Goal: Register for event/course

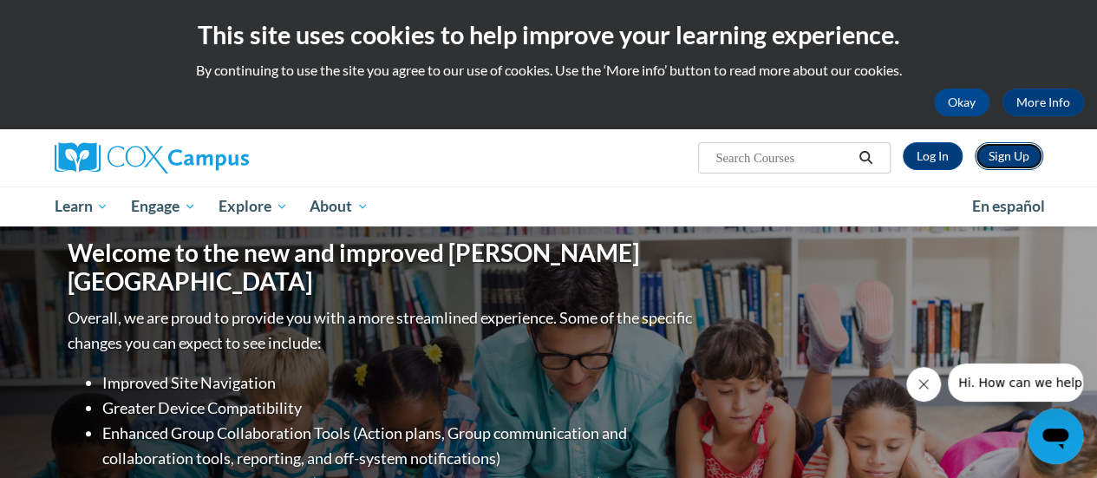
click at [1001, 155] on link "Sign Up" at bounding box center [1009, 156] width 69 height 28
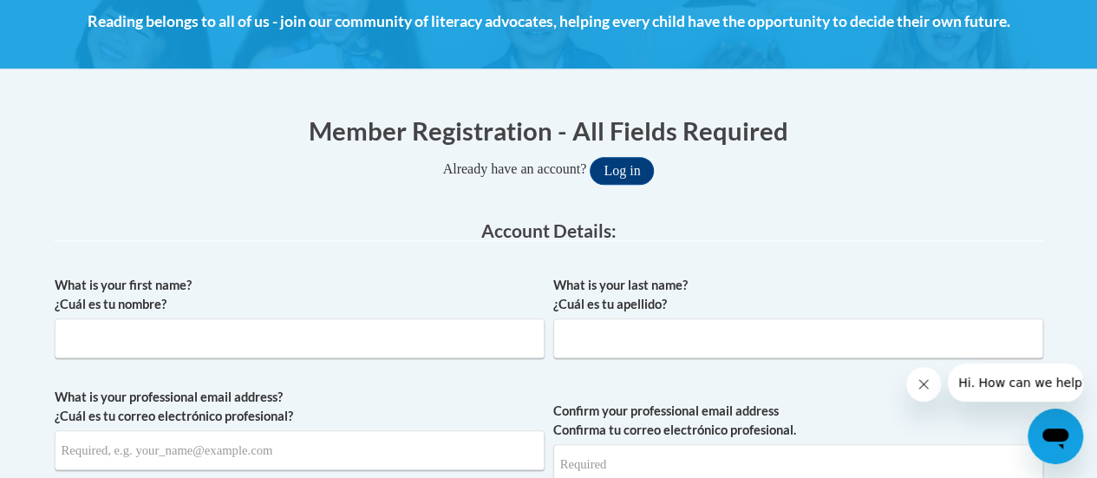
scroll to position [272, 0]
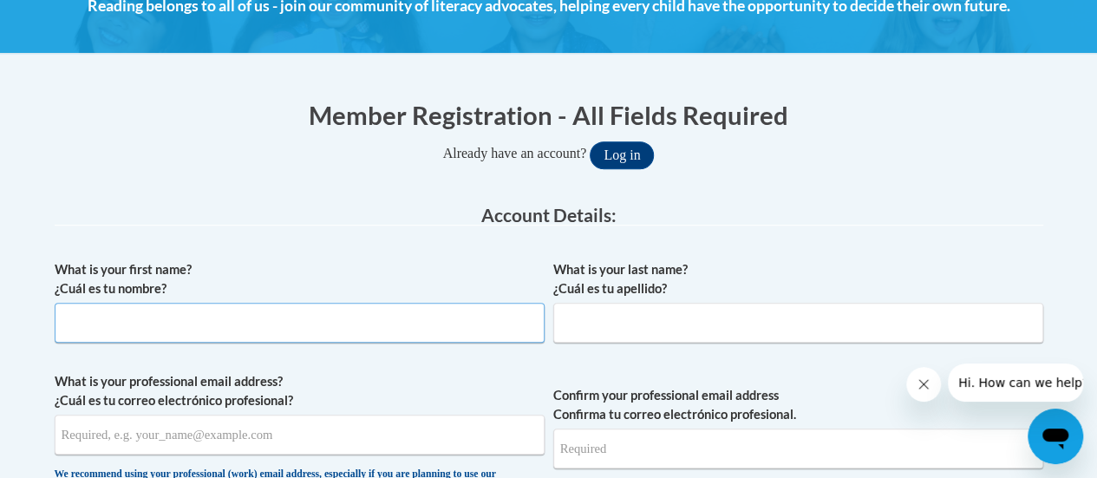
click at [392, 325] on input "What is your first name? ¿Cuál es tu nombre?" at bounding box center [300, 323] width 490 height 40
type input "Angela"
click at [753, 327] on input "Greene" at bounding box center [798, 323] width 490 height 40
type input "G"
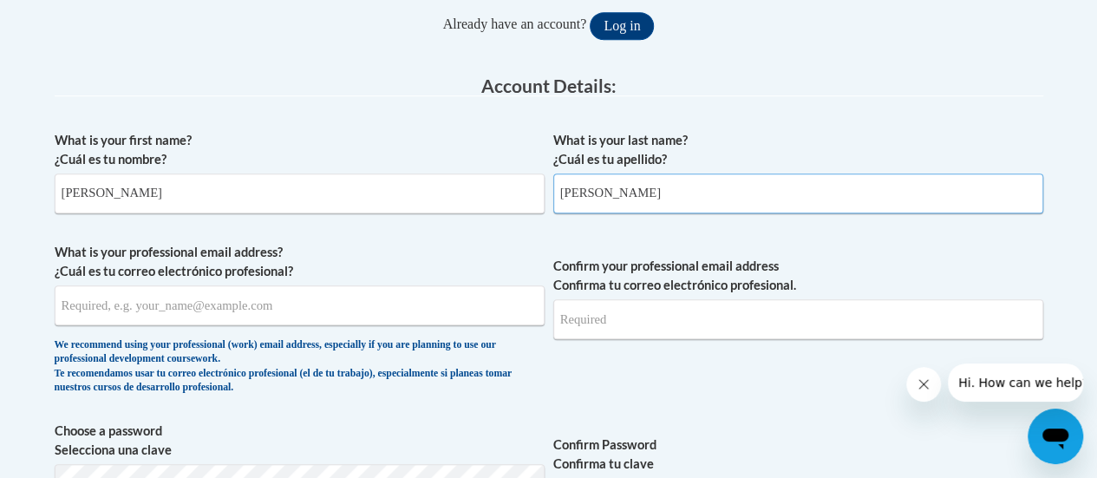
scroll to position [416, 0]
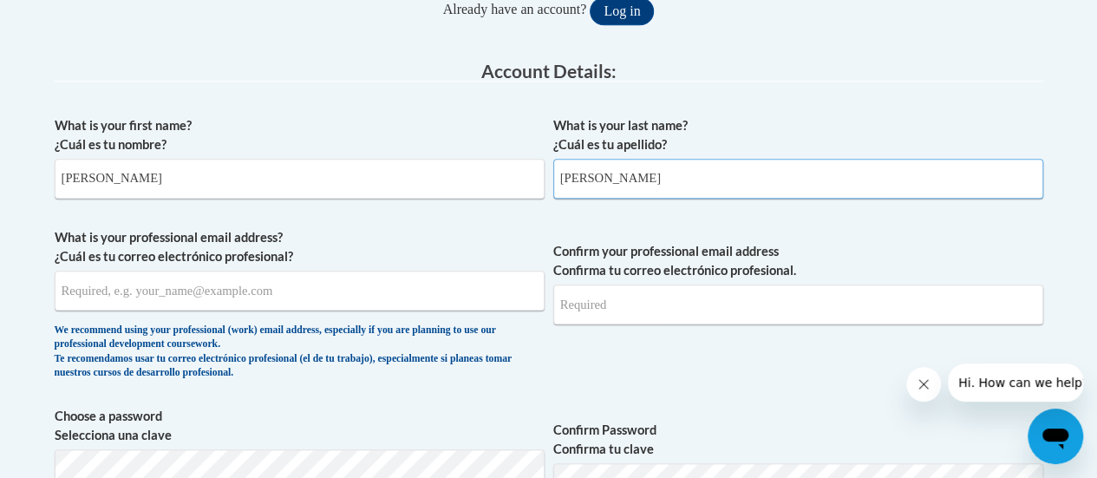
type input "Moody"
click at [460, 291] on input "What is your professional email address? ¿Cuál es tu correo electrónico profesi…" at bounding box center [300, 291] width 490 height 40
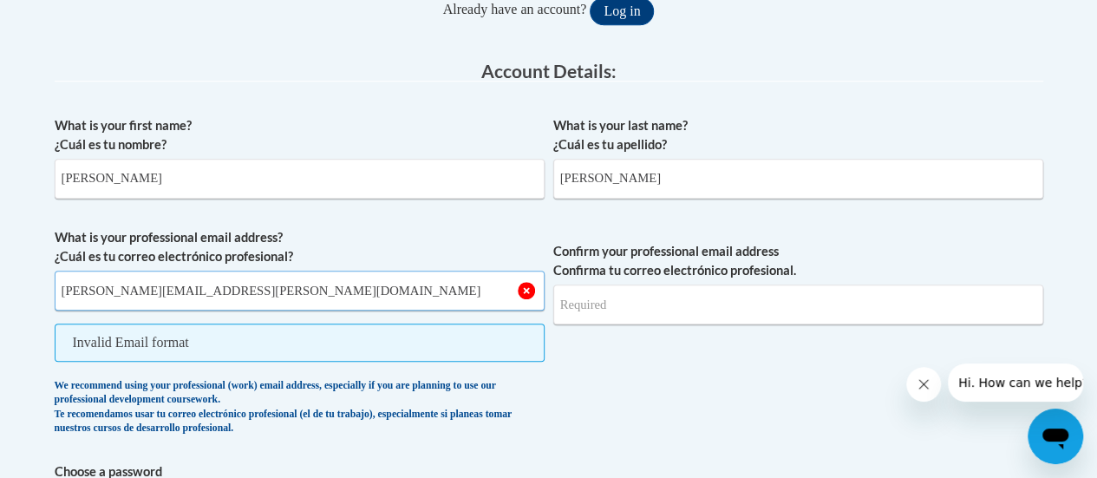
type input "angela.moody@cherokeek12.net"
click at [715, 304] on input "Confirm your professional email address Confirma tu correo electrónico profesio…" at bounding box center [798, 305] width 490 height 40
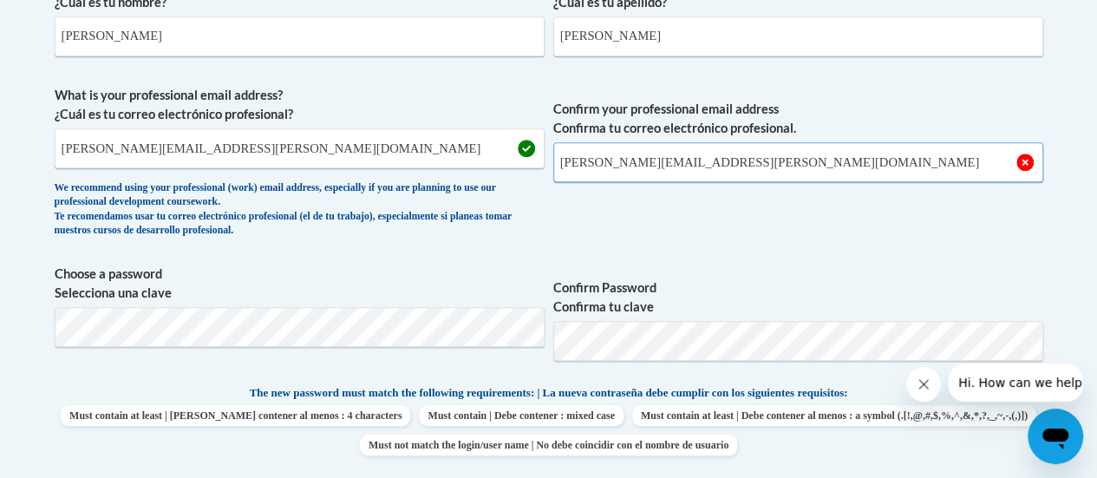
scroll to position [559, 0]
type input "angela.moody@cherokeek12.net"
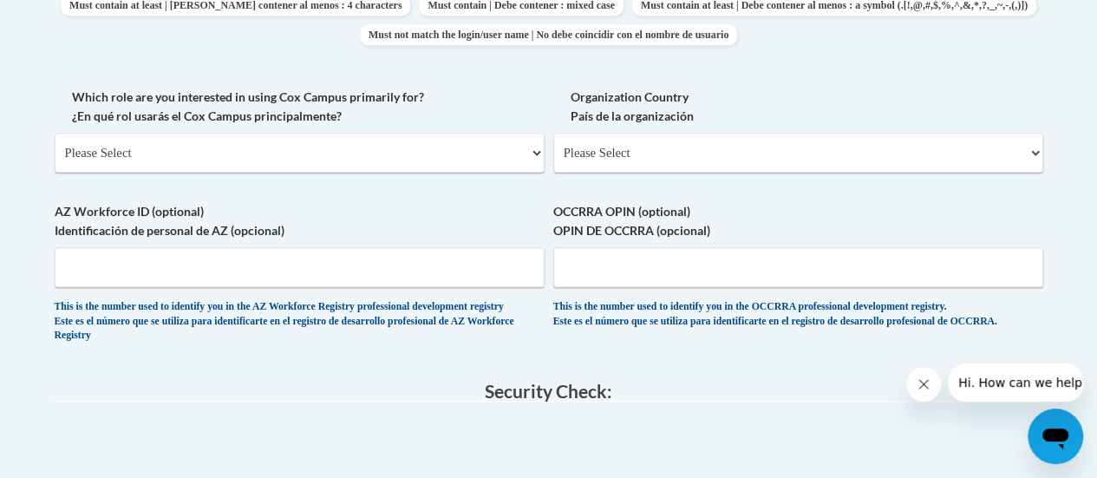
scroll to position [1142, 0]
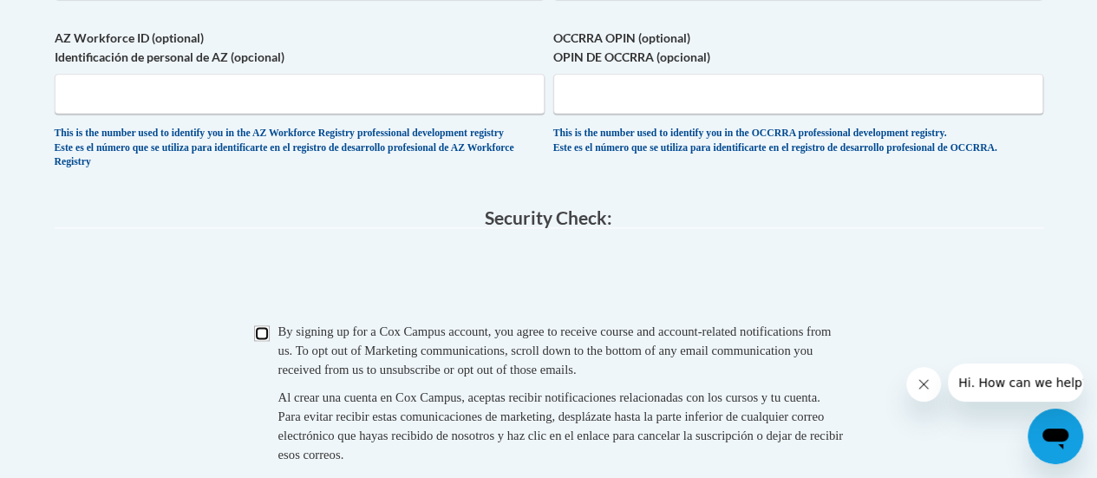
click at [258, 341] on input "Checkbox" at bounding box center [262, 333] width 16 height 16
checkbox input "true"
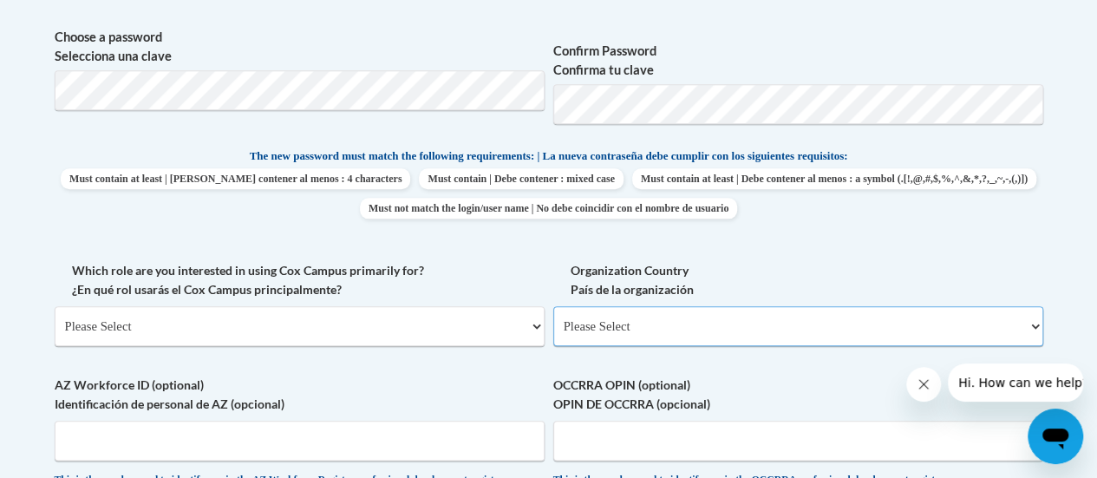
click at [579, 325] on select "Please Select United States | Estados Unidos Outside of the United States | Fue…" at bounding box center [798, 326] width 490 height 40
select select "ad49bcad-a171-4b2e-b99c-48b446064914"
click at [553, 306] on select "Please Select United States | Estados Unidos Outside of the United States | Fue…" at bounding box center [798, 326] width 490 height 40
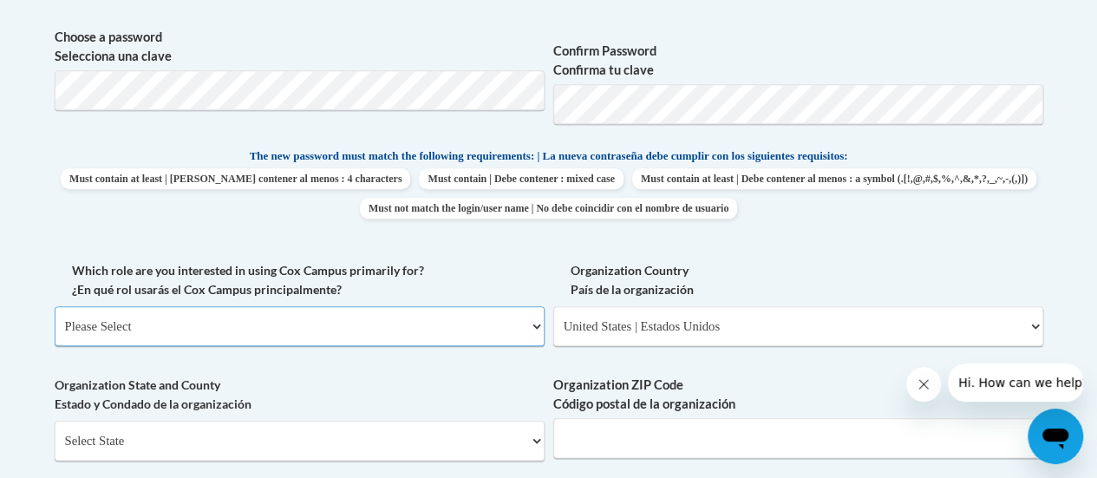
click at [364, 317] on select "Please Select College/University | Colegio/Universidad Community/Nonprofit Part…" at bounding box center [300, 326] width 490 height 40
select select "fbf2d438-af2f-41f8-98f1-81c410e29de3"
click at [55, 306] on select "Please Select College/University | Colegio/Universidad Community/Nonprofit Part…" at bounding box center [300, 326] width 490 height 40
select select "null"
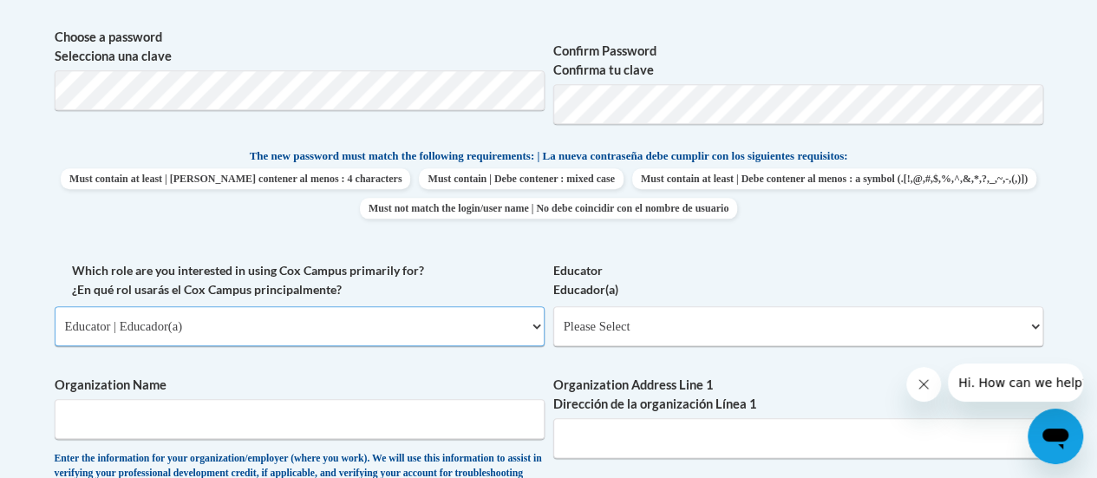
scroll to position [882, 0]
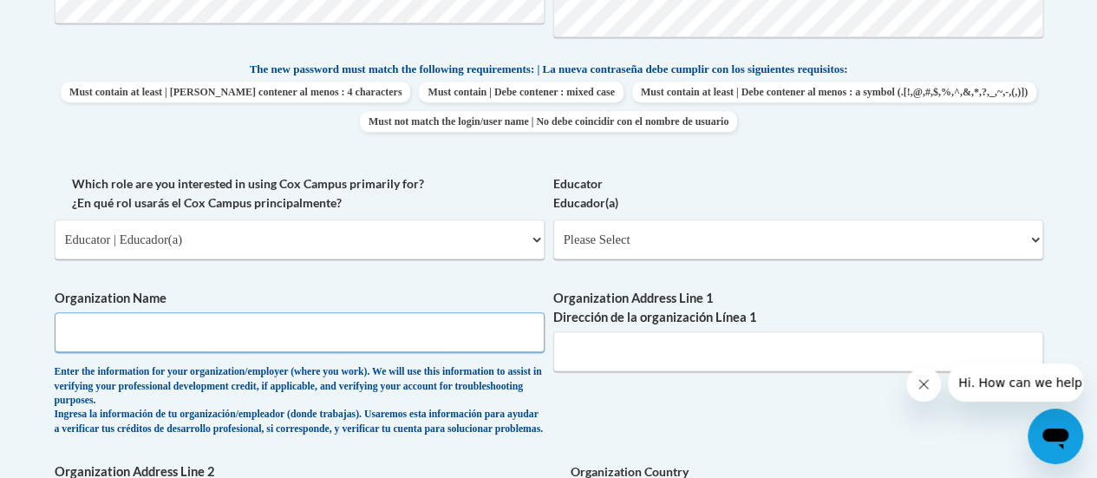
click at [353, 325] on input "Organization Name" at bounding box center [300, 332] width 490 height 40
type input "N"
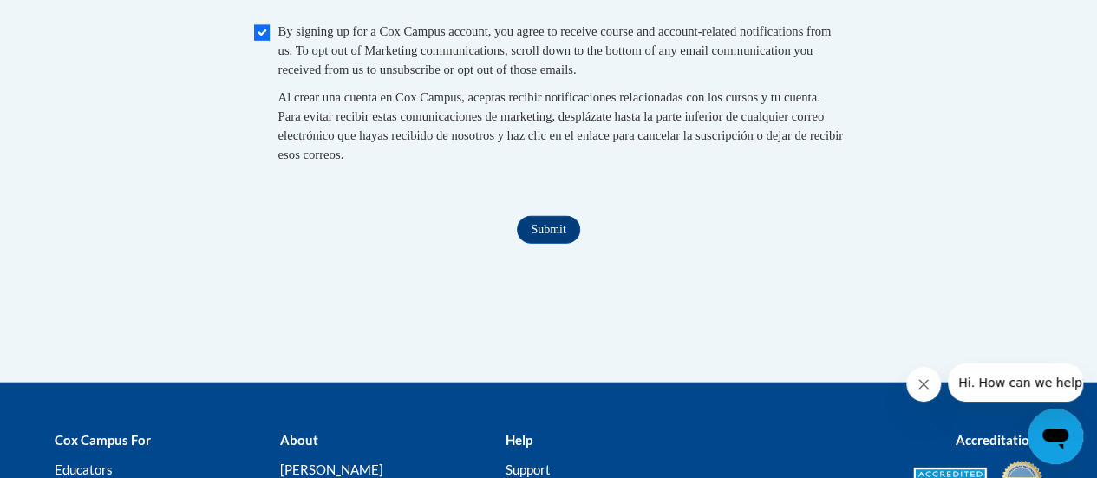
scroll to position [2010, 0]
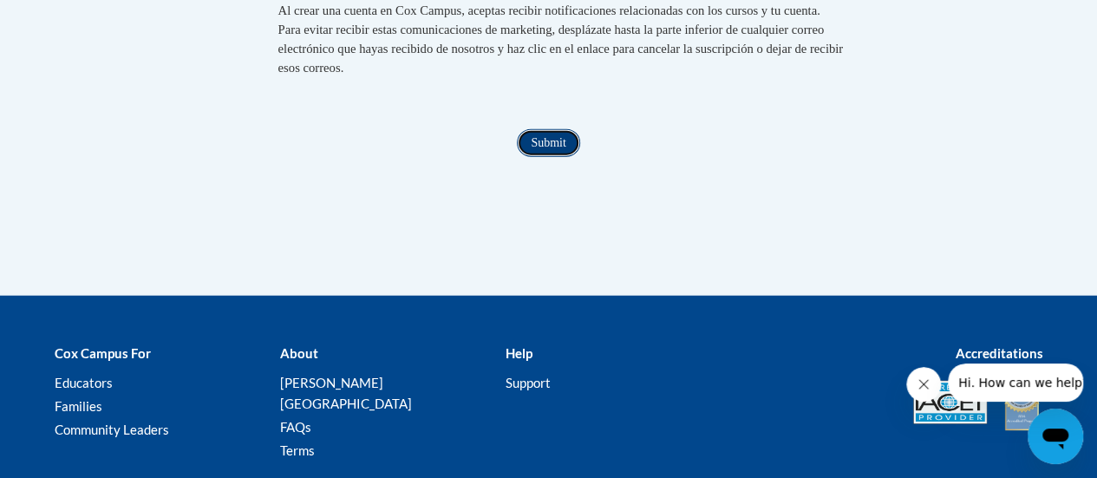
click at [545, 157] on input "Submit" at bounding box center [548, 143] width 62 height 28
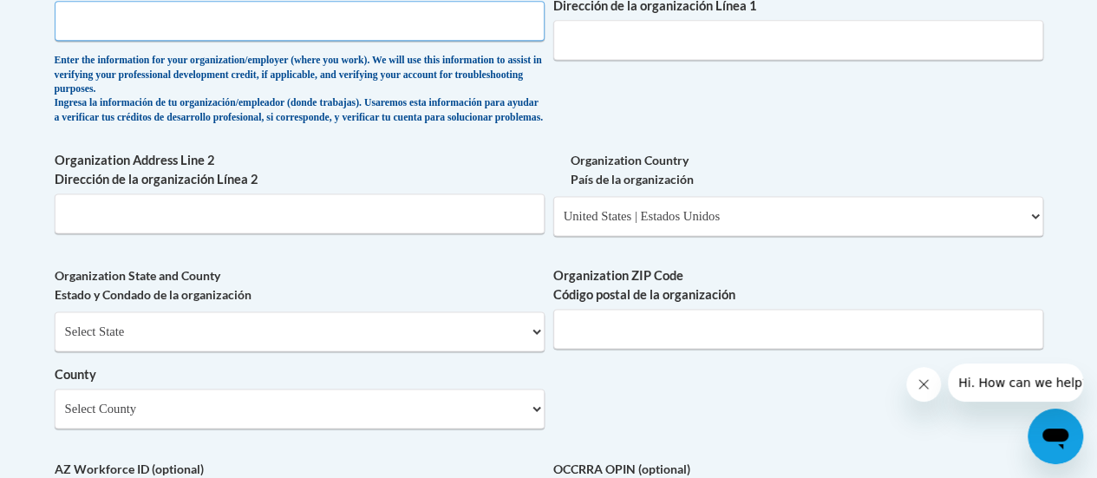
scroll to position [933, 0]
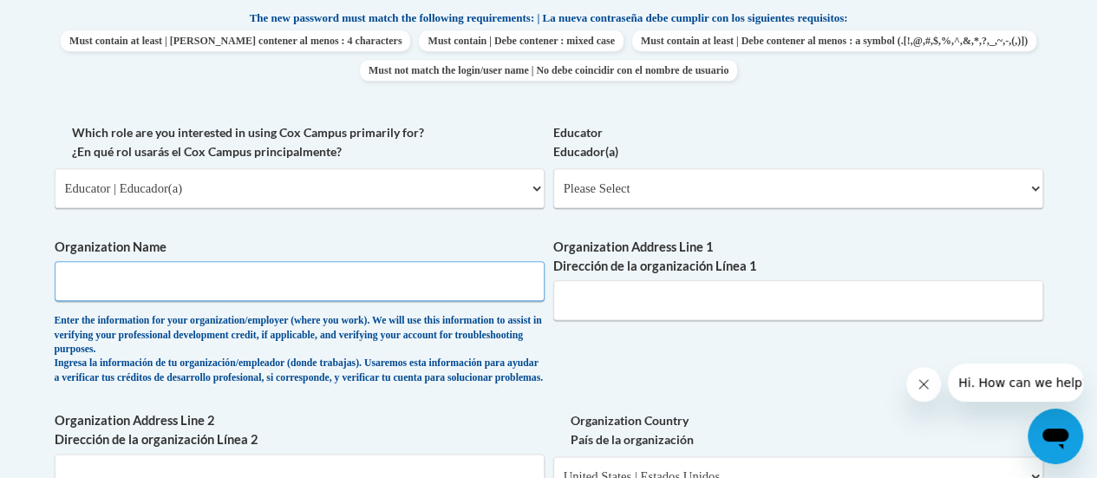
click at [226, 266] on input "Organization Name" at bounding box center [300, 281] width 490 height 40
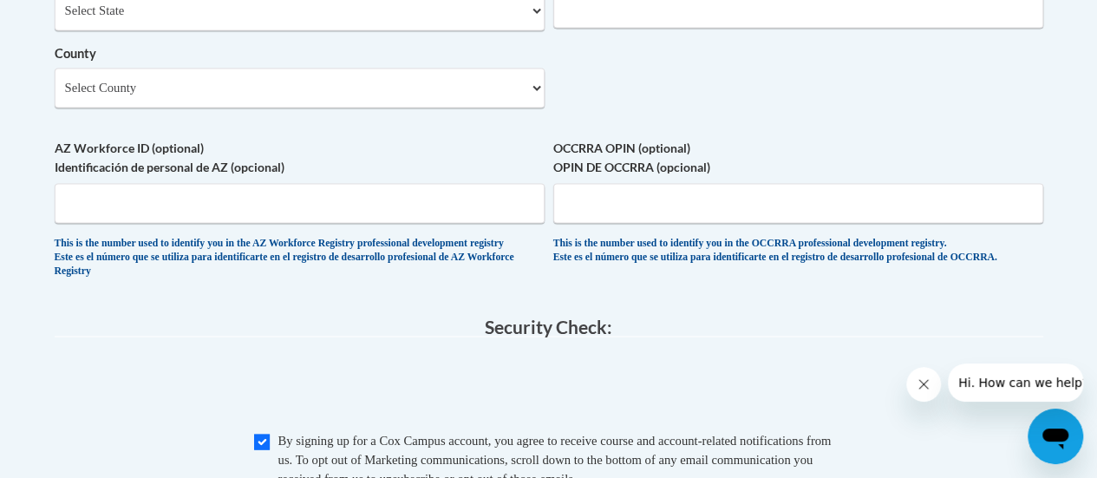
scroll to position [1508, 0]
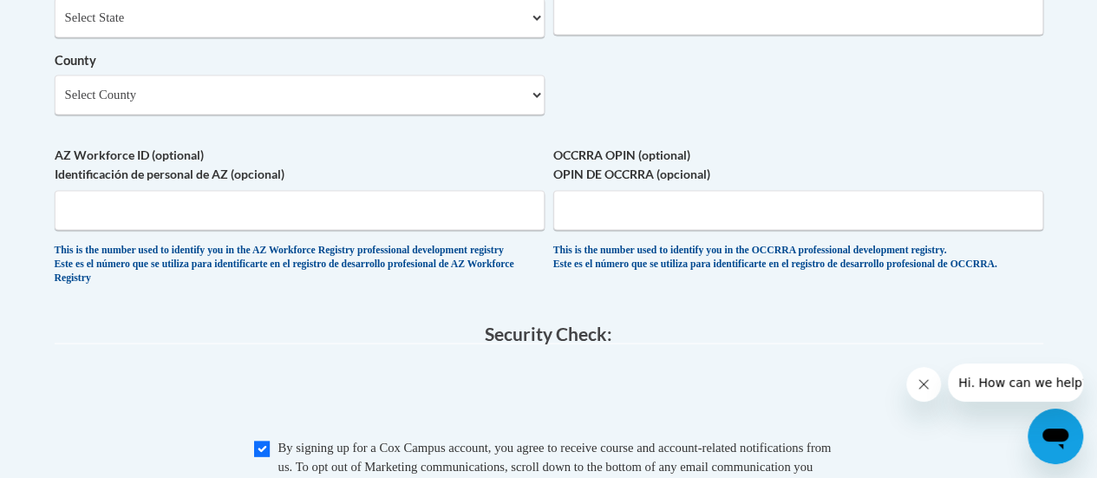
click at [883, 280] on div "OCCRRA OPIN (optional) OPIN DE OCCRRA (opcional) This is the number used to ide…" at bounding box center [798, 212] width 490 height 135
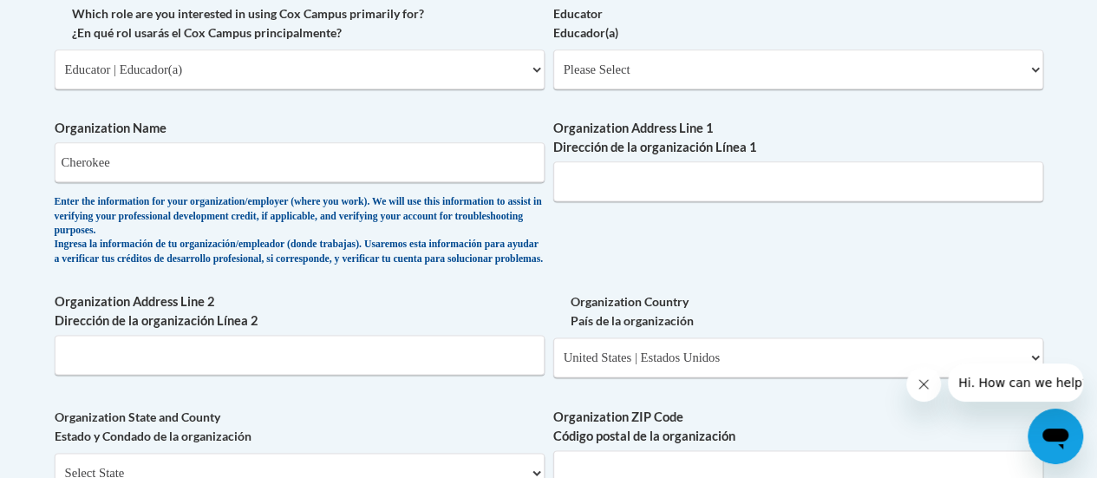
scroll to position [1022, 0]
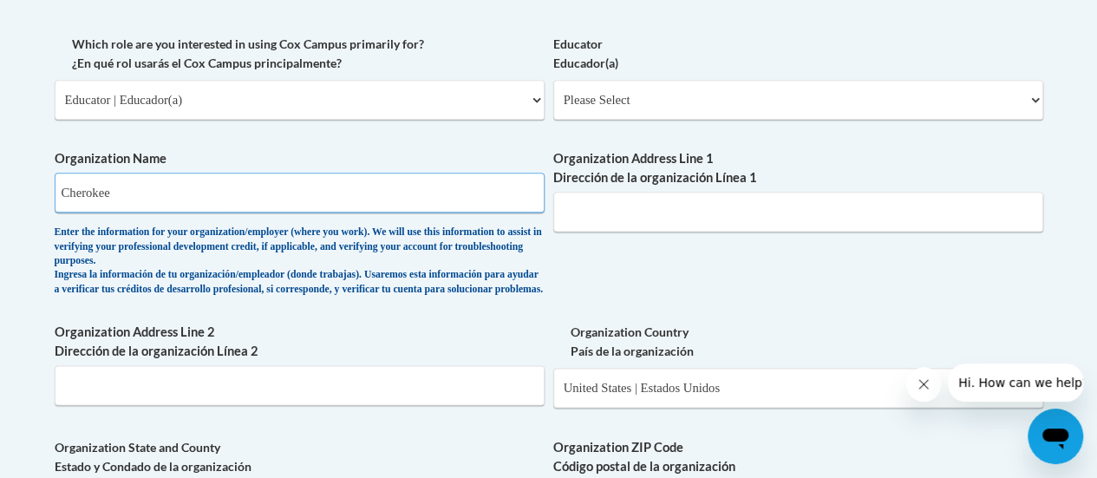
click at [321, 196] on input "Cherokee" at bounding box center [300, 193] width 490 height 40
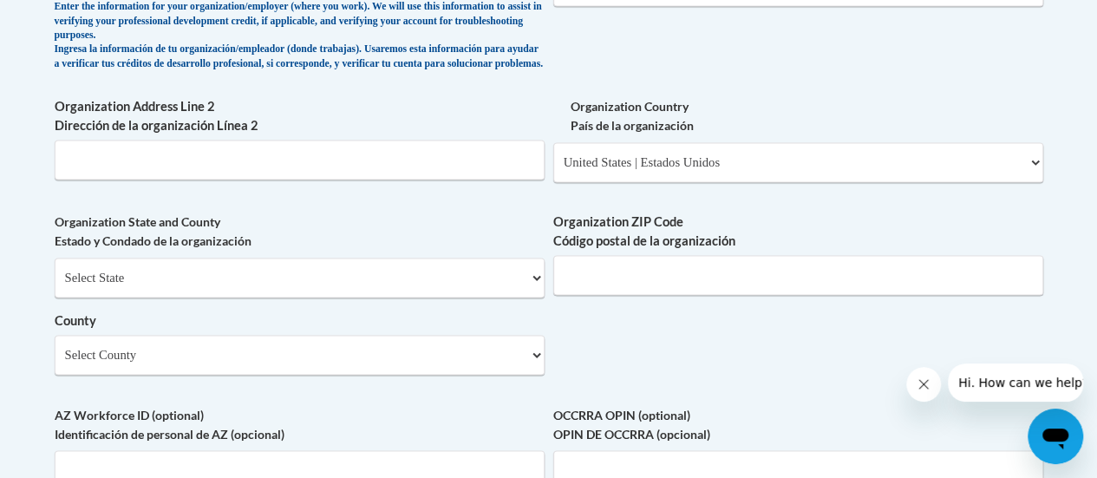
scroll to position [1259, 0]
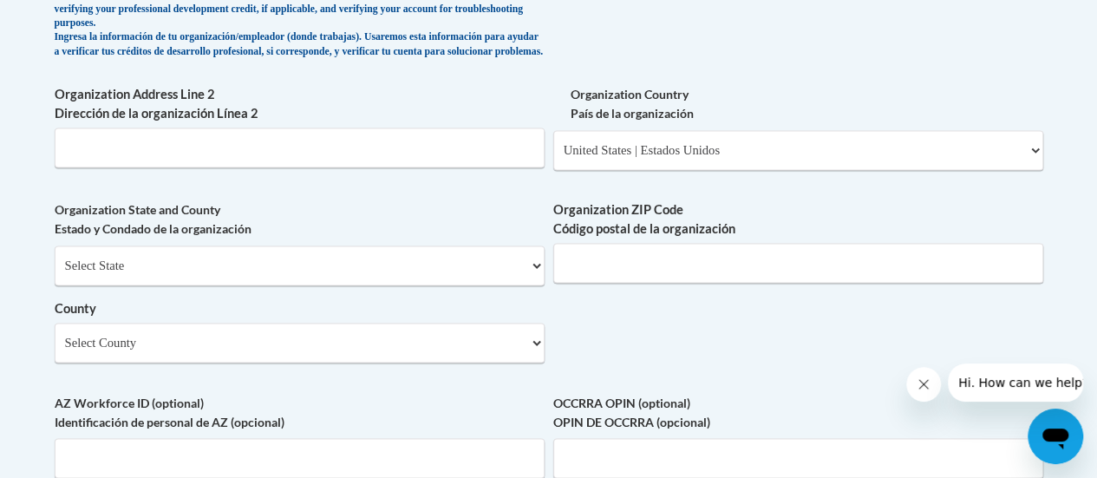
type input "Cherokee County School District"
click at [520, 272] on select "Select State Alabama Alaska Arizona Arkansas California Colorado Connecticut De…" at bounding box center [300, 265] width 490 height 40
select select "Georgia"
click at [55, 258] on select "Select State Alabama Alaska Arizona Arkansas California Colorado Connecticut De…" at bounding box center [300, 265] width 490 height 40
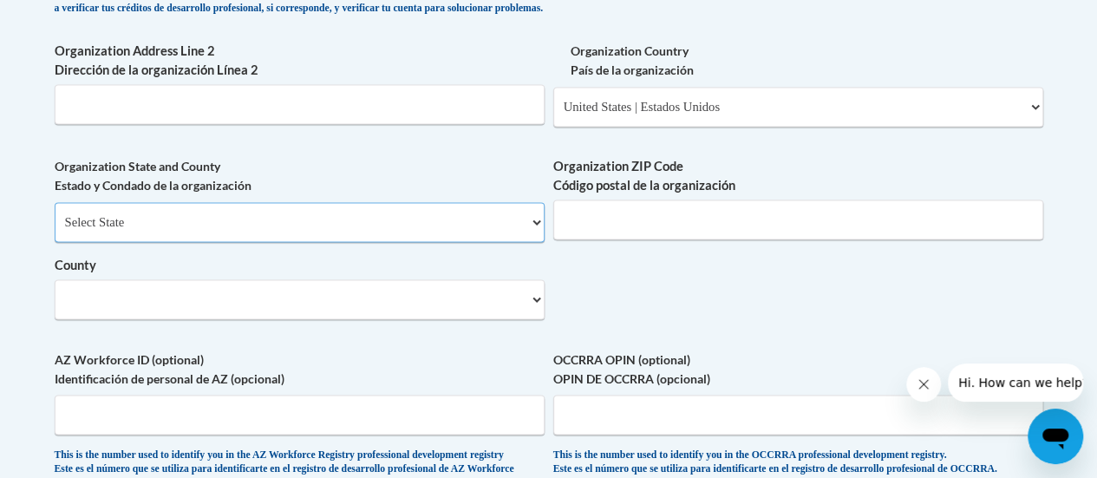
scroll to position [1303, 0]
click at [533, 319] on select "Select County Appling Atkinson Bacon Baker Baldwin Banks Barrow Bartow Ben Hill…" at bounding box center [300, 299] width 490 height 40
select select "Cherokee"
click at [55, 292] on select "Select County Appling Atkinson Bacon Baker Baldwin Banks Barrow Bartow Ben Hill…" at bounding box center [300, 299] width 490 height 40
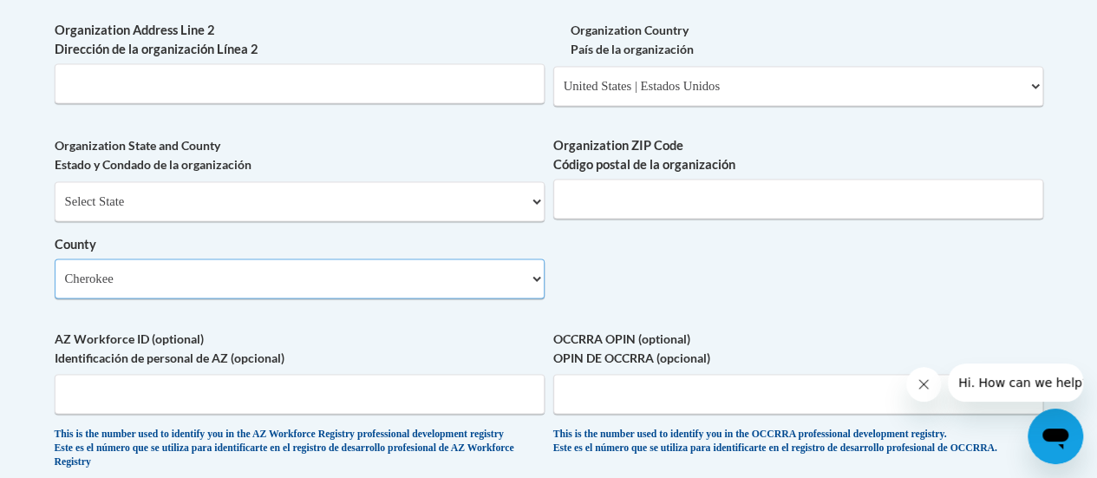
scroll to position [1306, 0]
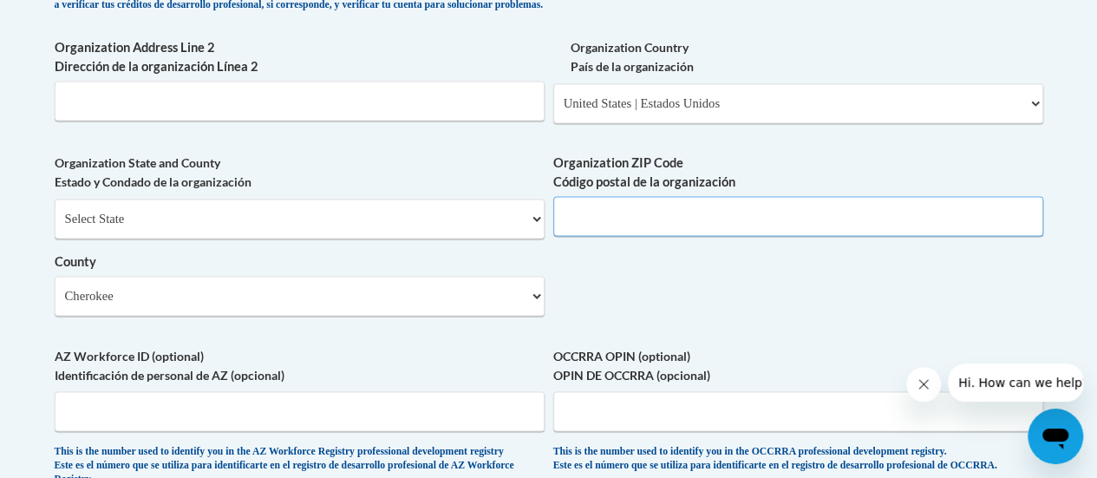
click at [747, 231] on input "Organization ZIP Code Código postal de la organización" at bounding box center [798, 216] width 490 height 40
type input "30114"
type input "605 Garnet Court"
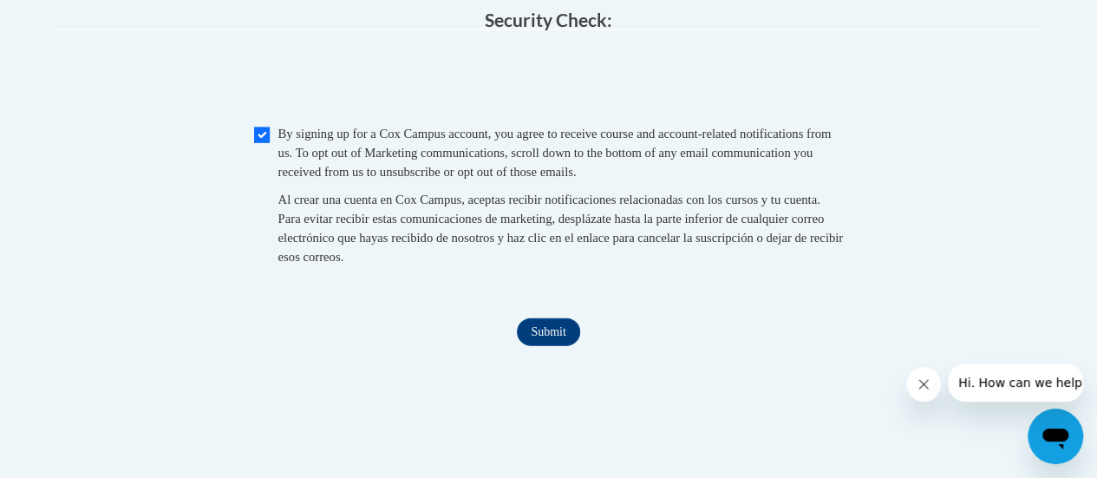
scroll to position [1823, 0]
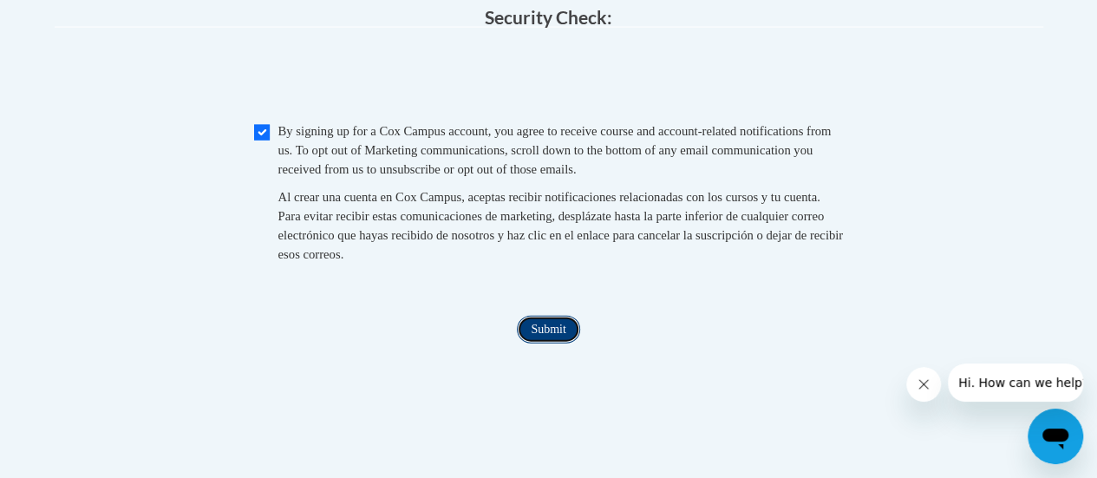
click at [549, 343] on input "Submit" at bounding box center [548, 330] width 62 height 28
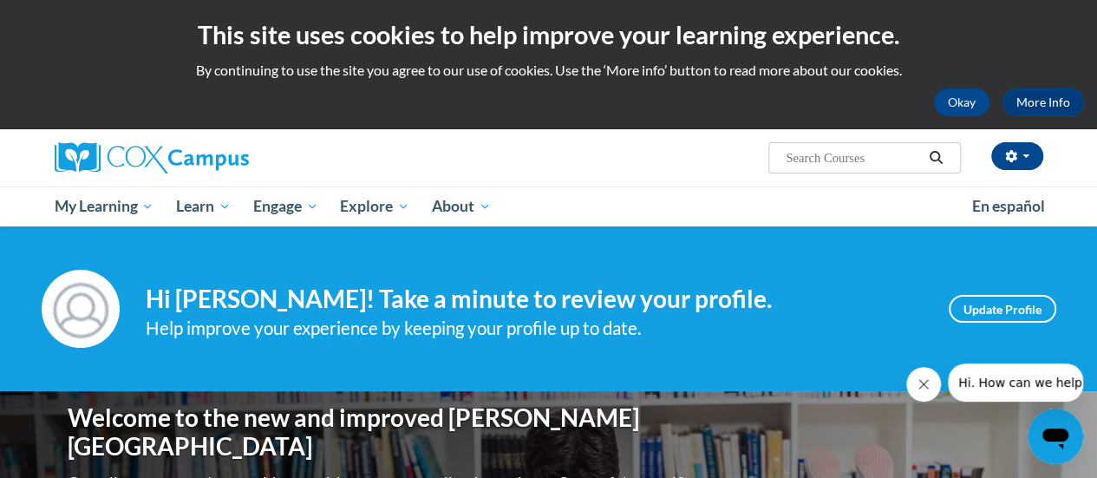
click at [808, 151] on input "Search..." at bounding box center [853, 157] width 139 height 21
type input "the power of language"
click at [930, 160] on icon "Search" at bounding box center [936, 157] width 16 height 13
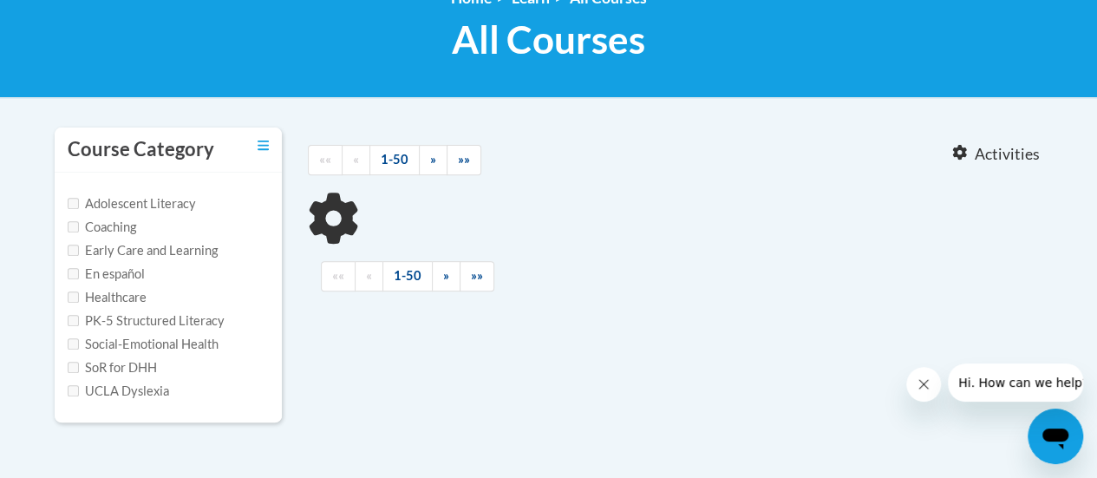
type input "the power of language"
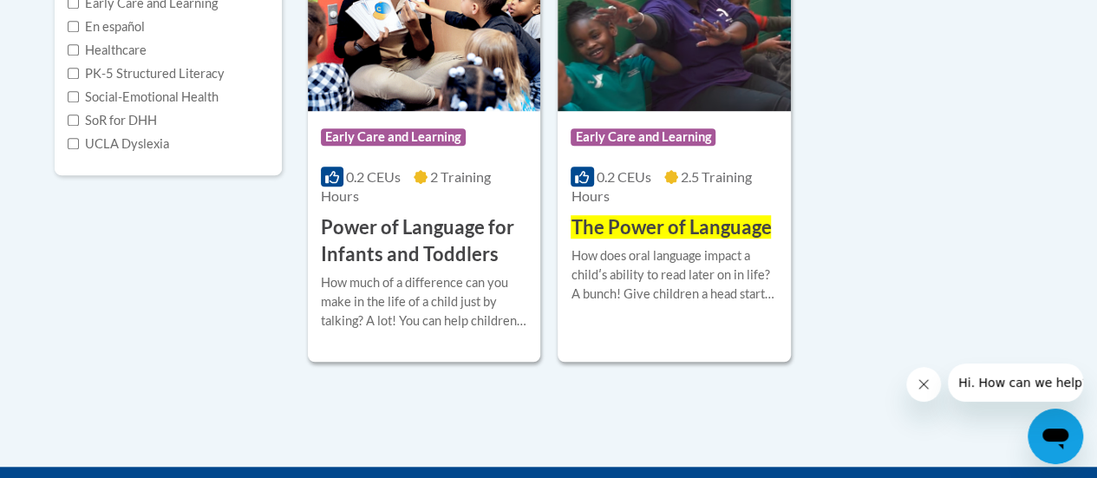
scroll to position [521, 0]
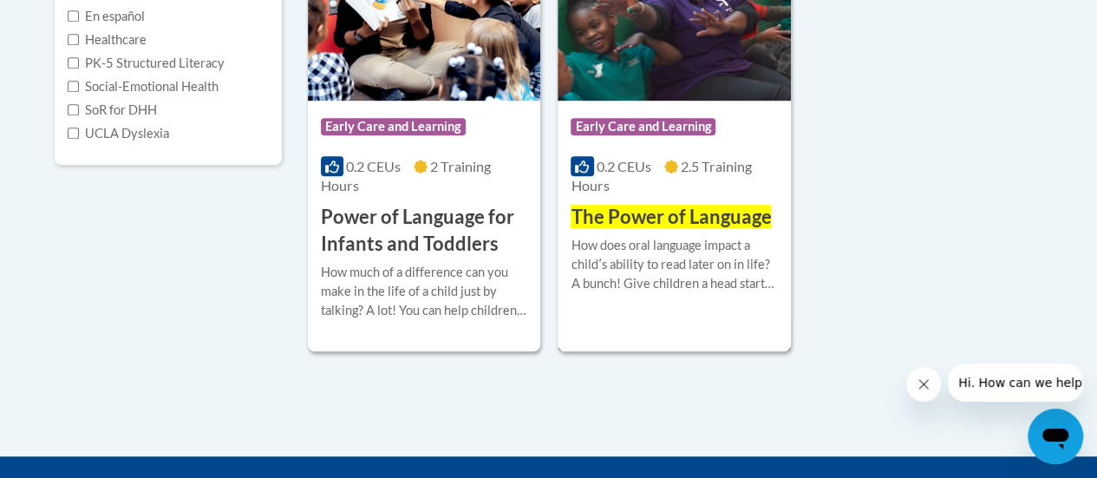
click at [668, 216] on span "The Power of Language" at bounding box center [671, 216] width 200 height 23
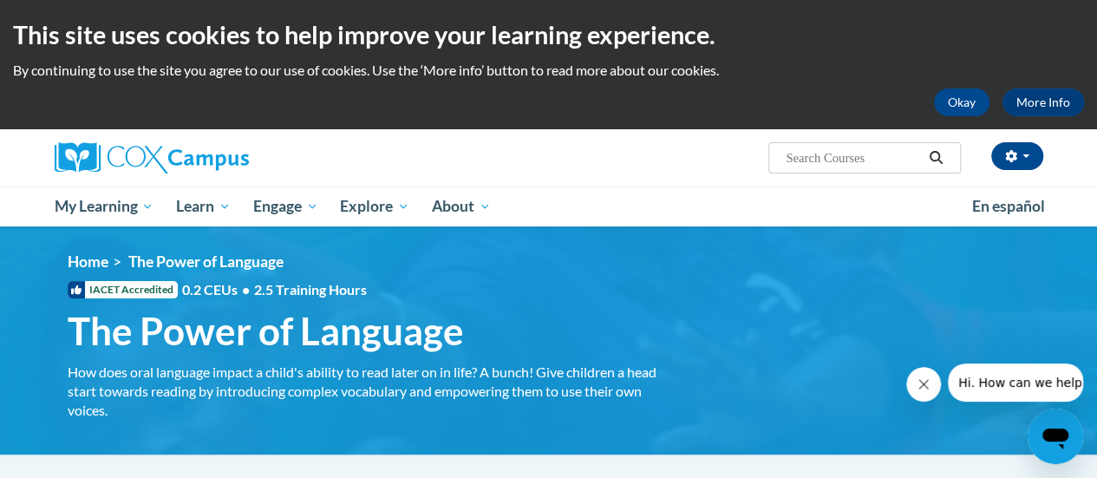
scroll to position [260, 0]
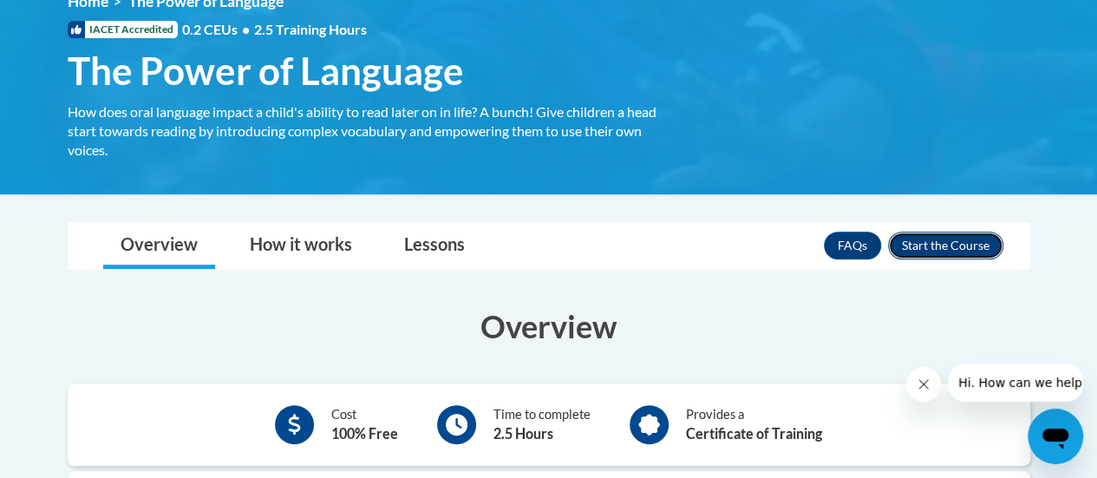
click at [946, 251] on button "Enroll" at bounding box center [945, 246] width 115 height 28
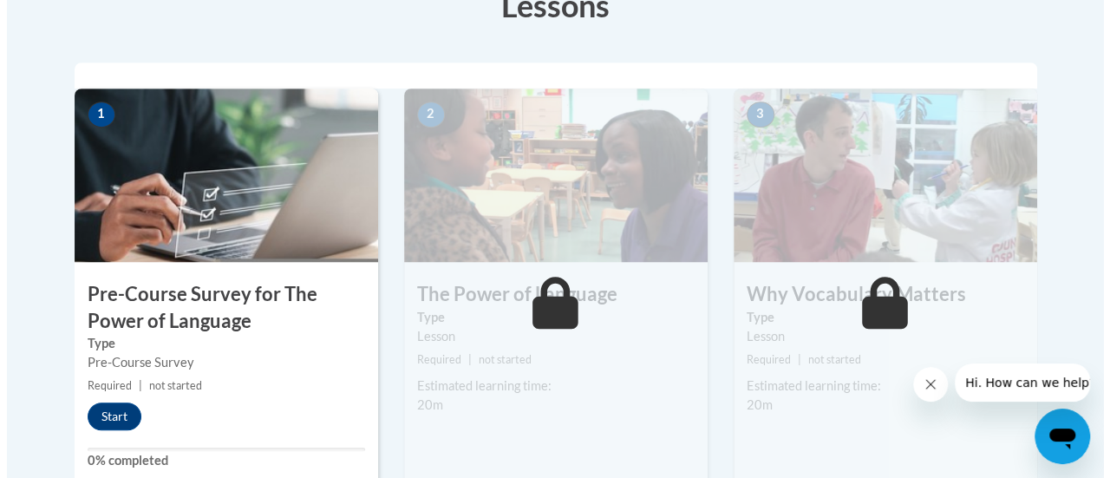
scroll to position [607, 0]
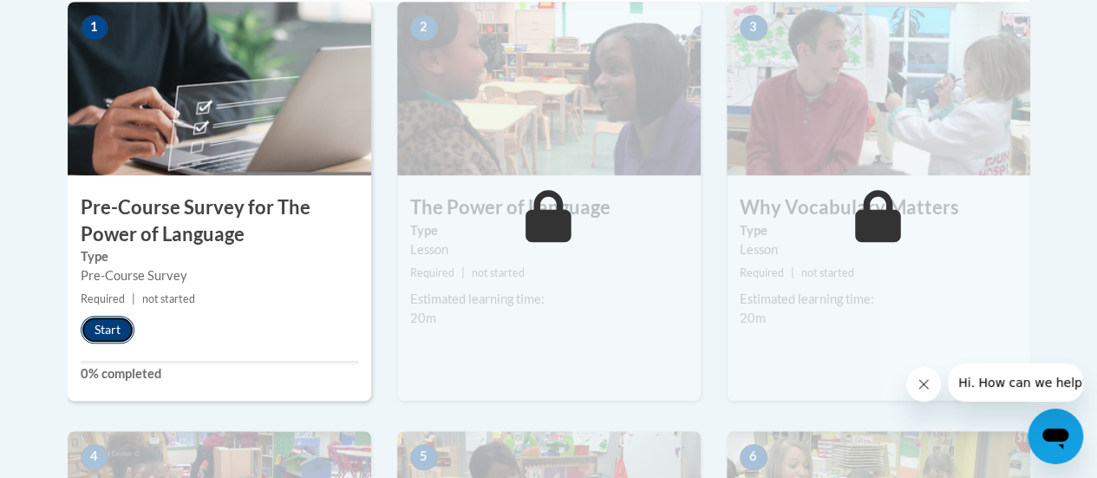
click at [114, 325] on button "Start" at bounding box center [108, 330] width 54 height 28
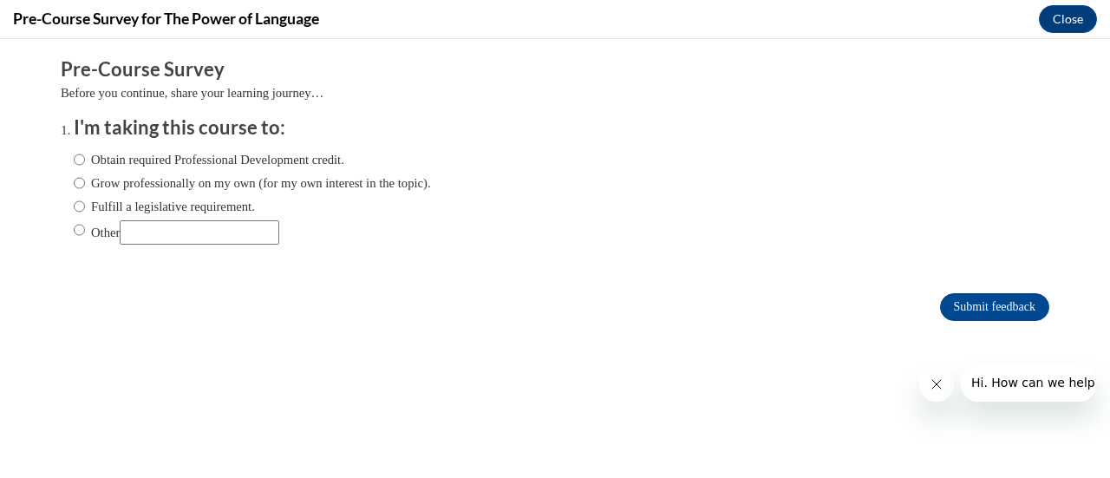
scroll to position [0, 0]
click at [75, 162] on label "Obtain required Professional Development credit." at bounding box center [209, 159] width 271 height 19
click at [75, 162] on input "Obtain required Professional Development credit." at bounding box center [79, 159] width 11 height 19
radio input "true"
click at [74, 202] on input "Fulfill a legislative requirement." at bounding box center [79, 206] width 11 height 19
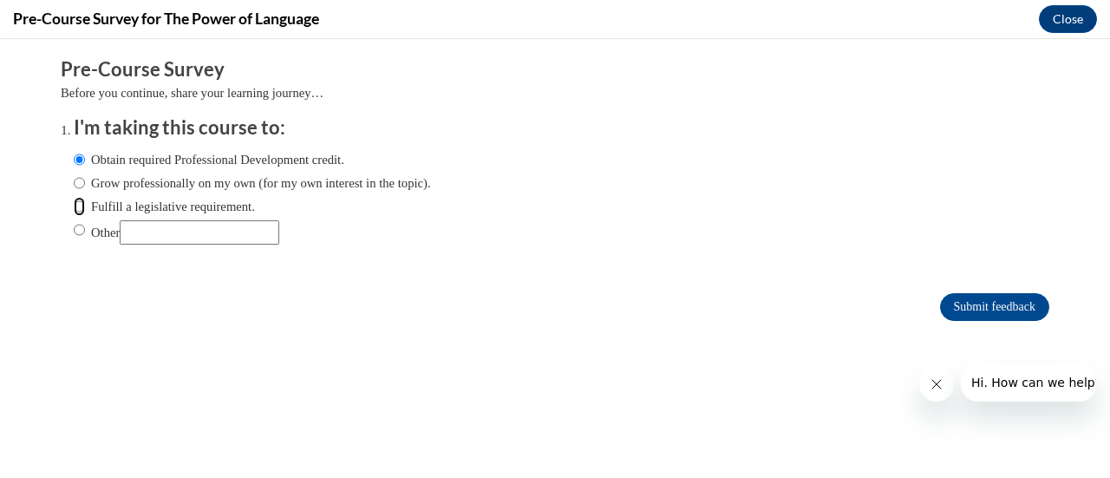
radio input "true"
click at [75, 160] on label "Obtain required Professional Development credit." at bounding box center [209, 159] width 271 height 19
click at [75, 160] on input "Obtain required Professional Development credit." at bounding box center [79, 159] width 11 height 19
radio input "true"
click at [74, 206] on input "Fulfill a legislative requirement." at bounding box center [79, 206] width 11 height 19
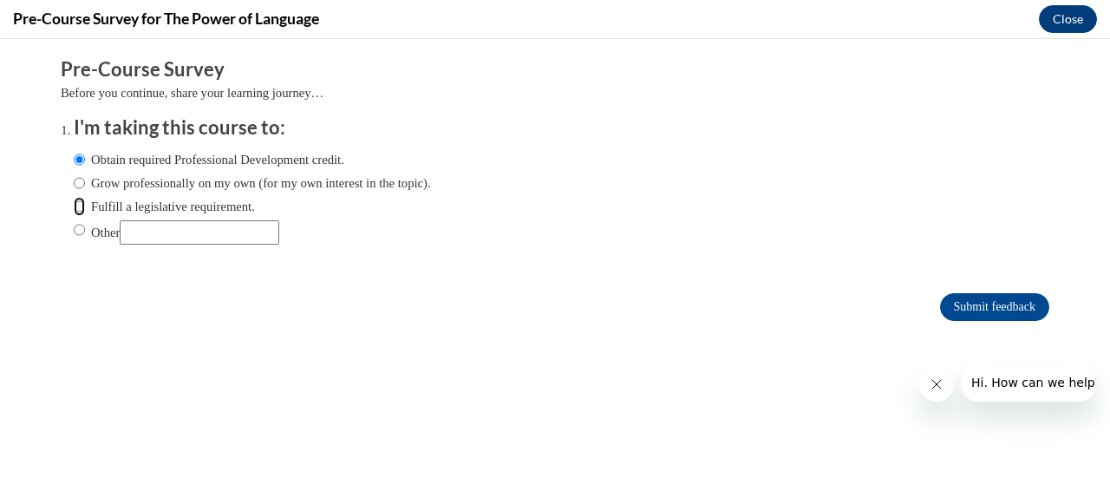
radio input "true"
click at [74, 158] on input "Obtain required Professional Development credit." at bounding box center [79, 159] width 11 height 19
radio input "true"
click at [940, 304] on input "Submit feedback" at bounding box center [994, 307] width 109 height 28
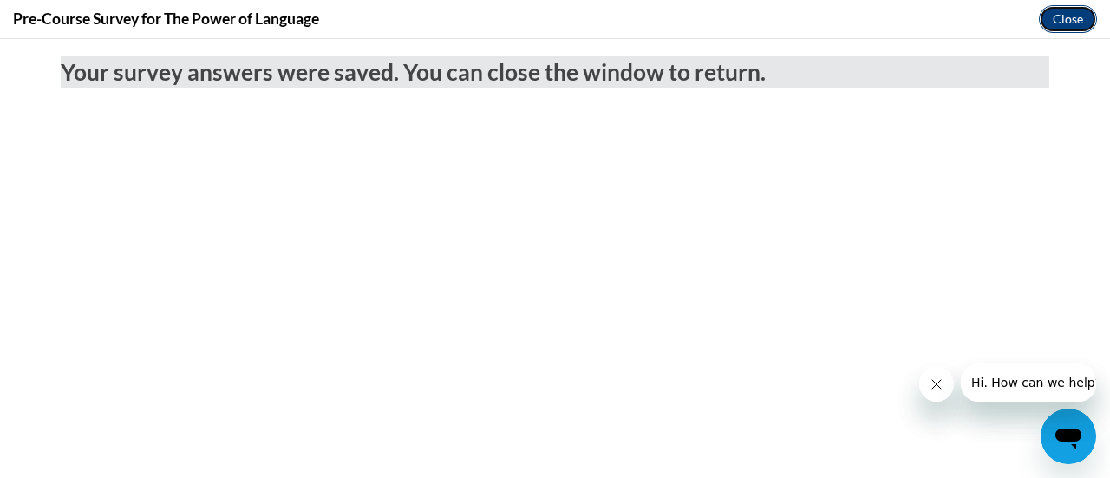
click at [1057, 16] on button "Close" at bounding box center [1068, 19] width 58 height 28
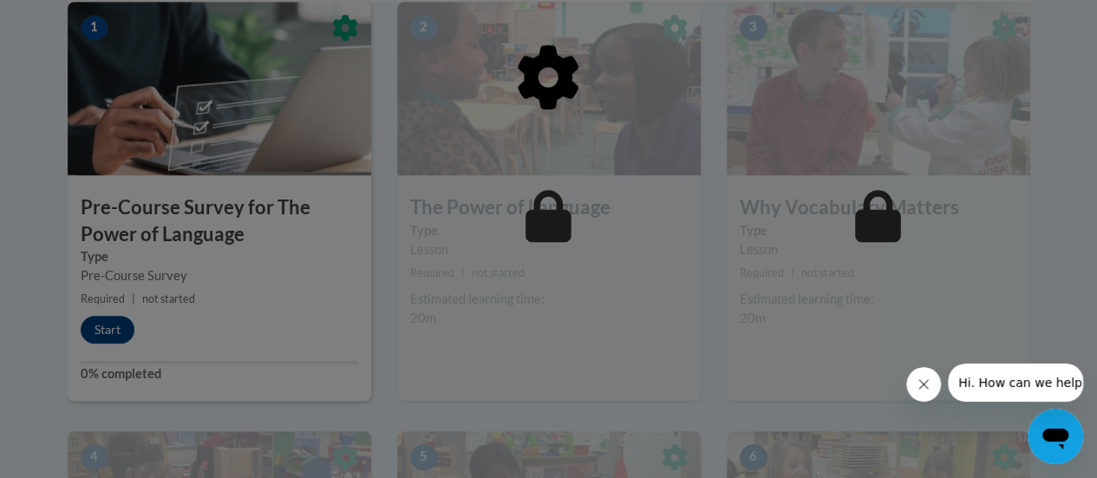
click at [114, 326] on div at bounding box center [549, 167] width 963 height 330
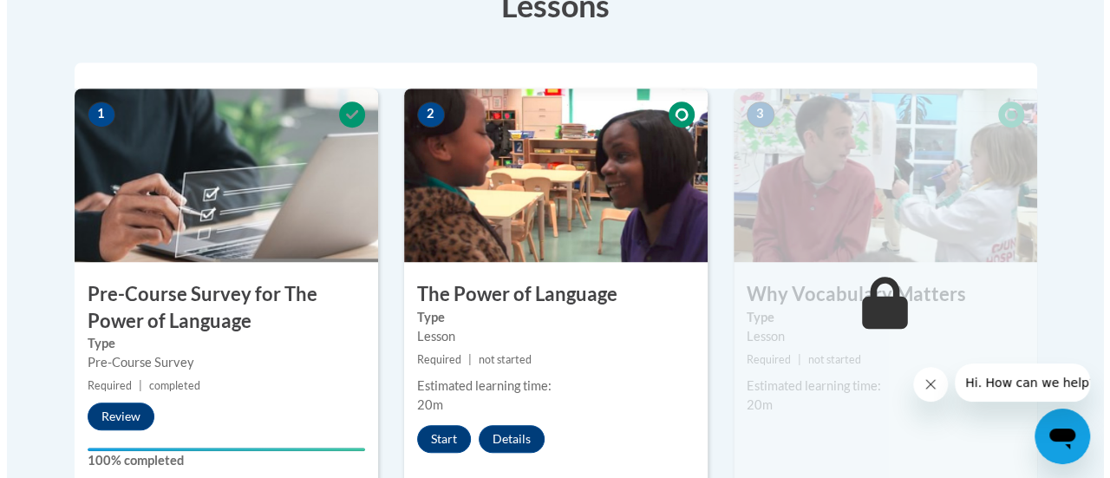
scroll to position [607, 0]
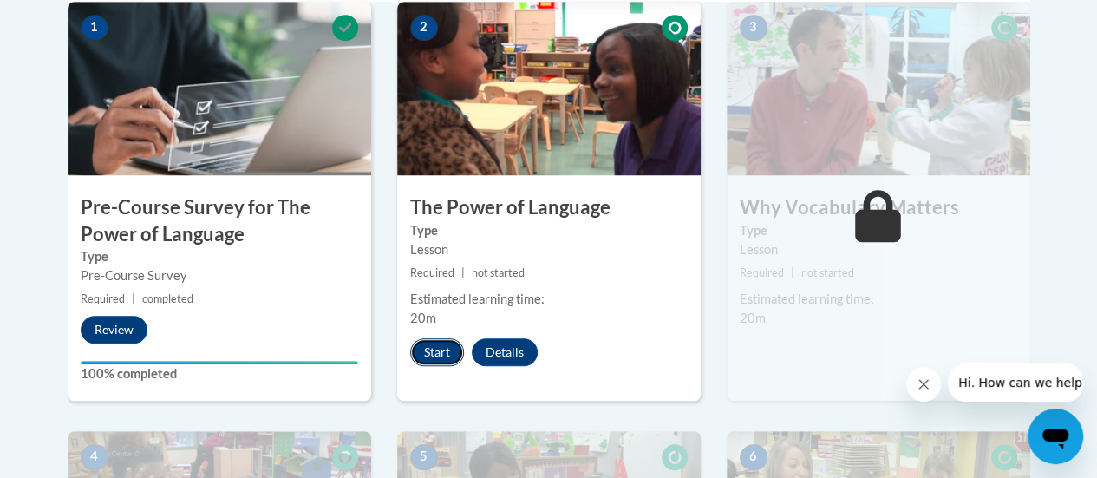
click at [422, 350] on button "Start" at bounding box center [437, 352] width 54 height 28
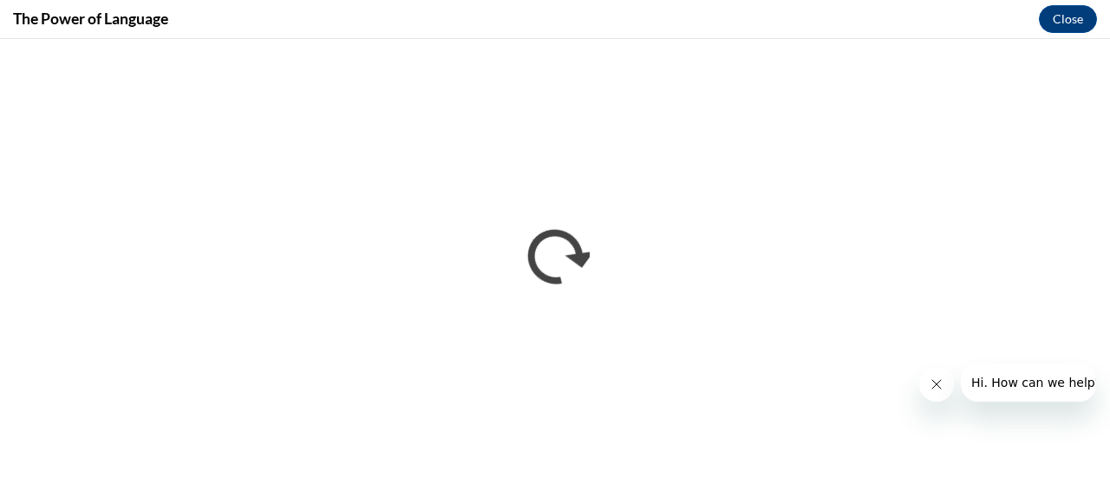
scroll to position [0, 0]
click at [516, 20] on div "The Power of Language Close" at bounding box center [555, 19] width 1110 height 39
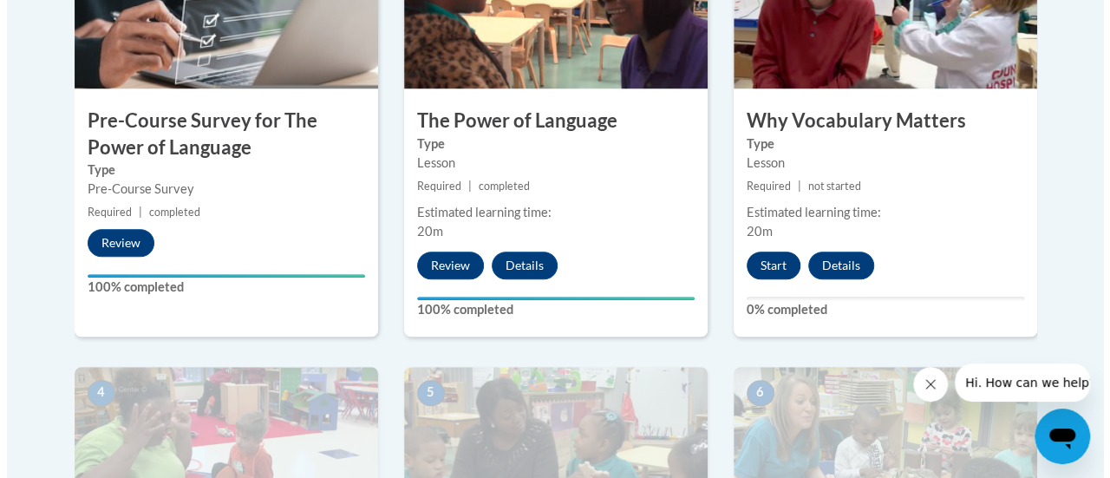
scroll to position [607, 0]
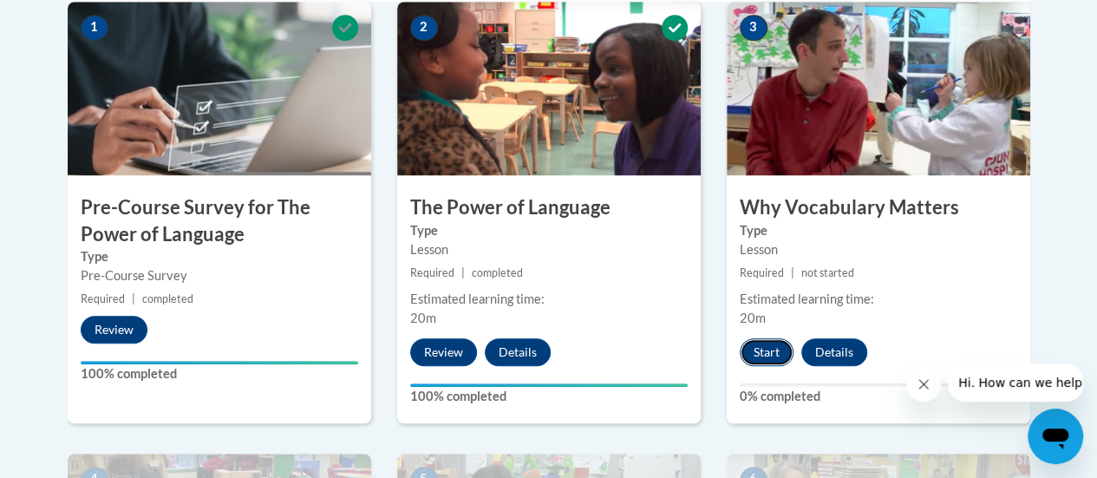
click at [763, 350] on button "Start" at bounding box center [767, 352] width 54 height 28
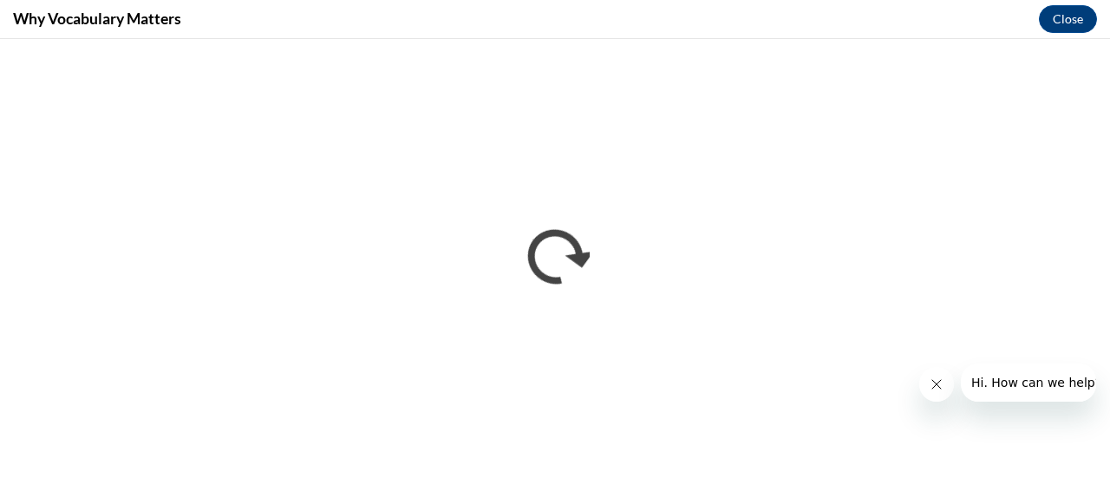
scroll to position [0, 0]
click at [938, 394] on button "Close message from company" at bounding box center [936, 384] width 35 height 35
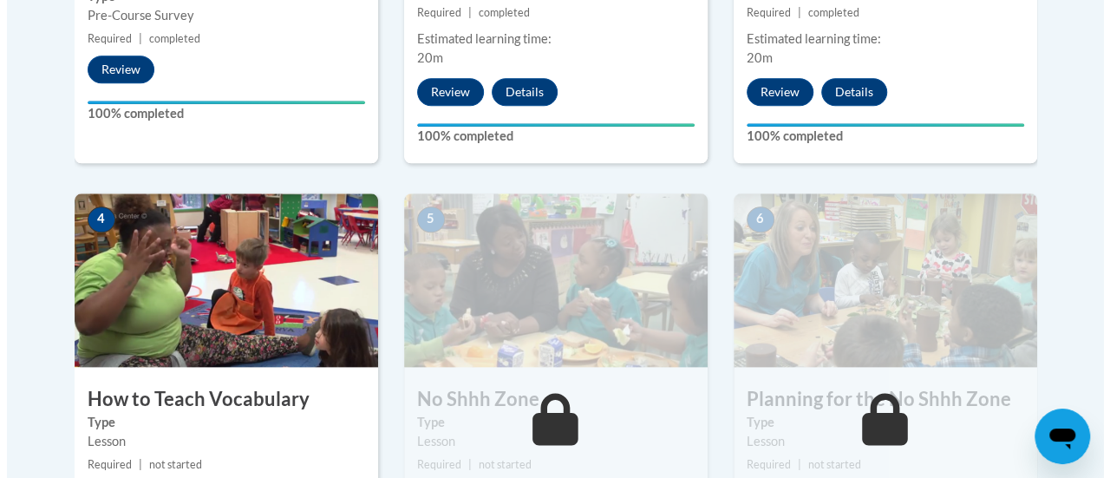
scroll to position [1041, 0]
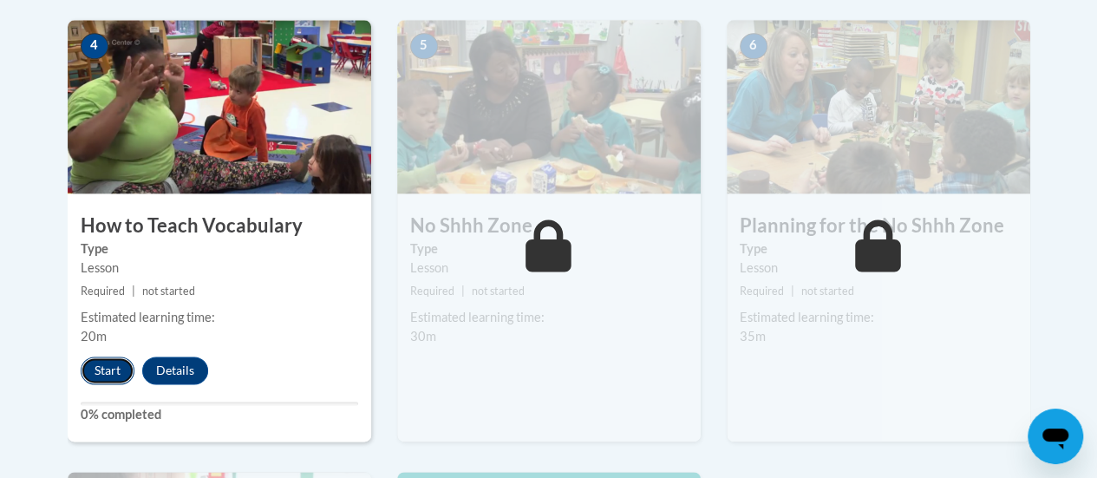
click at [96, 369] on button "Start" at bounding box center [108, 371] width 54 height 28
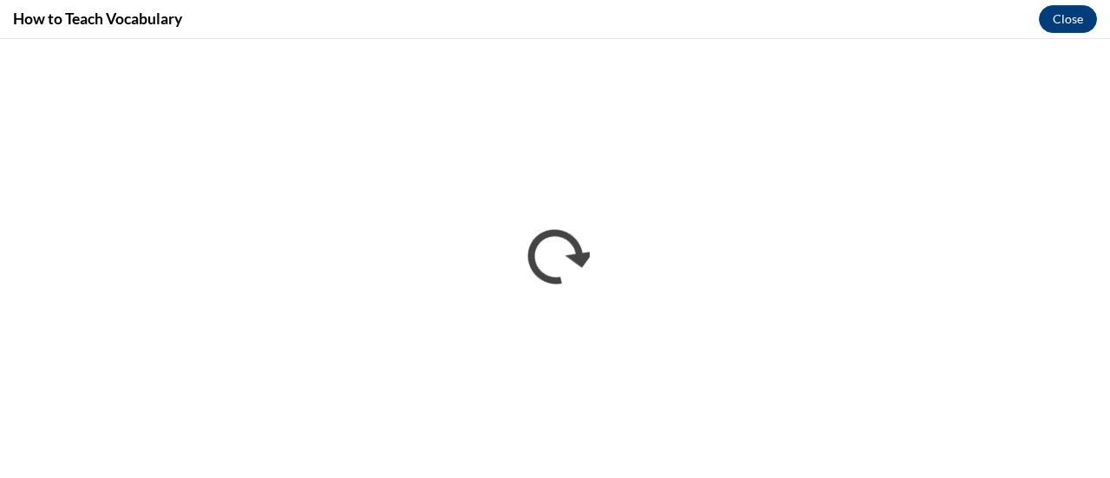
scroll to position [0, 0]
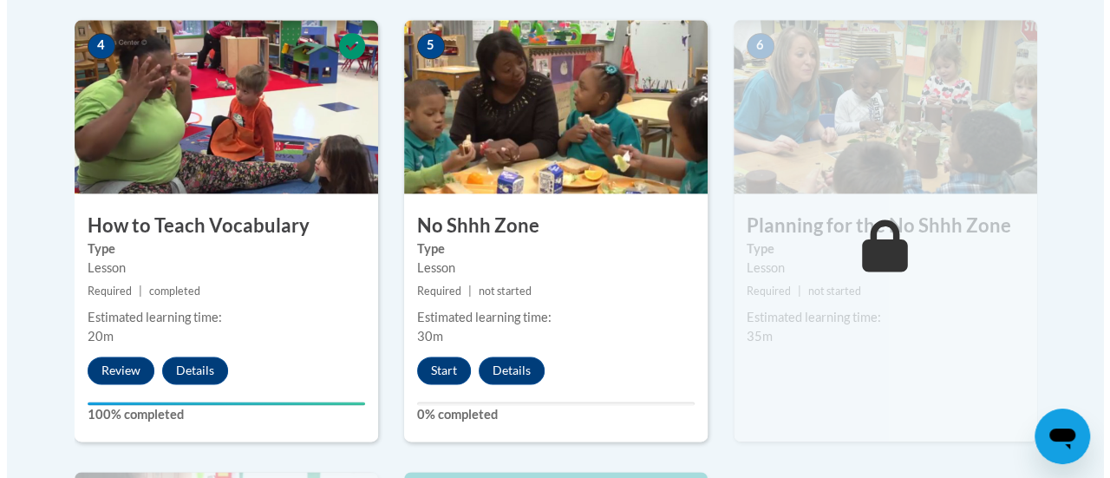
scroll to position [1128, 0]
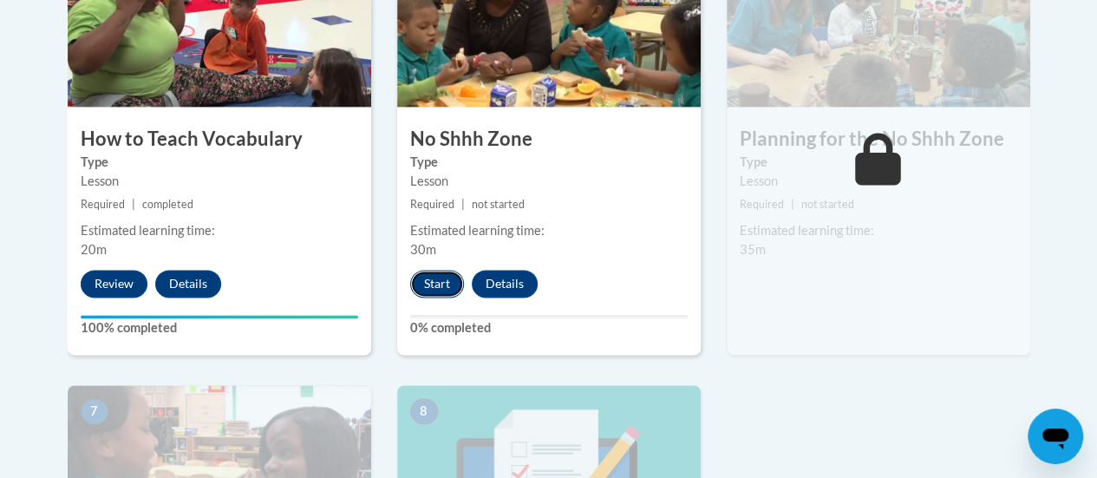
click at [446, 289] on button "Start" at bounding box center [437, 284] width 54 height 28
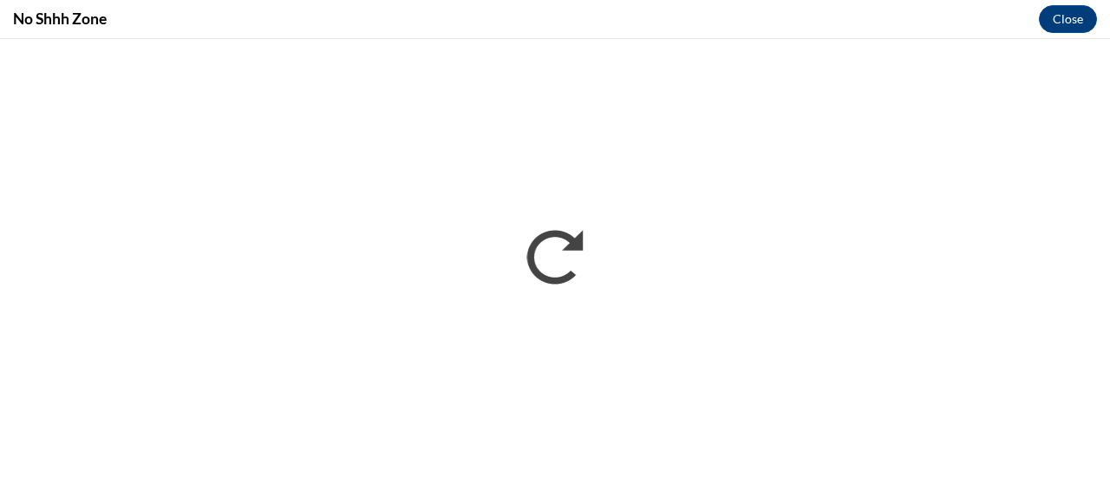
scroll to position [0, 0]
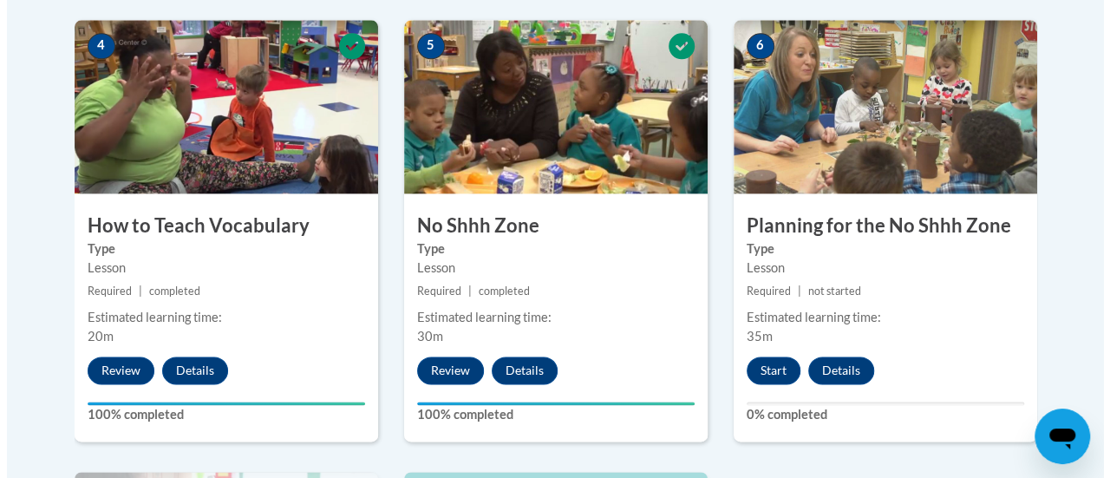
scroll to position [1128, 0]
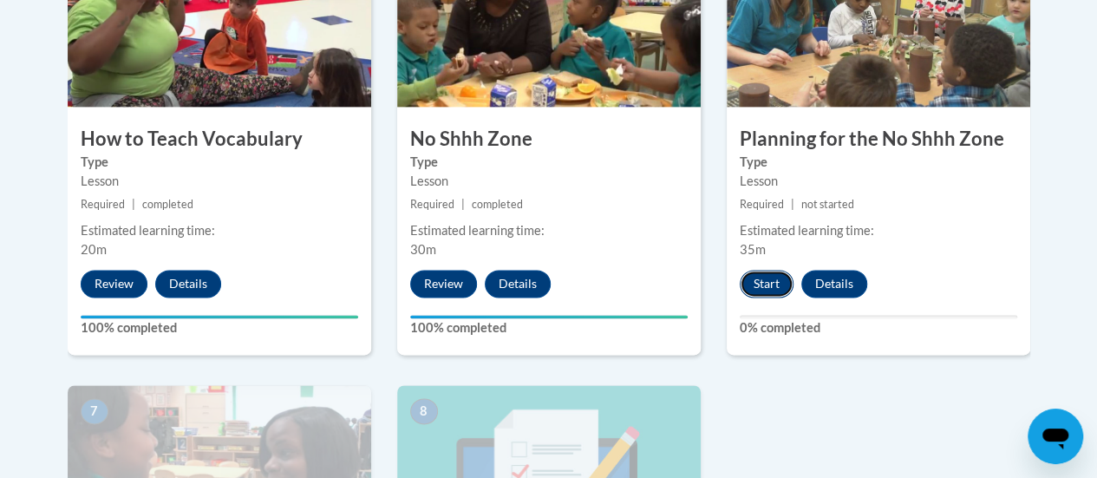
click at [764, 290] on button "Start" at bounding box center [767, 284] width 54 height 28
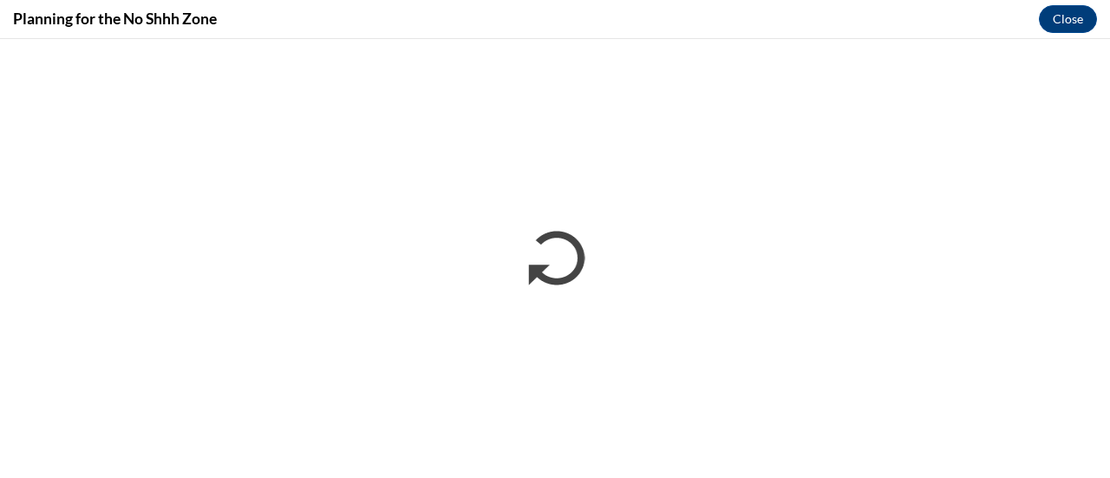
scroll to position [0, 0]
click at [538, 20] on div "Planning for the No Shhh Zone Close" at bounding box center [555, 19] width 1110 height 39
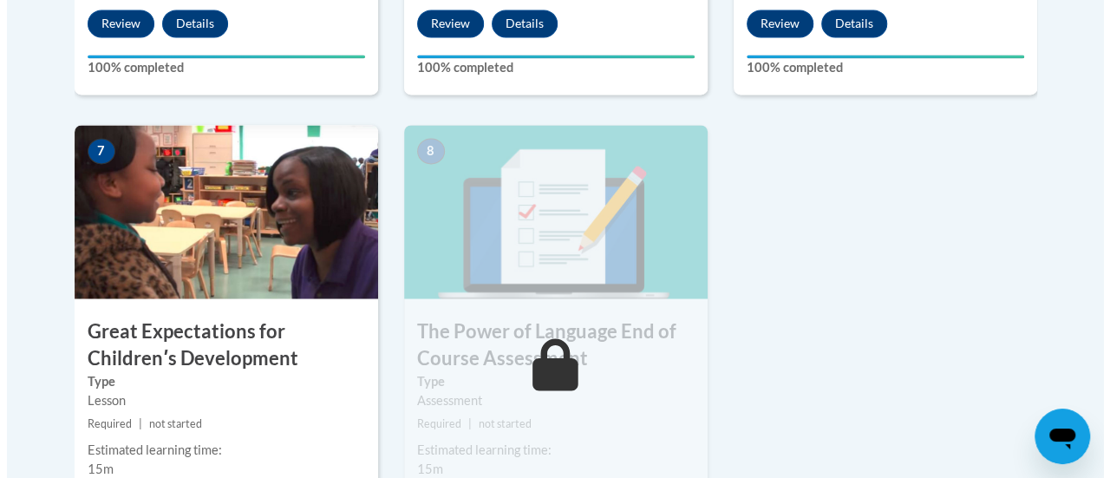
scroll to position [1561, 0]
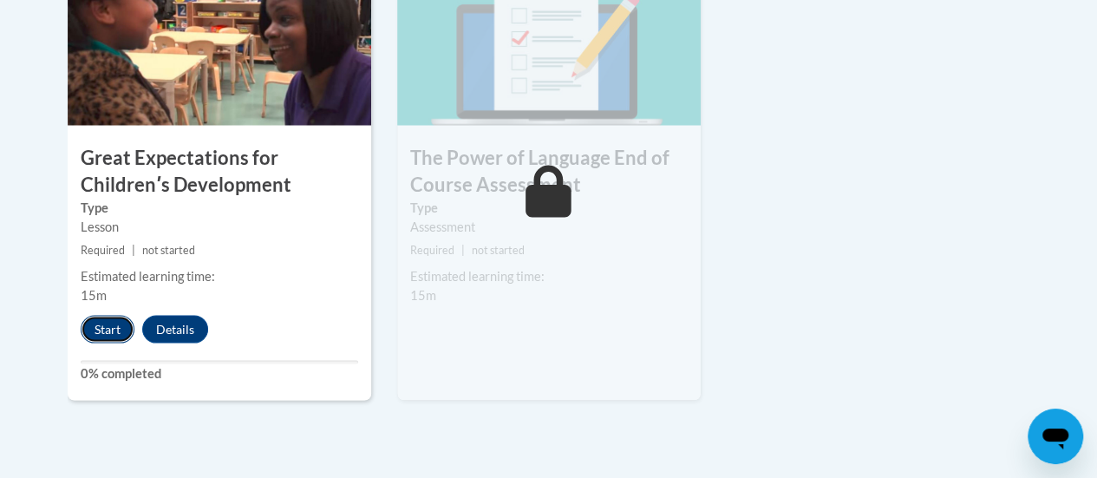
click at [96, 324] on button "Start" at bounding box center [108, 329] width 54 height 28
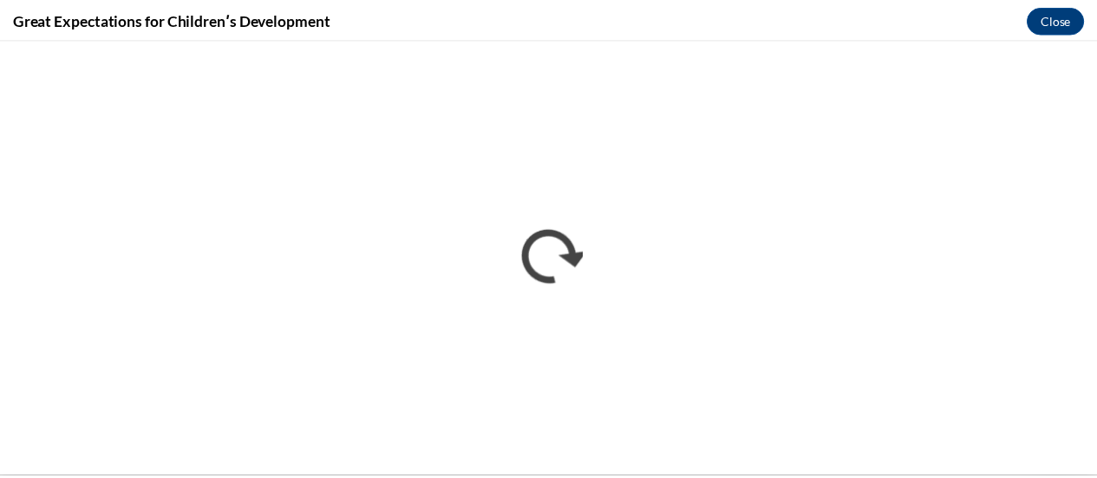
scroll to position [0, 0]
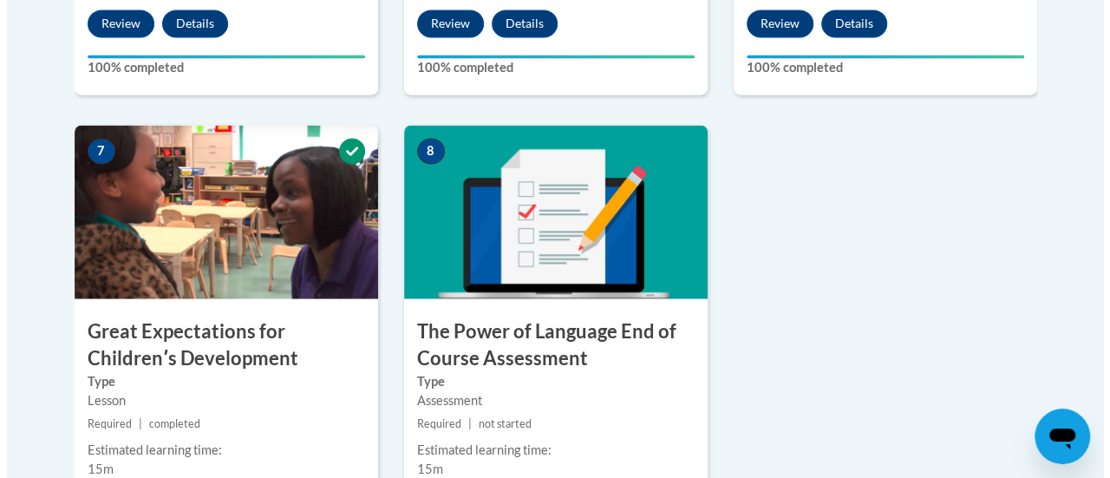
scroll to position [1561, 0]
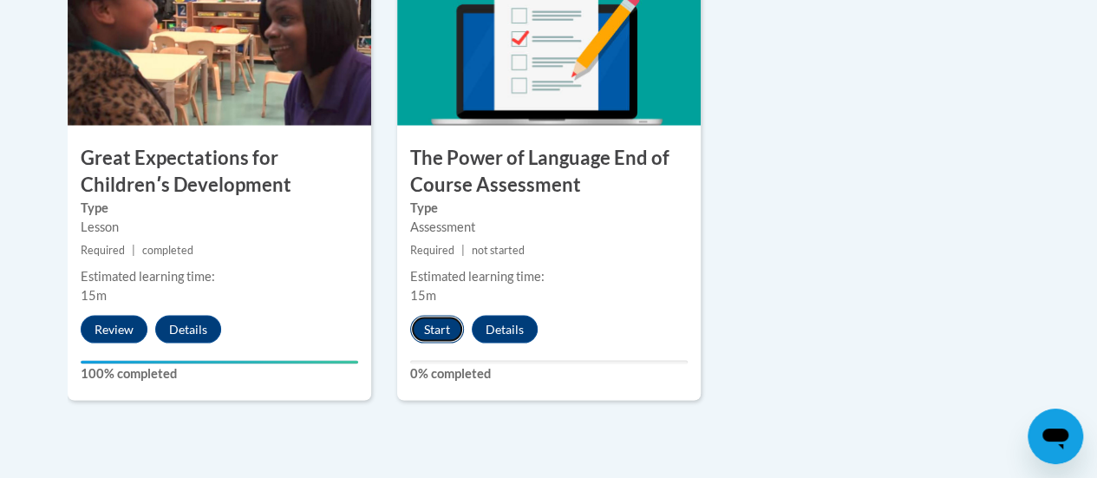
click at [442, 322] on button "Start" at bounding box center [437, 329] width 54 height 28
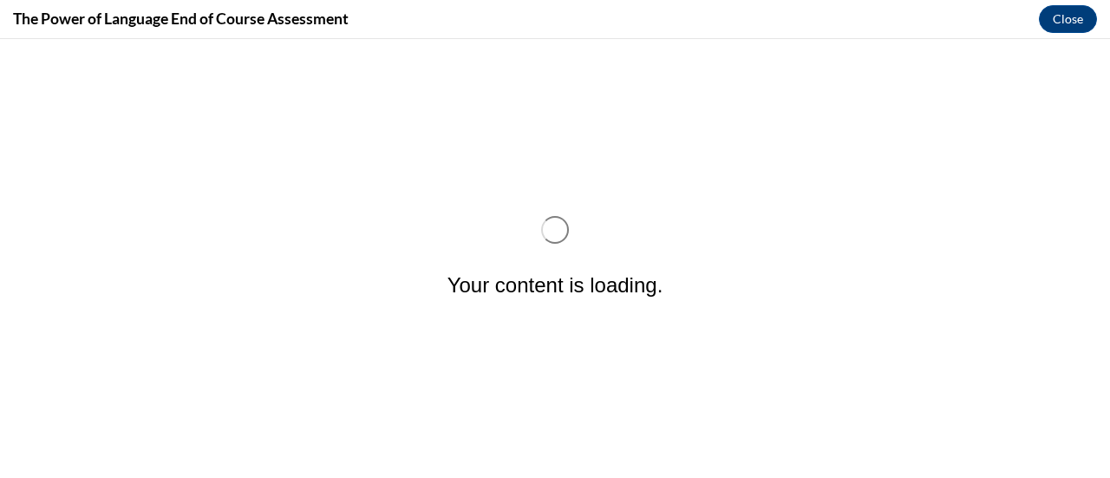
scroll to position [0, 0]
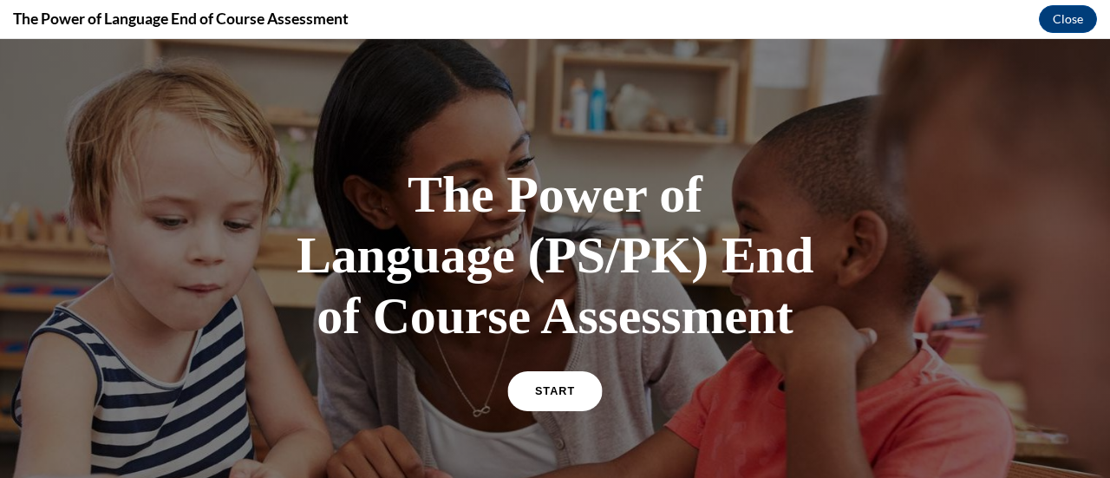
click at [522, 393] on link "START" at bounding box center [554, 391] width 95 height 40
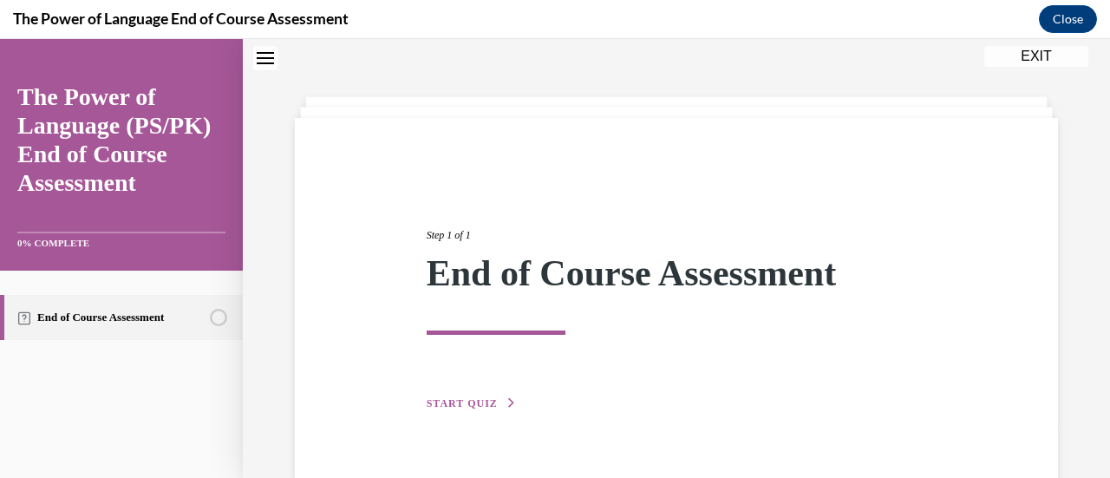
scroll to position [92, 0]
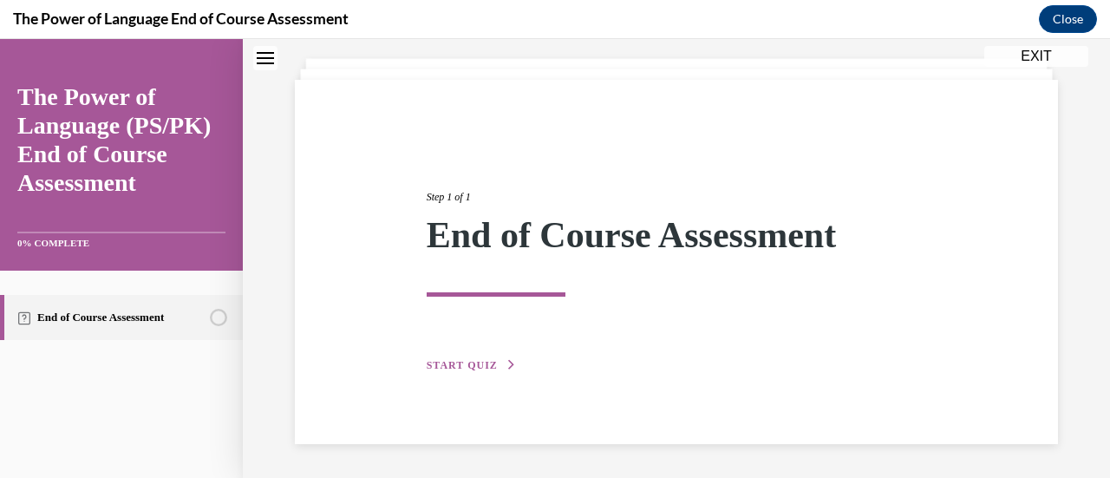
drag, startPoint x: 478, startPoint y: 372, endPoint x: 486, endPoint y: 377, distance: 9.4
click at [476, 374] on div "Step 1 of 1 End of Course Assessment START QUIZ" at bounding box center [677, 262] width 527 height 226
click at [500, 365] on button "START QUIZ" at bounding box center [472, 365] width 90 height 16
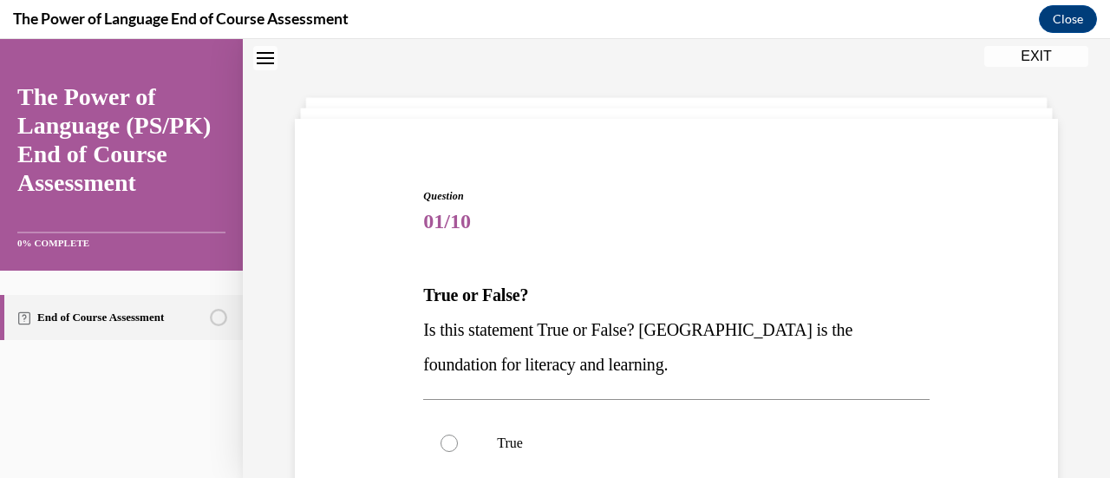
scroll to position [226, 0]
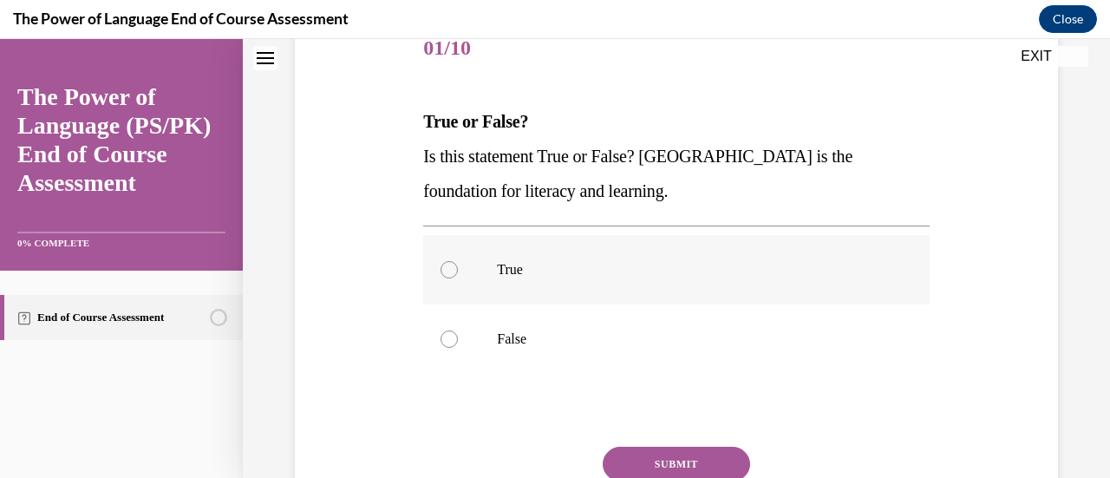
click at [446, 269] on div at bounding box center [449, 269] width 17 height 17
click at [446, 269] on input "True" at bounding box center [449, 269] width 17 height 17
radio input "true"
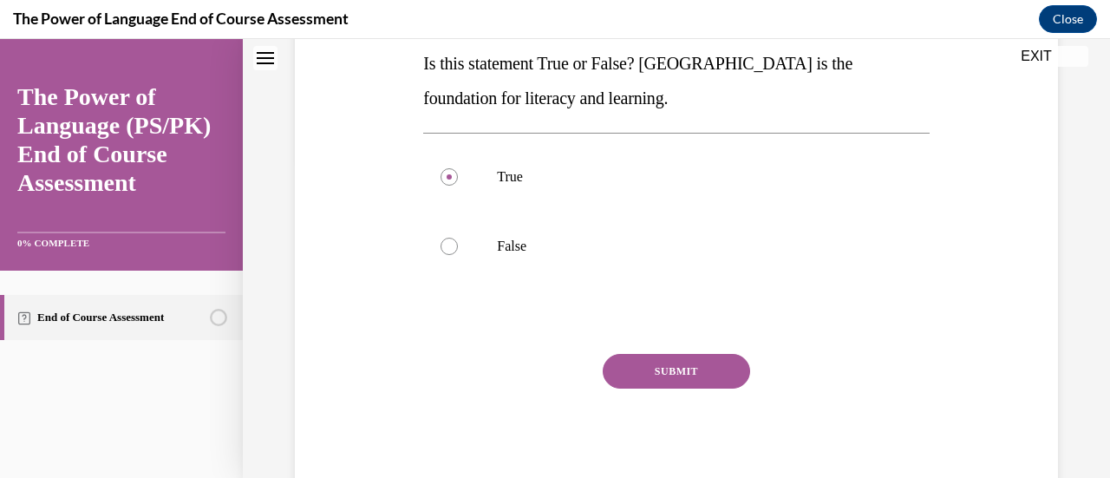
click at [661, 375] on button "SUBMIT" at bounding box center [676, 371] width 147 height 35
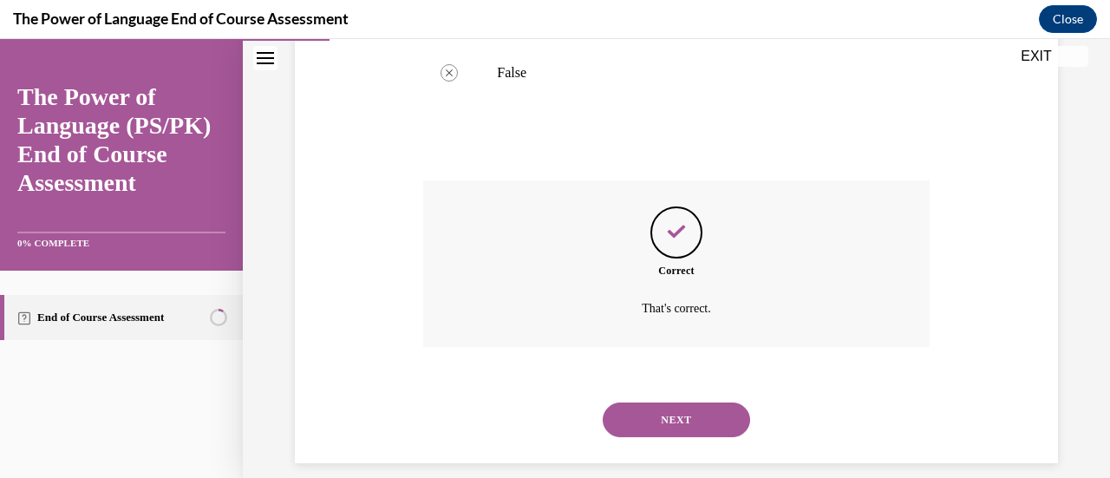
click at [658, 402] on button "NEXT" at bounding box center [676, 419] width 147 height 35
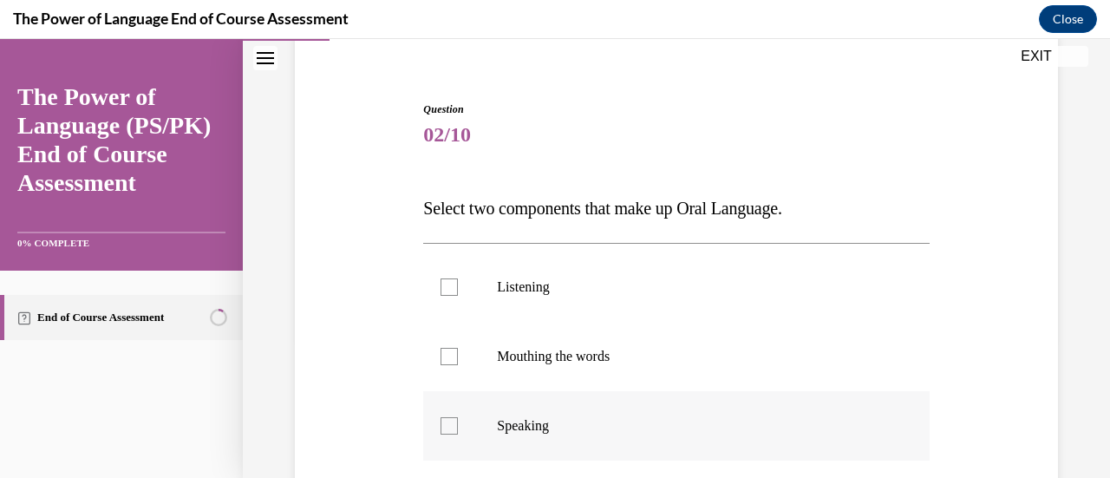
scroll to position [226, 0]
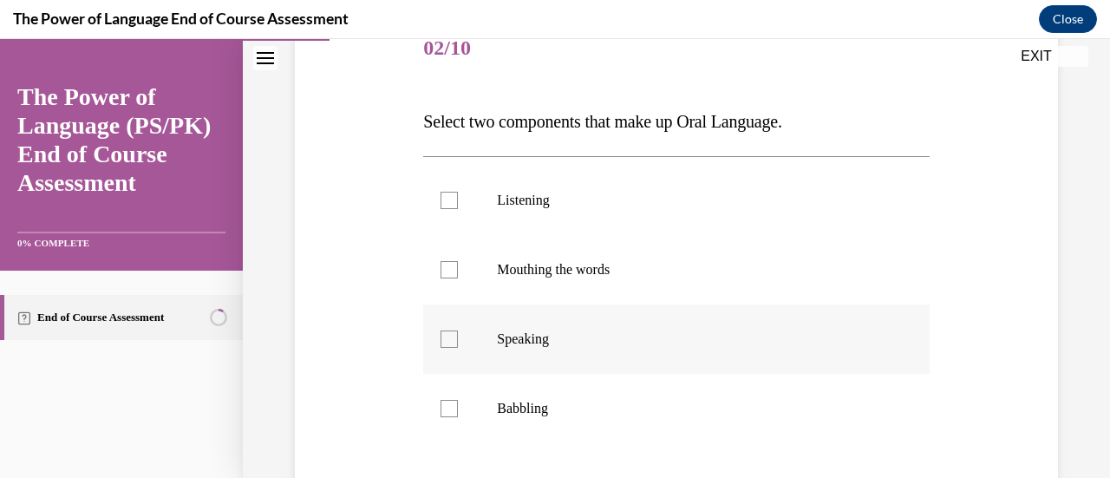
click at [453, 336] on div at bounding box center [449, 338] width 17 height 17
click at [453, 336] on input "Speaking" at bounding box center [449, 338] width 17 height 17
checkbox input "true"
click at [446, 207] on div at bounding box center [449, 200] width 17 height 17
click at [446, 207] on input "Listening" at bounding box center [449, 200] width 17 height 17
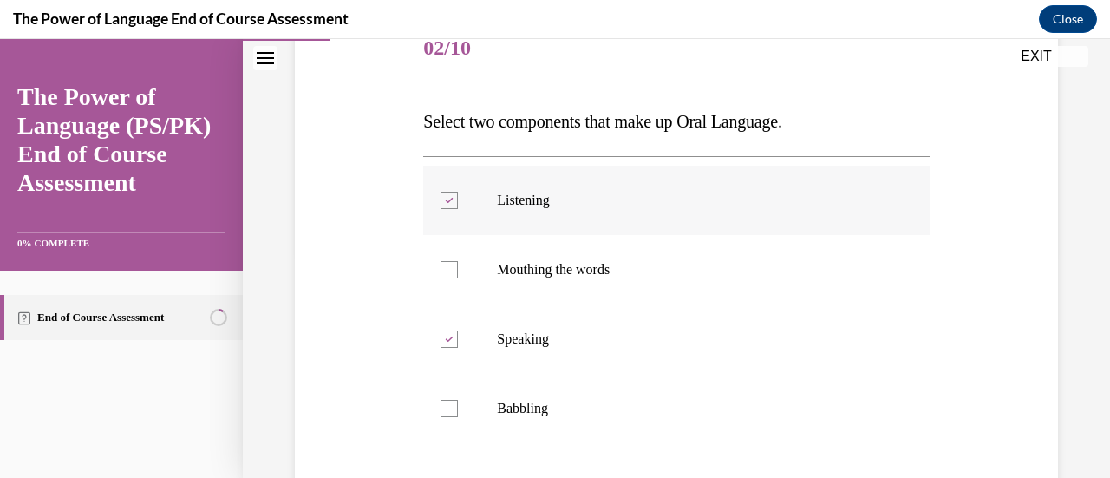
click at [449, 209] on label "Listening" at bounding box center [676, 200] width 506 height 69
click at [449, 209] on input "Listening" at bounding box center [449, 200] width 17 height 17
checkbox input "false"
click at [458, 412] on label "Babbling" at bounding box center [676, 408] width 506 height 69
click at [458, 412] on input "Babbling" at bounding box center [449, 408] width 17 height 17
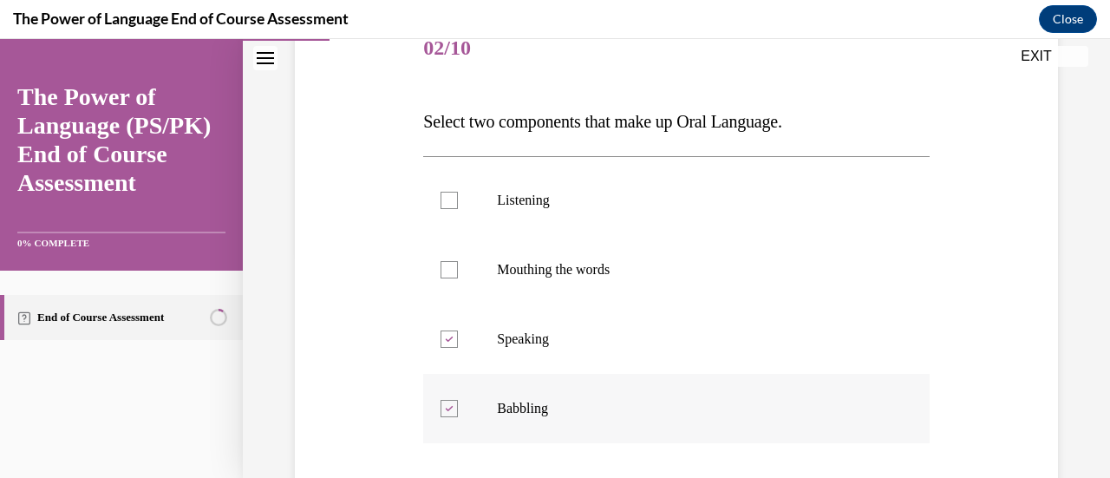
click at [444, 402] on div at bounding box center [449, 408] width 17 height 17
click at [444, 402] on input "Babbling" at bounding box center [449, 408] width 17 height 17
checkbox input "false"
click at [448, 199] on div at bounding box center [449, 200] width 17 height 17
click at [448, 199] on input "Listening" at bounding box center [449, 200] width 17 height 17
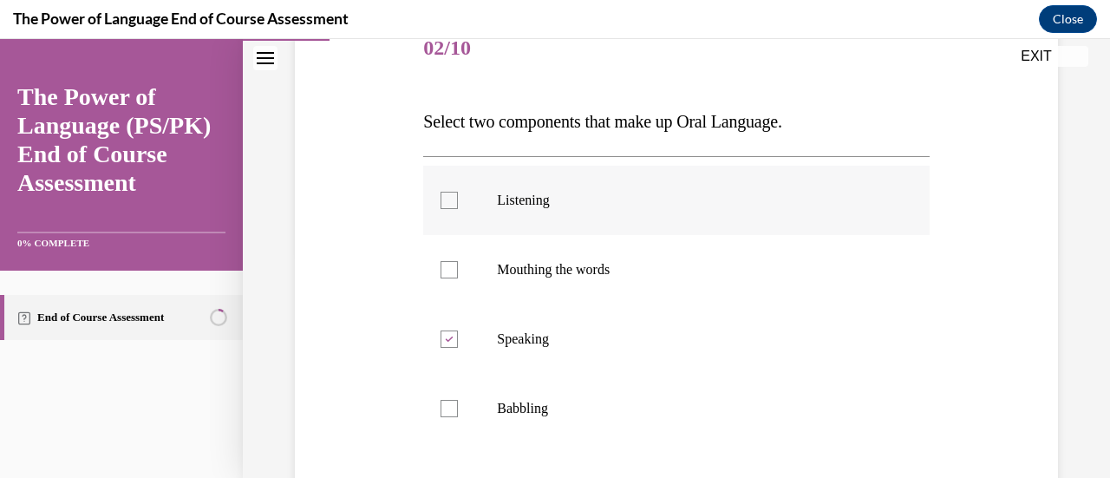
checkbox input "true"
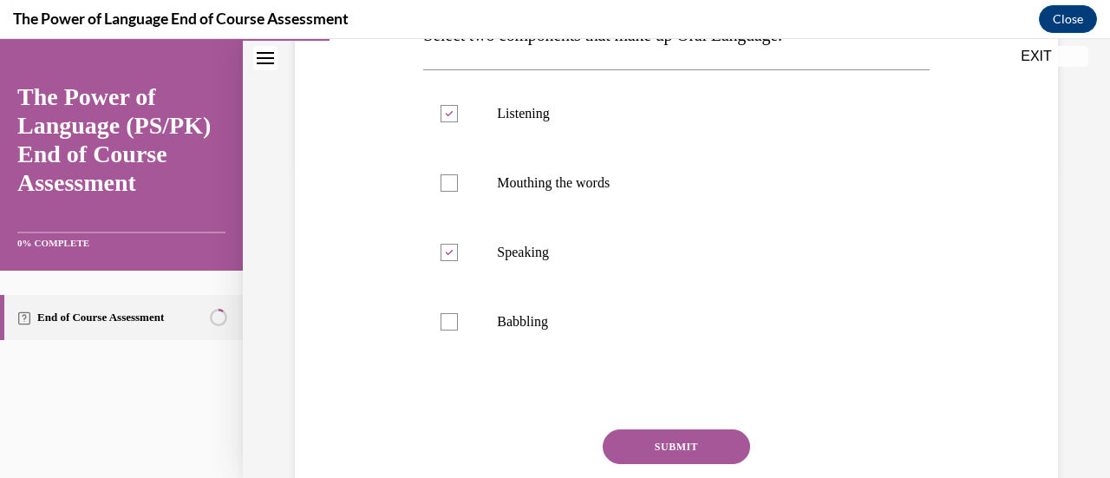
click at [669, 437] on button "SUBMIT" at bounding box center [676, 446] width 147 height 35
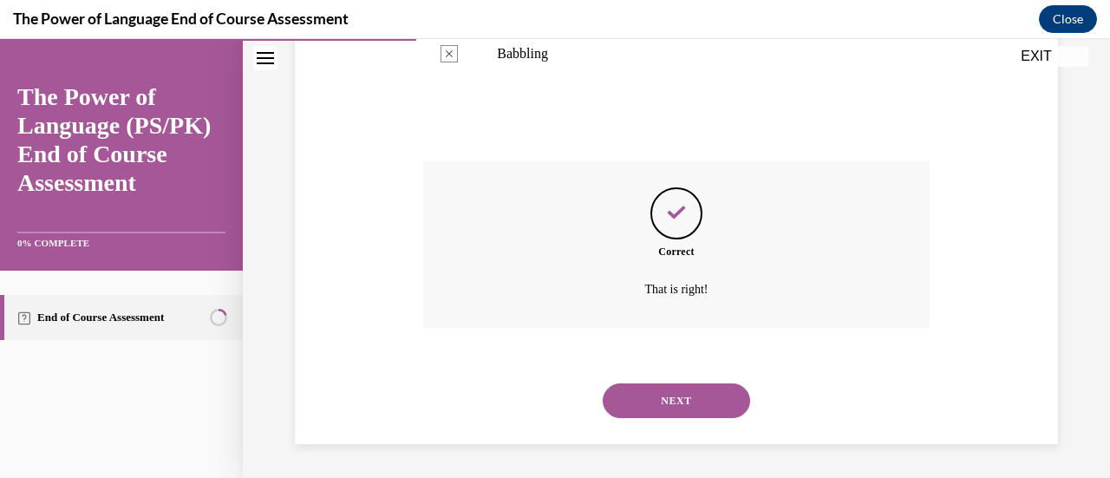
click at [678, 400] on button "NEXT" at bounding box center [676, 400] width 147 height 35
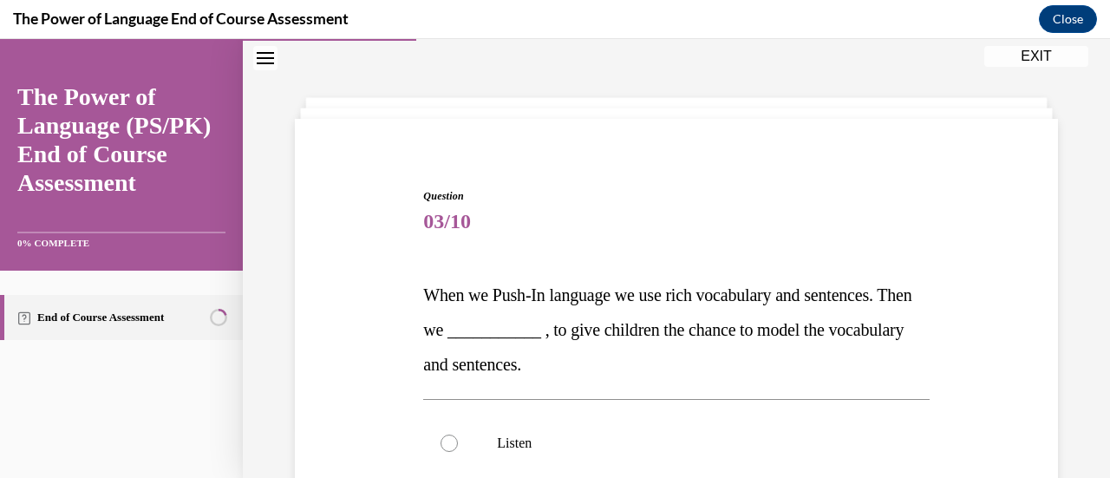
scroll to position [140, 0]
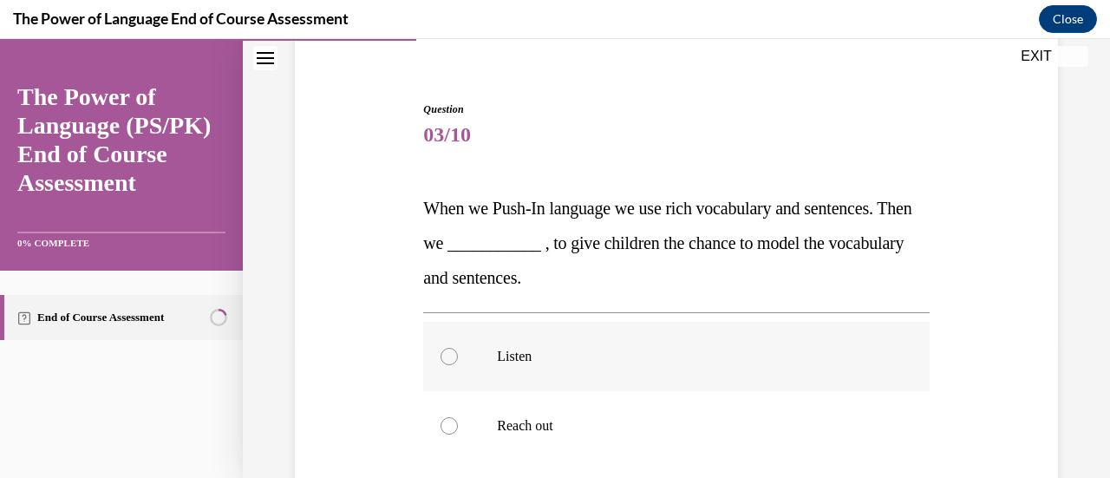
click at [453, 357] on div at bounding box center [449, 356] width 17 height 17
click at [453, 357] on input "Listen" at bounding box center [449, 356] width 17 height 17
radio input "true"
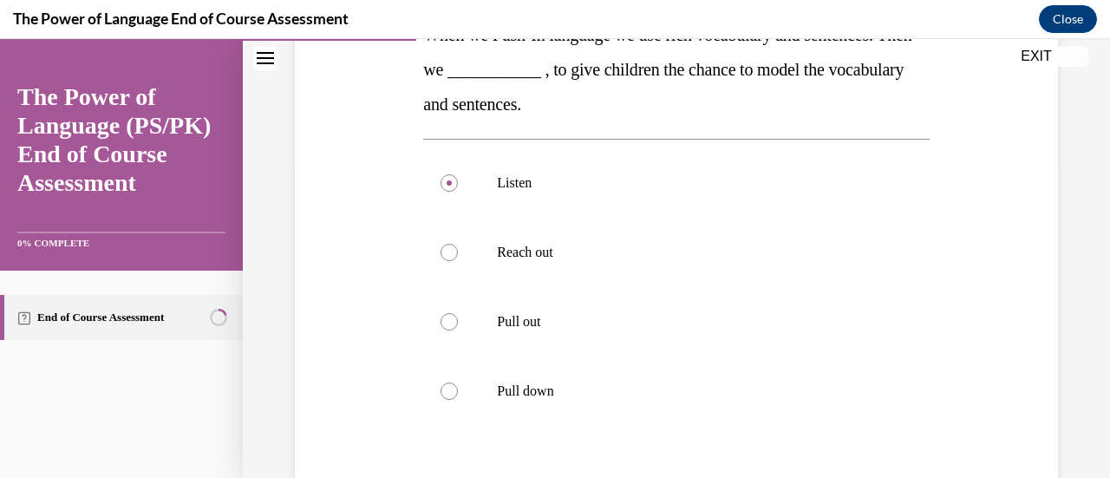
scroll to position [226, 0]
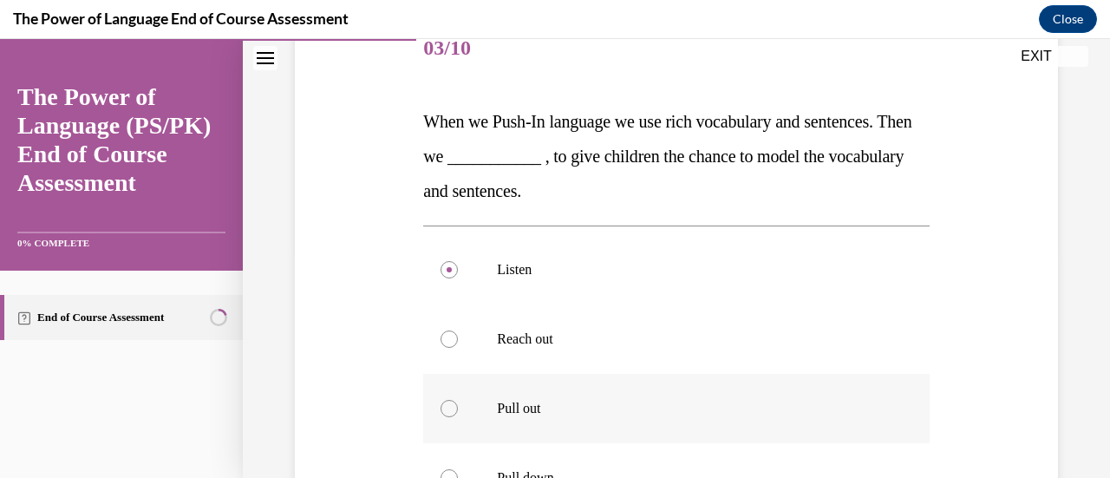
click at [455, 406] on div at bounding box center [449, 408] width 17 height 17
click at [455, 406] on input "Pull out" at bounding box center [449, 408] width 17 height 17
radio input "true"
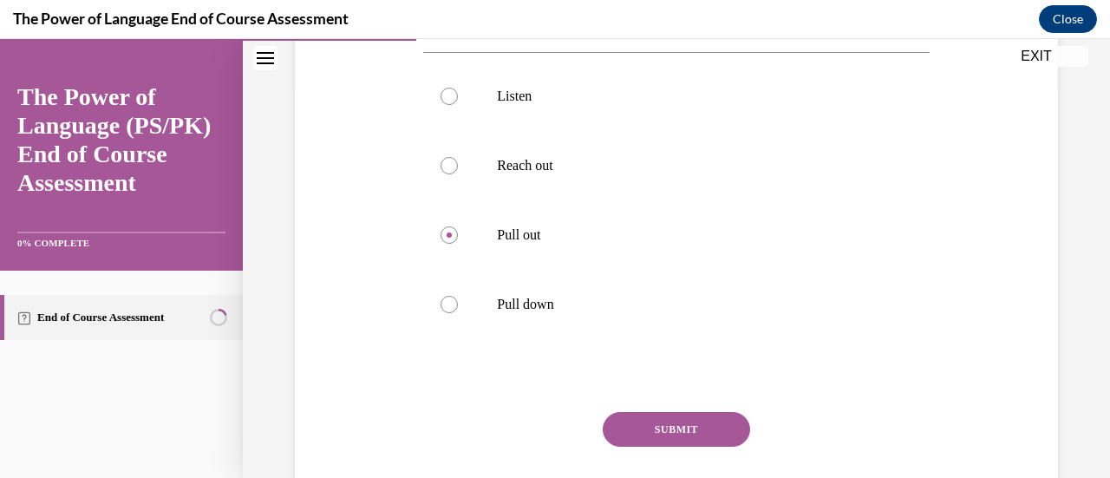
click at [668, 417] on button "SUBMIT" at bounding box center [676, 429] width 147 height 35
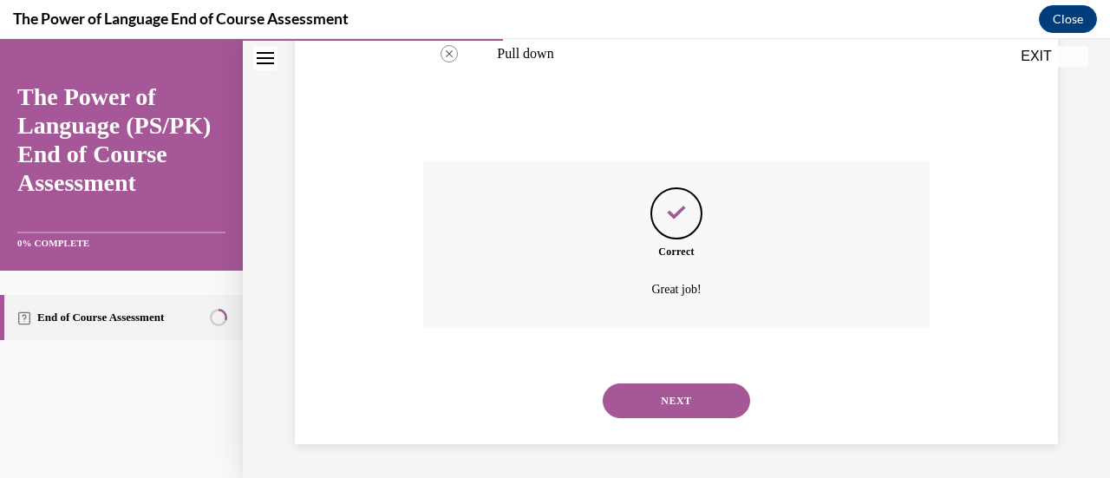
click at [692, 406] on button "NEXT" at bounding box center [676, 400] width 147 height 35
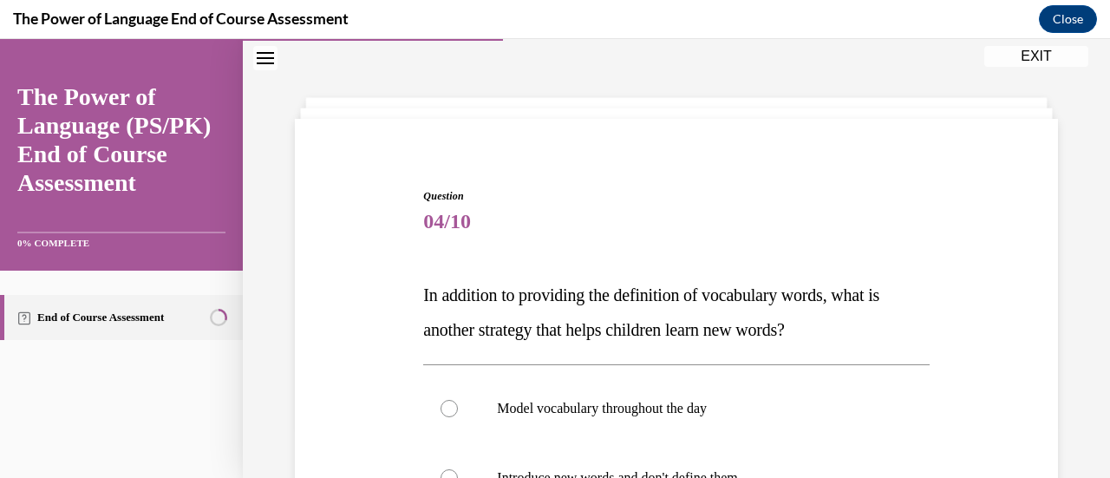
scroll to position [140, 0]
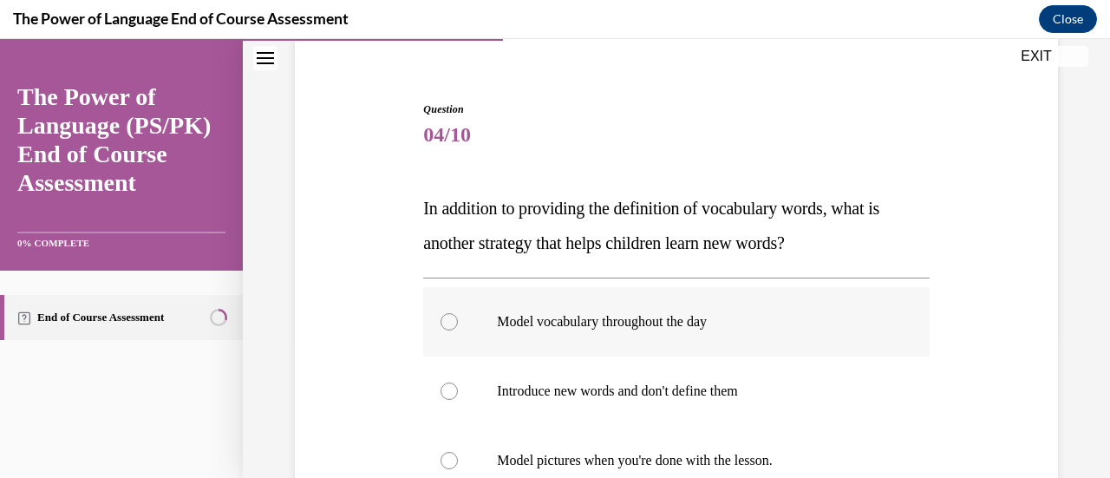
click at [449, 324] on div at bounding box center [449, 321] width 17 height 17
click at [449, 324] on input "Model vocabulary throughout the day" at bounding box center [449, 321] width 17 height 17
radio input "true"
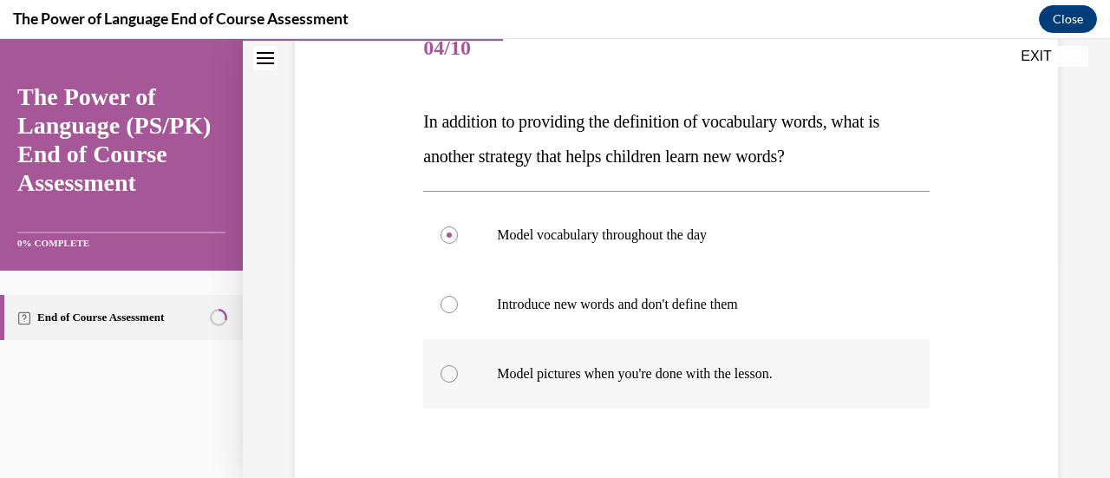
scroll to position [313, 0]
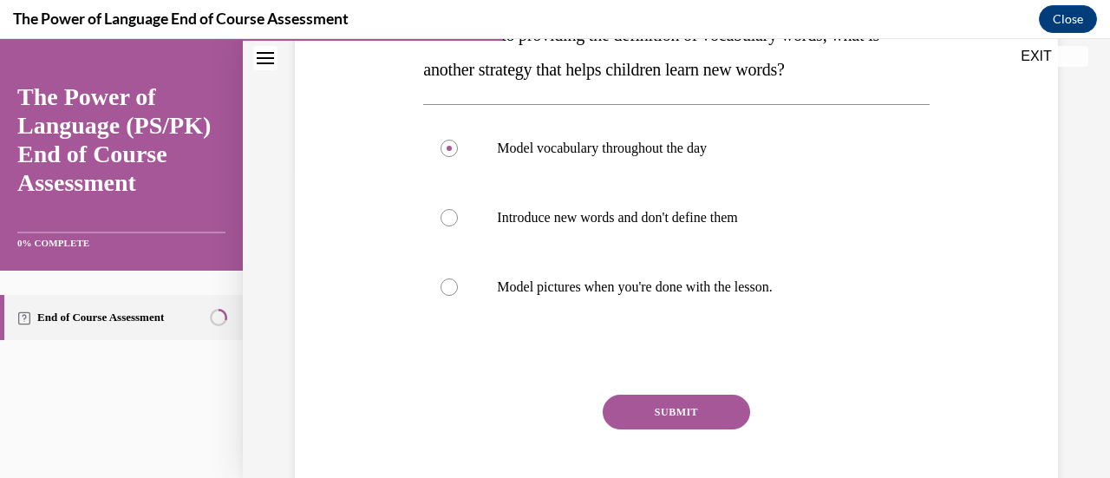
click at [680, 418] on button "SUBMIT" at bounding box center [676, 412] width 147 height 35
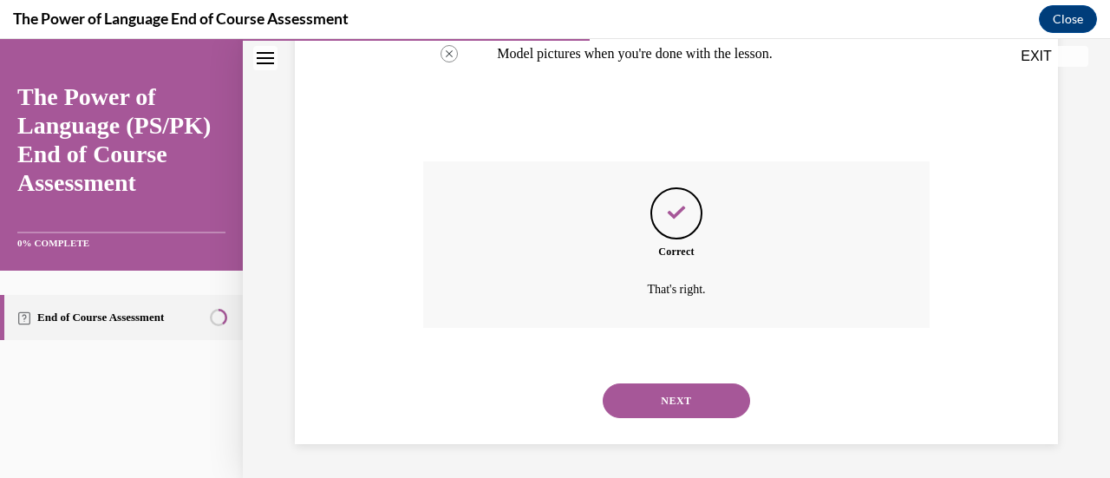
click at [684, 406] on button "NEXT" at bounding box center [676, 400] width 147 height 35
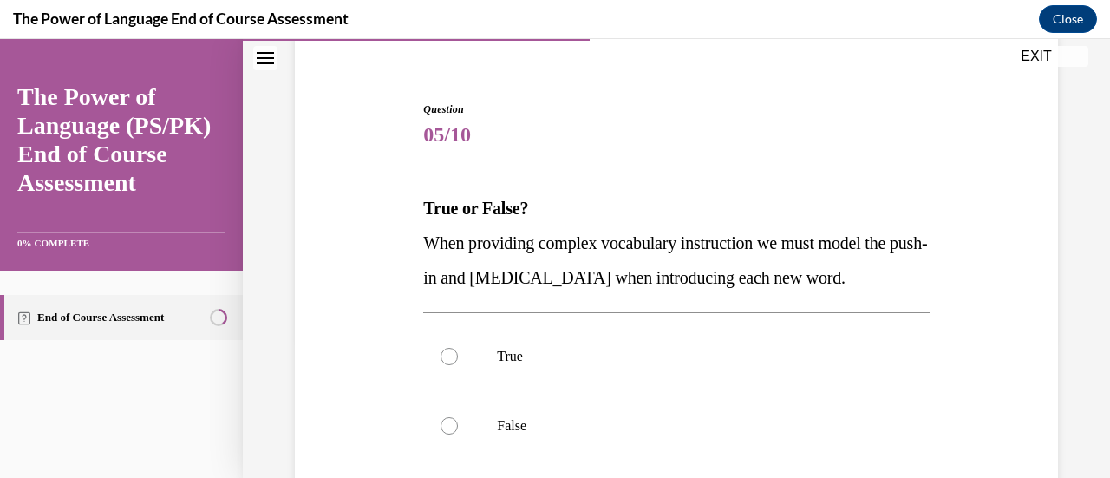
scroll to position [226, 0]
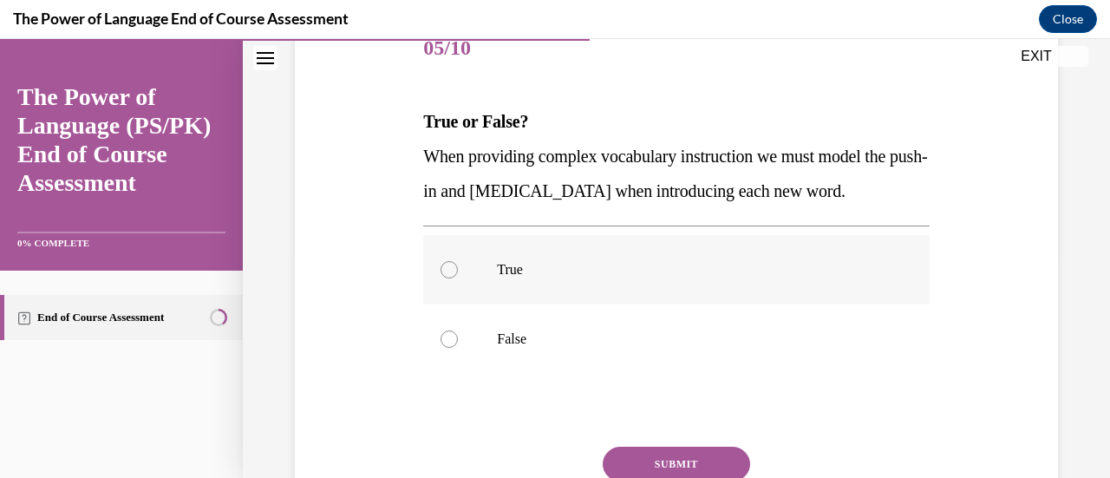
click at [449, 278] on div at bounding box center [449, 269] width 17 height 17
click at [449, 278] on input "True" at bounding box center [449, 269] width 17 height 17
radio input "true"
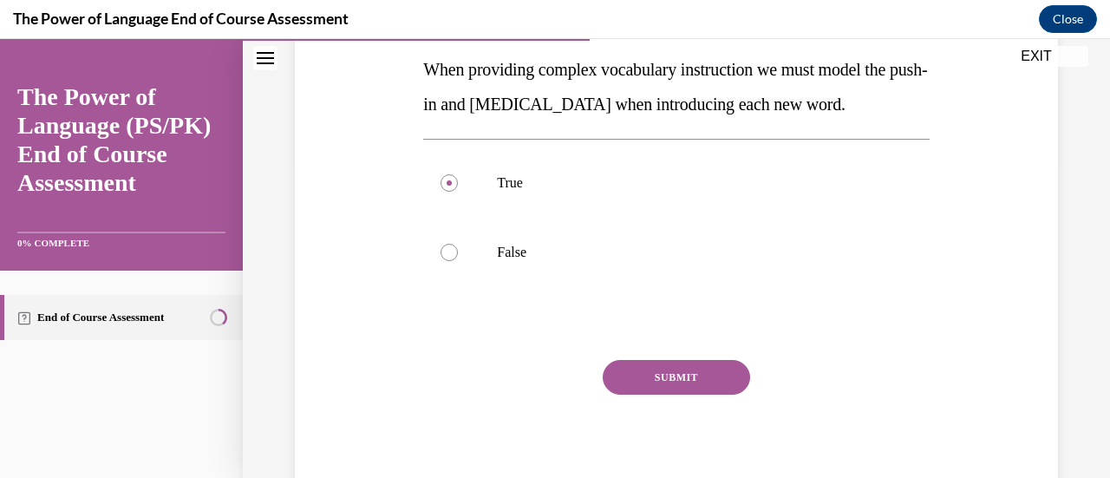
click at [664, 395] on button "SUBMIT" at bounding box center [676, 377] width 147 height 35
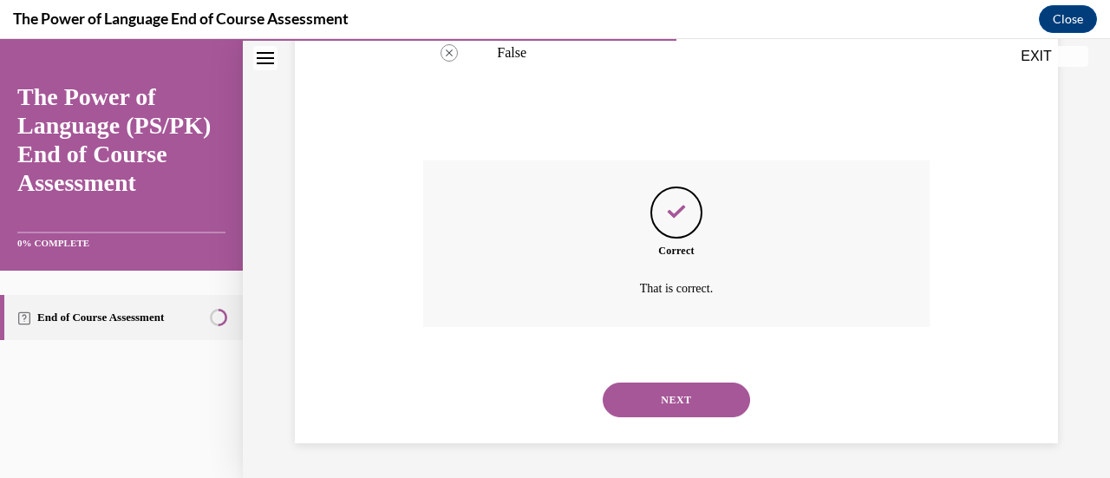
click at [678, 403] on button "NEXT" at bounding box center [676, 400] width 147 height 35
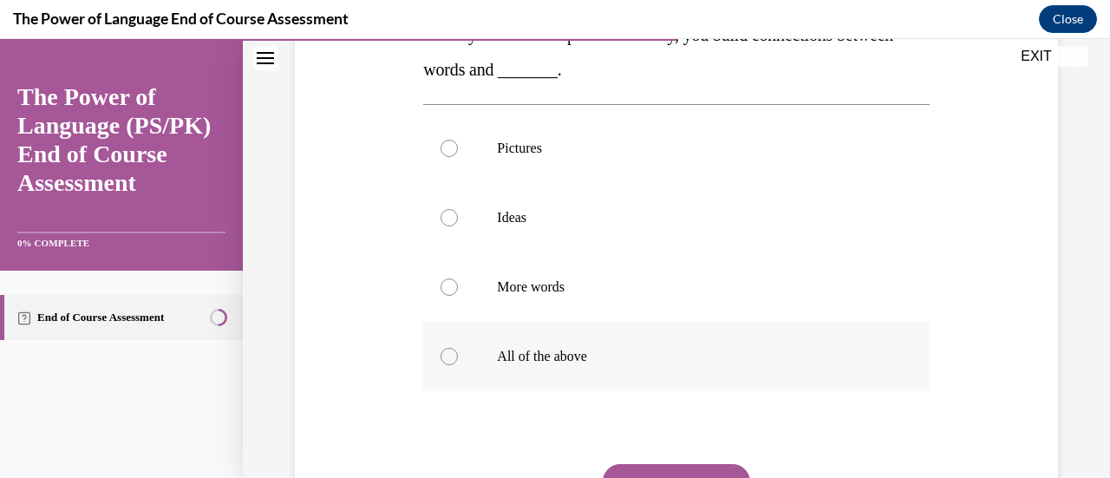
drag, startPoint x: 450, startPoint y: 359, endPoint x: 507, endPoint y: 362, distance: 57.3
click at [450, 358] on div at bounding box center [449, 356] width 17 height 17
click at [450, 358] on input "All of the above" at bounding box center [449, 356] width 17 height 17
radio input "true"
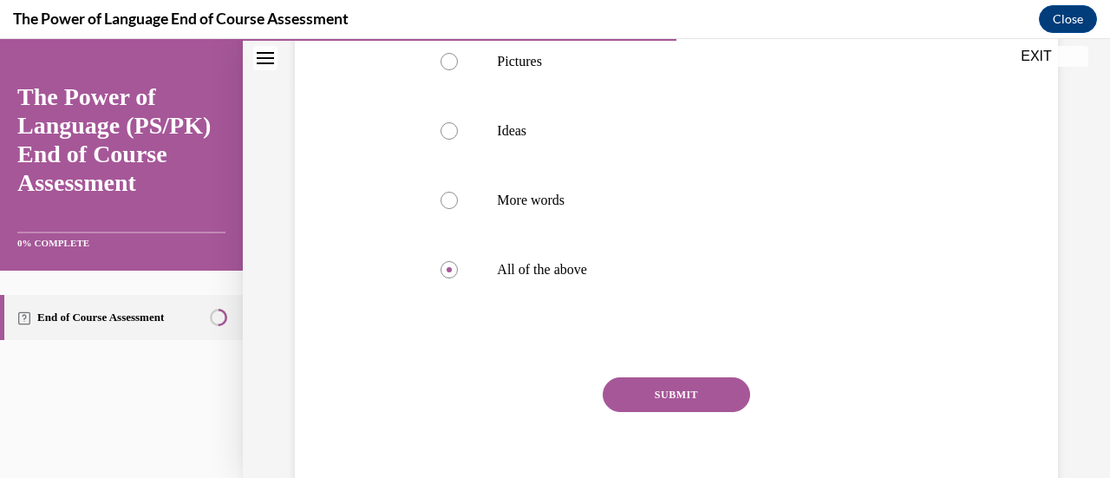
click at [659, 389] on button "SUBMIT" at bounding box center [676, 394] width 147 height 35
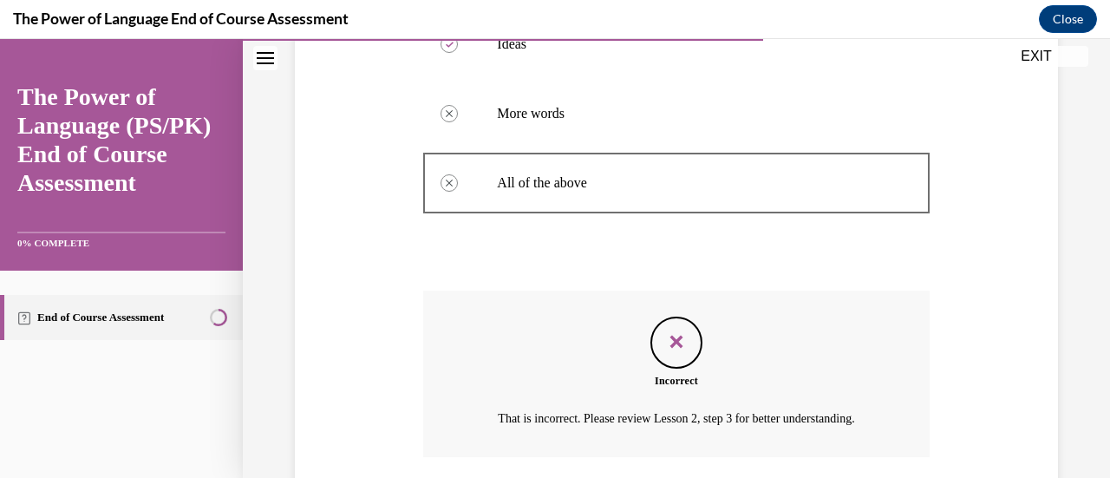
scroll to position [616, 0]
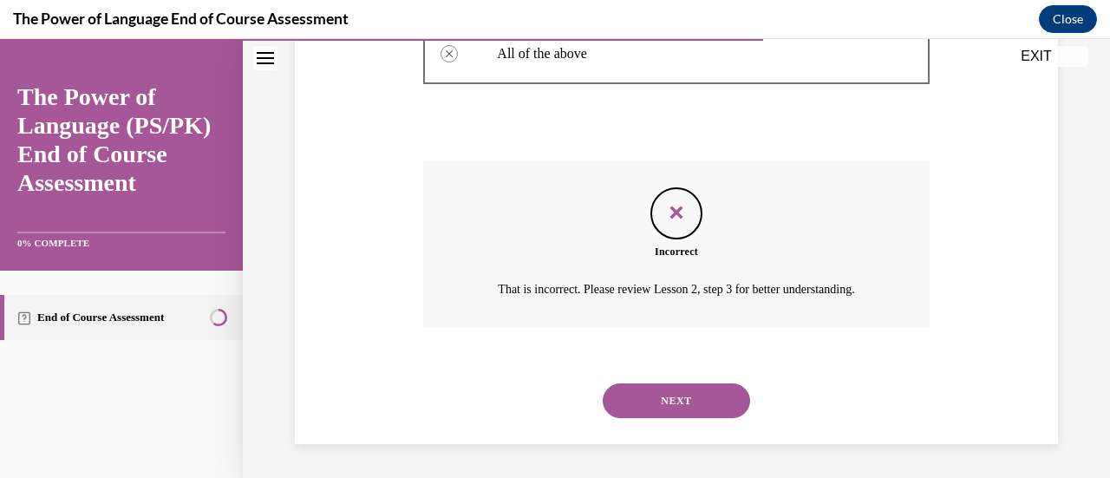
click at [690, 406] on button "NEXT" at bounding box center [676, 400] width 147 height 35
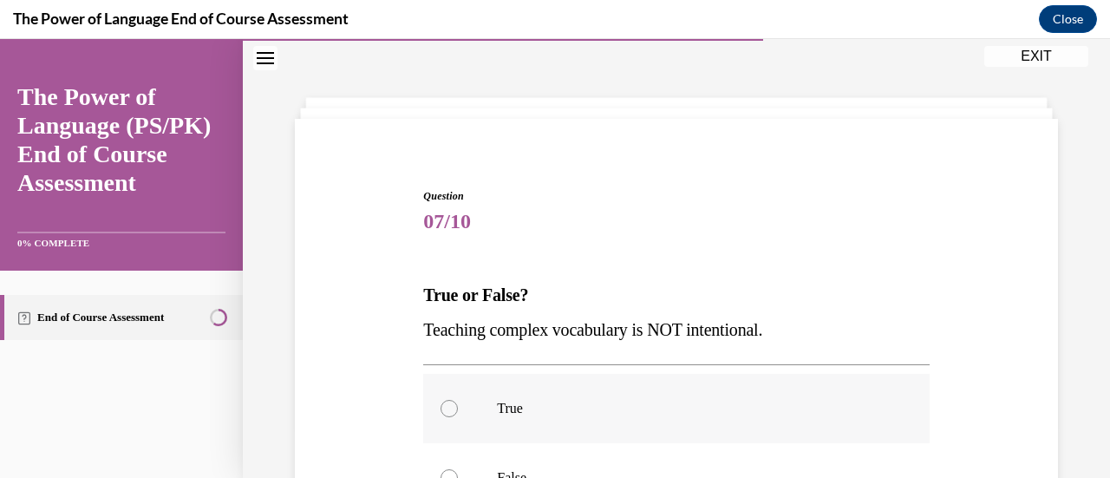
scroll to position [140, 0]
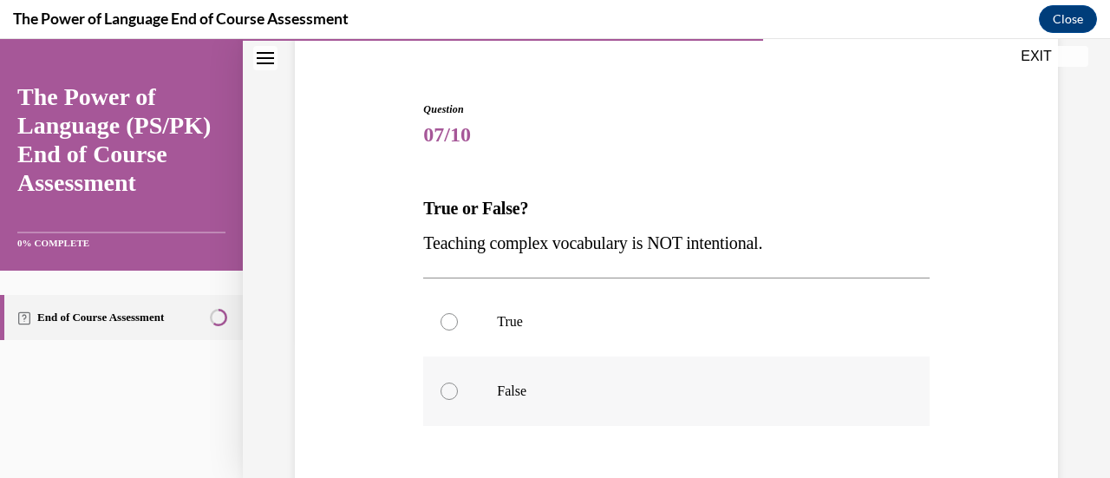
click at [453, 388] on div at bounding box center [449, 391] width 17 height 17
click at [453, 388] on input "False" at bounding box center [449, 391] width 17 height 17
radio input "true"
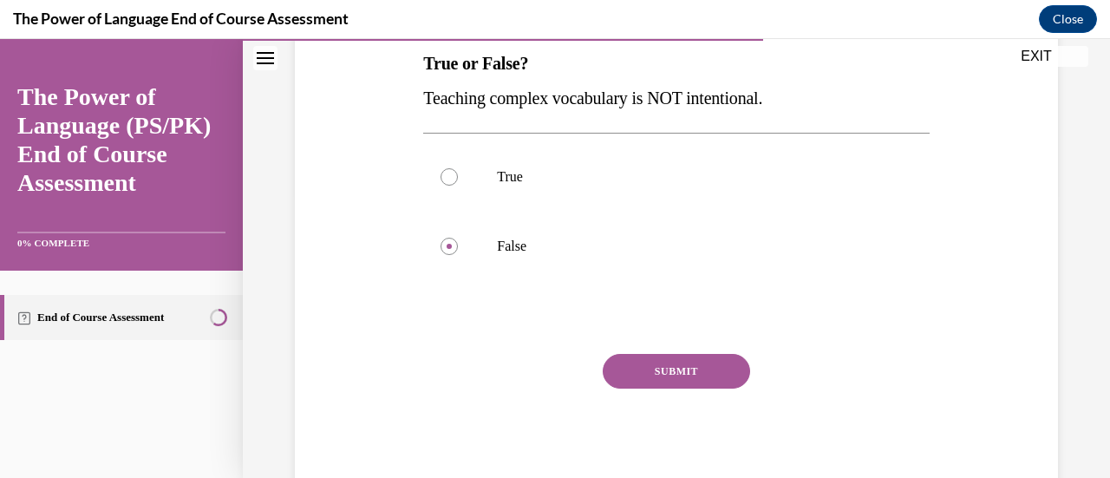
click at [655, 376] on button "SUBMIT" at bounding box center [676, 371] width 147 height 35
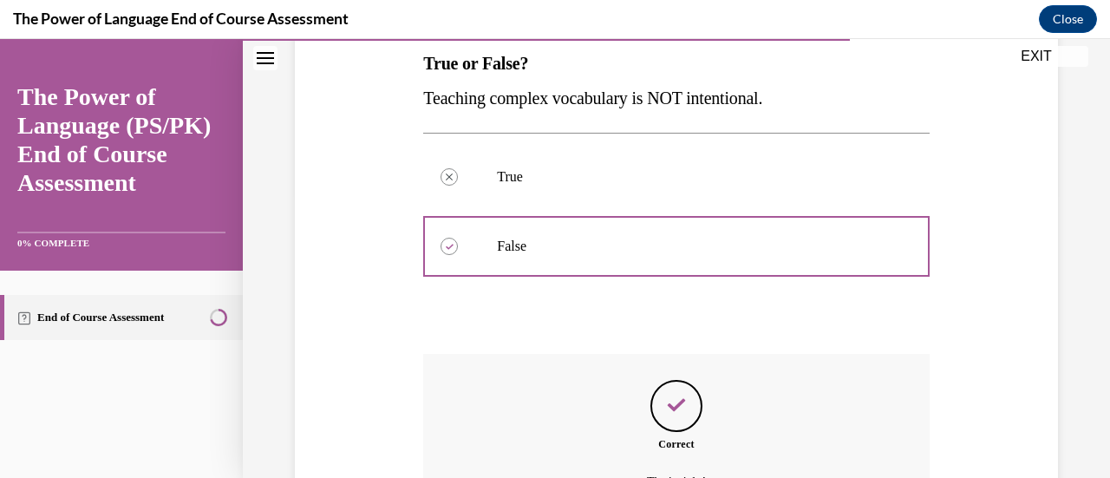
scroll to position [477, 0]
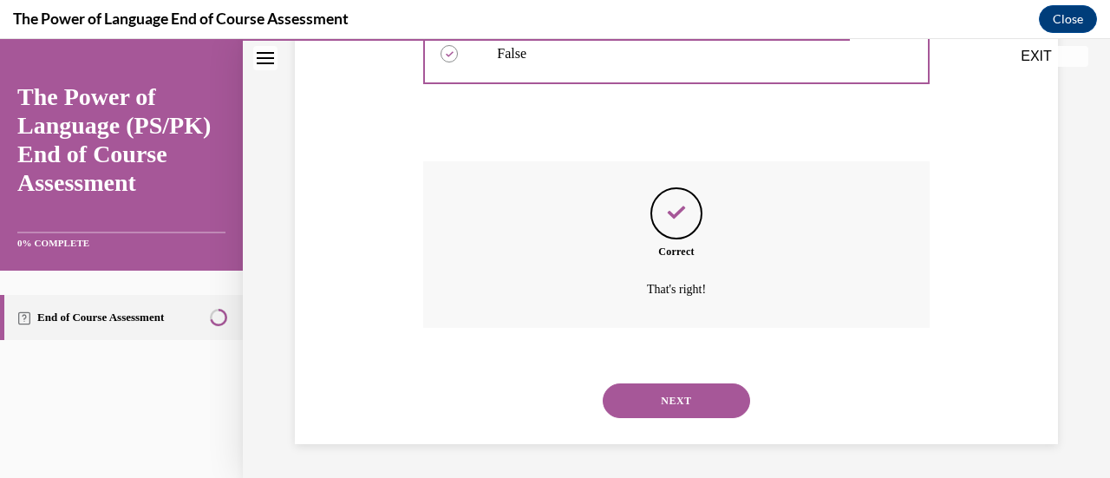
click at [704, 402] on button "NEXT" at bounding box center [676, 400] width 147 height 35
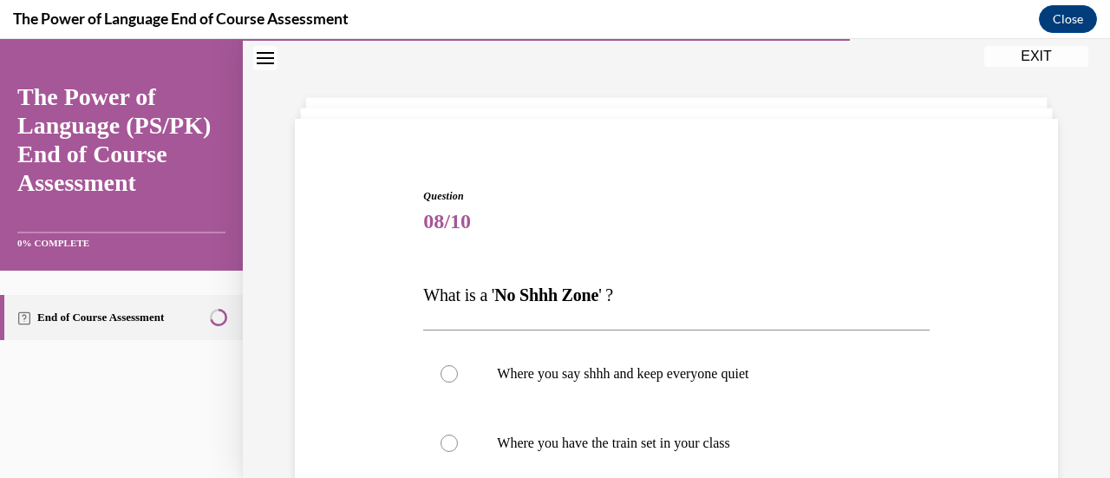
scroll to position [140, 0]
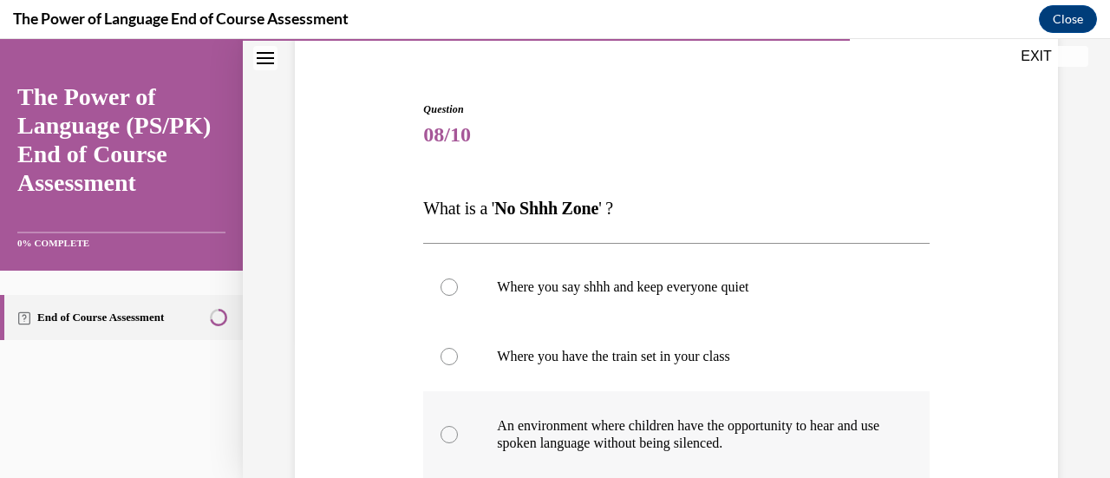
click at [446, 433] on div at bounding box center [449, 434] width 17 height 17
click at [446, 433] on input "An environment where children have the opportunity to hear and use spoken langu…" at bounding box center [449, 434] width 17 height 17
radio input "true"
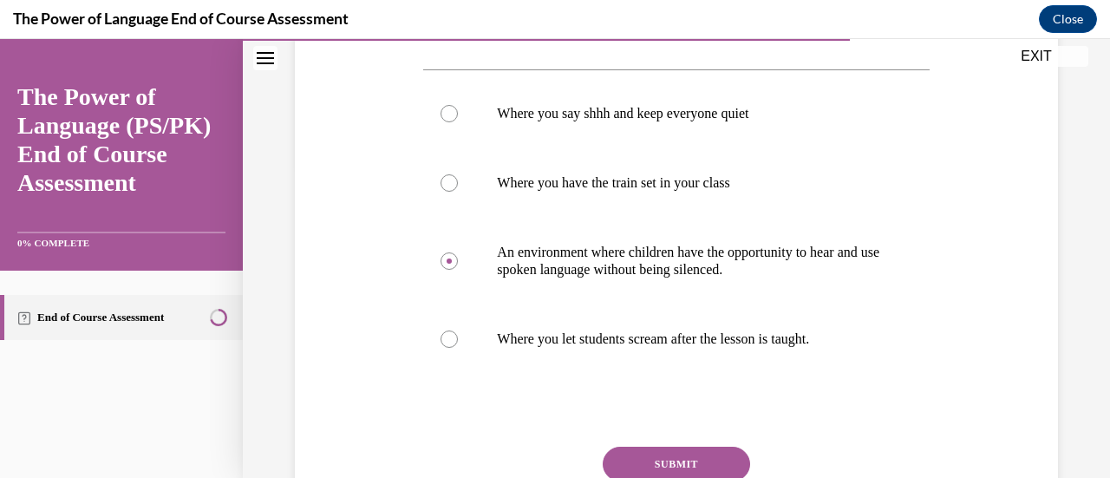
scroll to position [400, 0]
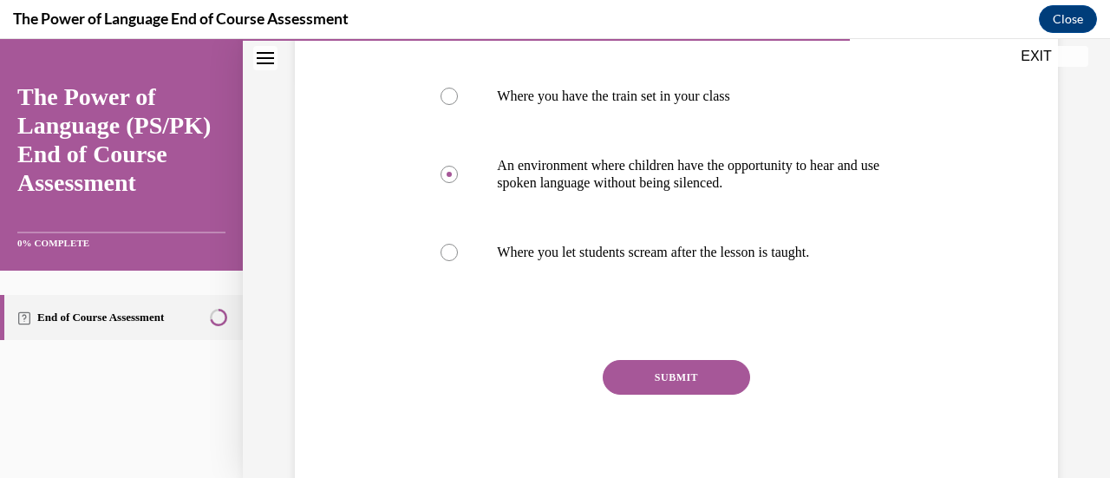
click at [673, 376] on button "SUBMIT" at bounding box center [676, 377] width 147 height 35
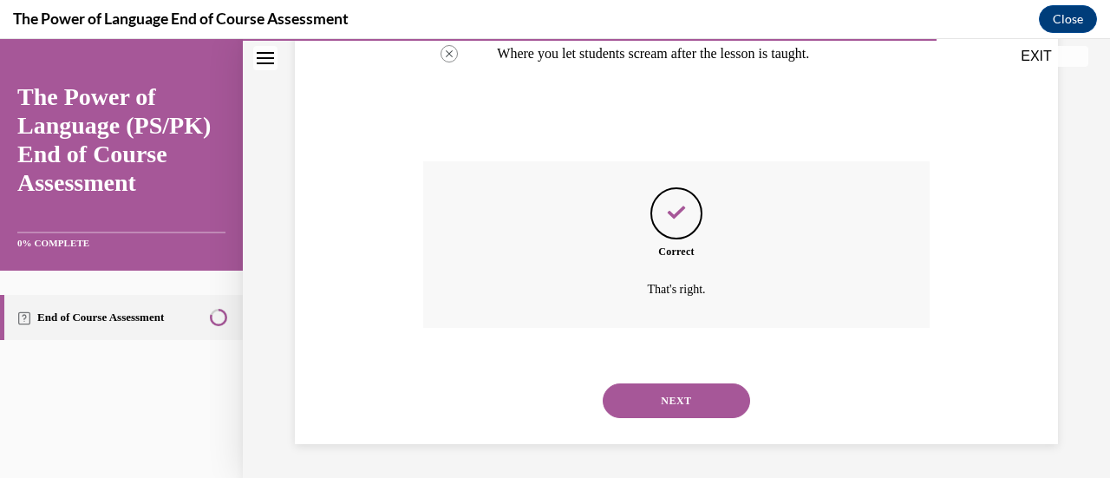
click at [686, 393] on button "NEXT" at bounding box center [676, 400] width 147 height 35
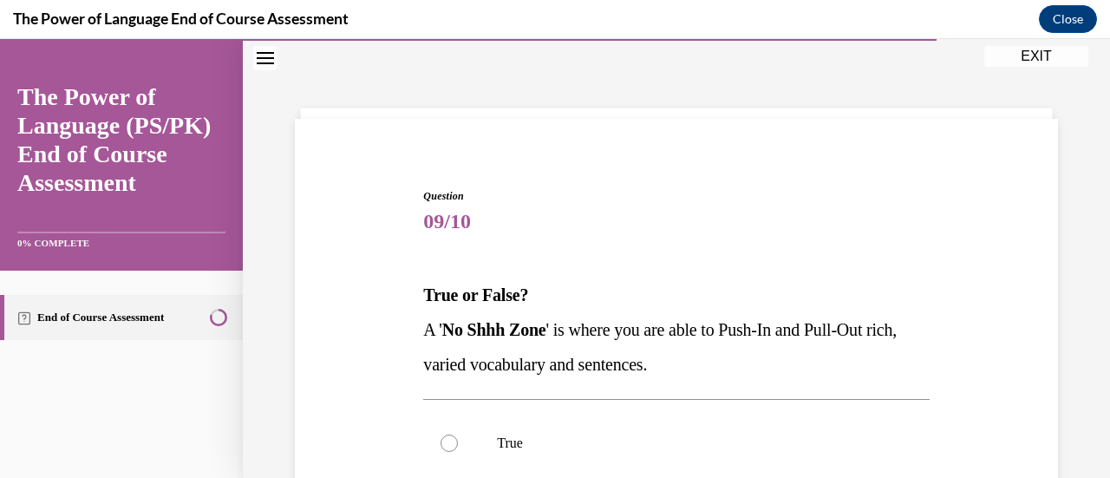
scroll to position [226, 0]
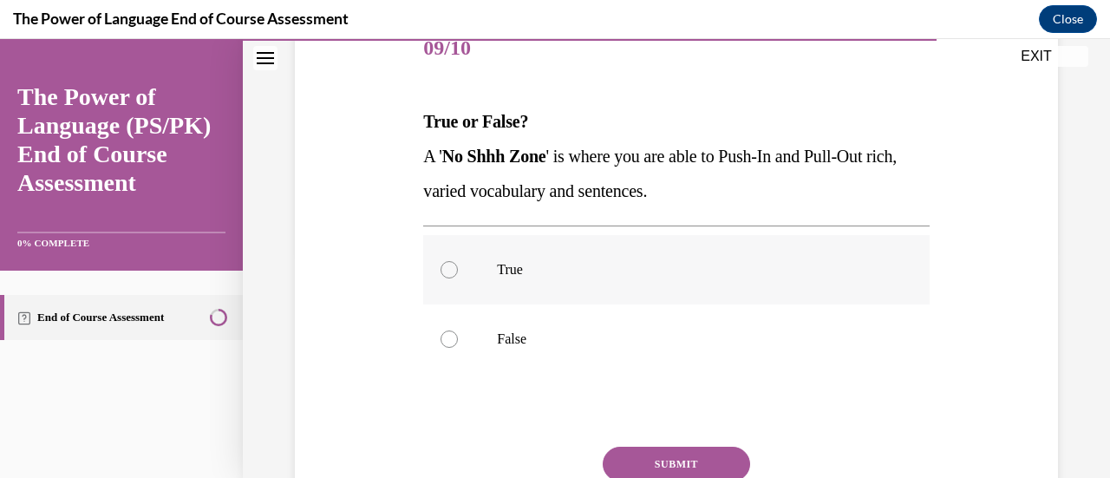
click at [442, 277] on label "True" at bounding box center [676, 269] width 506 height 69
click at [442, 277] on input "True" at bounding box center [449, 269] width 17 height 17
radio input "true"
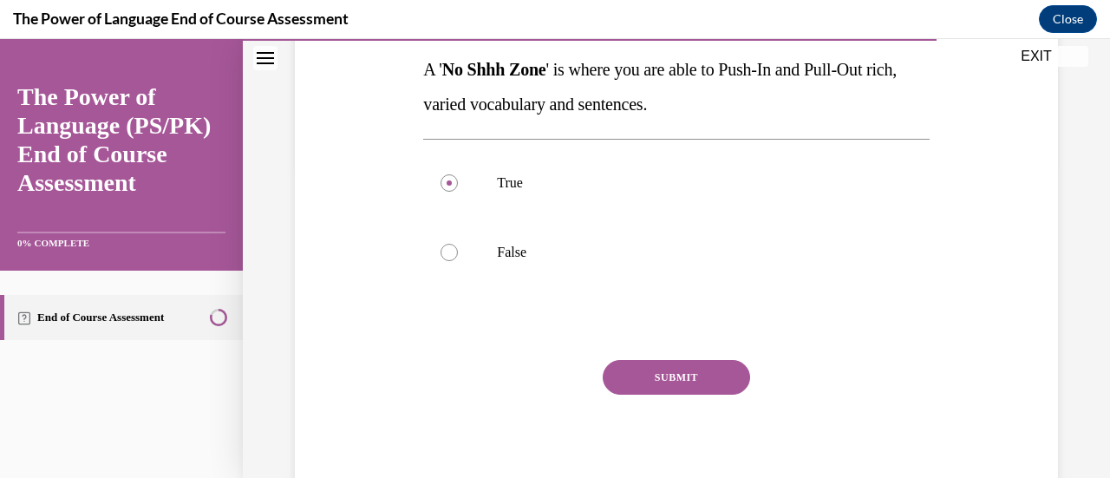
click at [663, 385] on button "SUBMIT" at bounding box center [676, 377] width 147 height 35
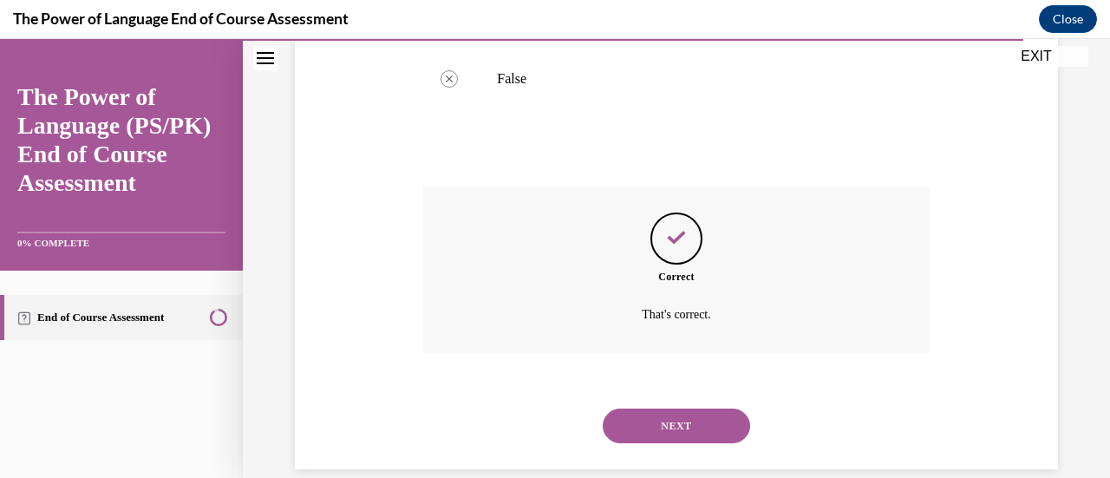
click at [690, 422] on button "NEXT" at bounding box center [676, 426] width 147 height 35
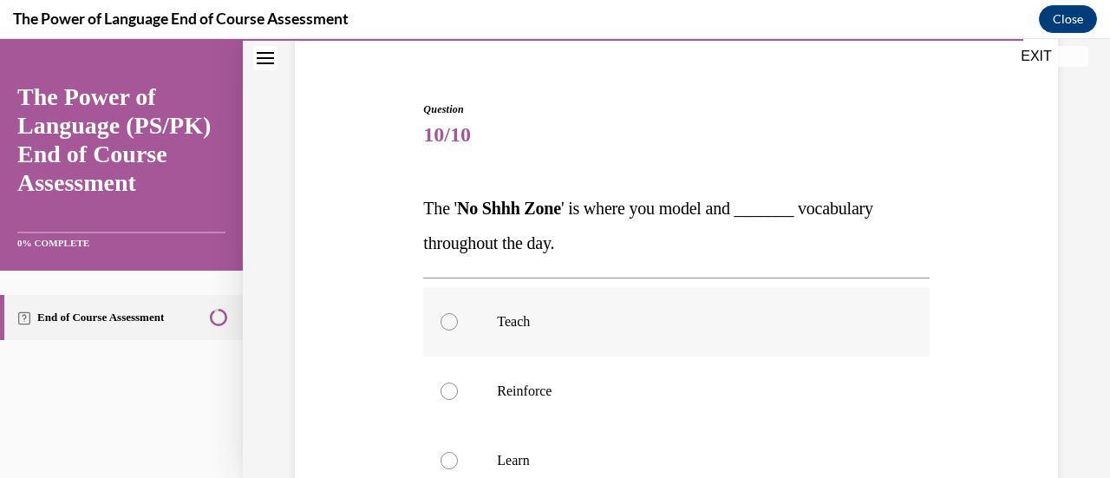
scroll to position [226, 0]
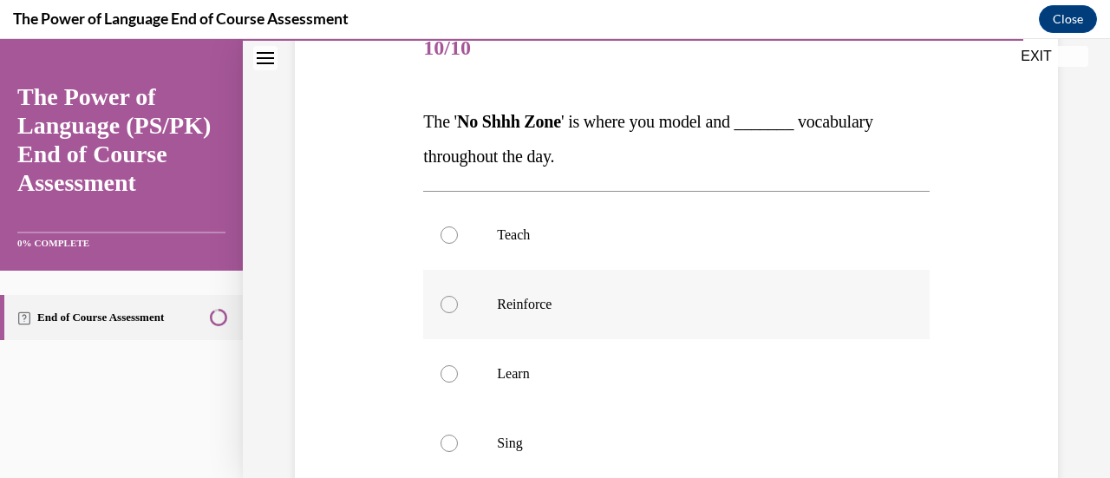
drag, startPoint x: 449, startPoint y: 302, endPoint x: 493, endPoint y: 307, distance: 43.7
click at [449, 302] on div at bounding box center [449, 304] width 17 height 17
click at [449, 302] on input "Reinforce" at bounding box center [449, 304] width 17 height 17
radio input "true"
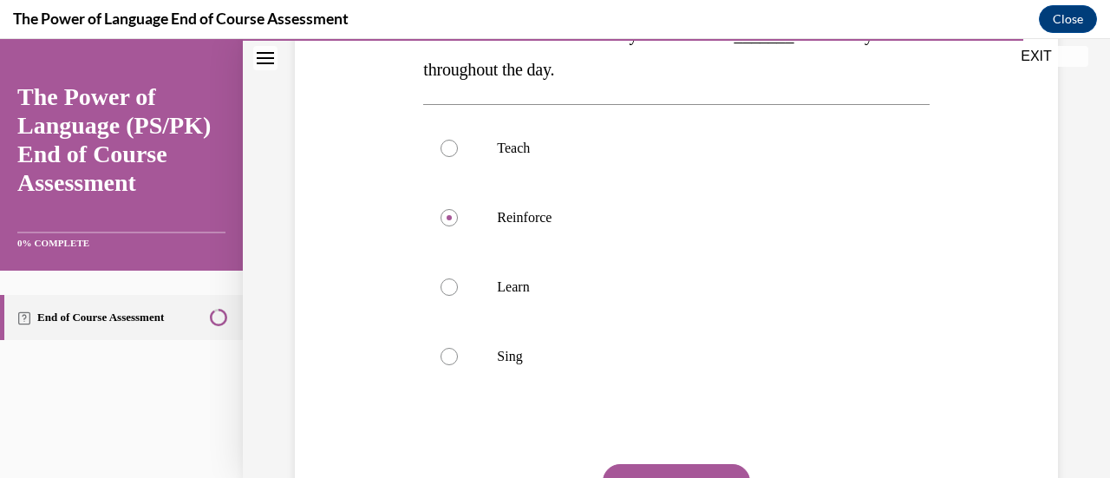
scroll to position [400, 0]
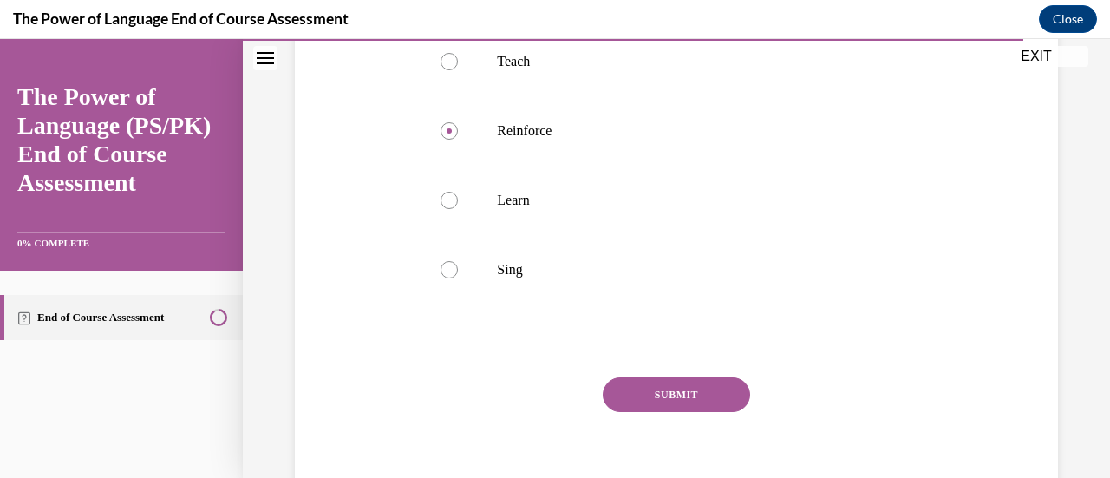
click at [689, 407] on button "SUBMIT" at bounding box center [676, 394] width 147 height 35
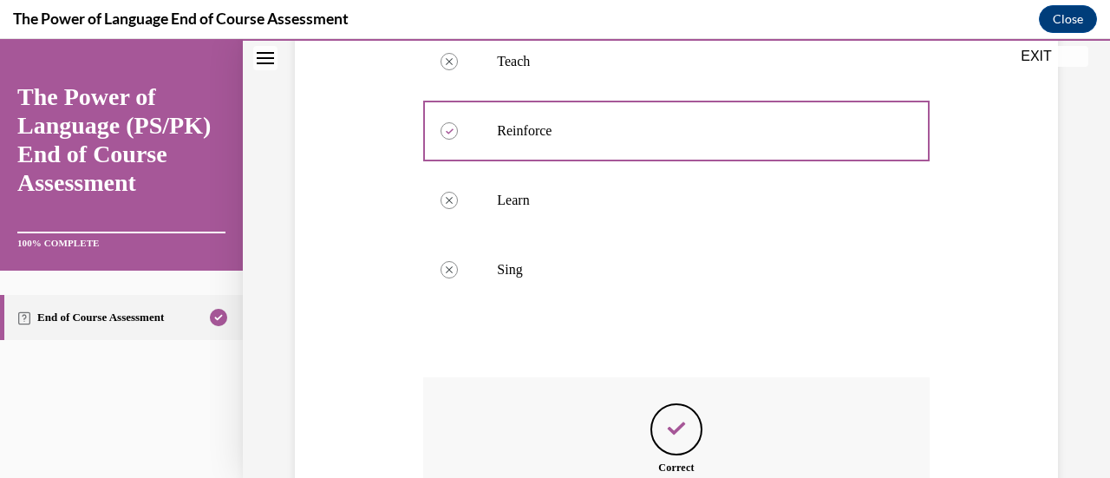
scroll to position [616, 0]
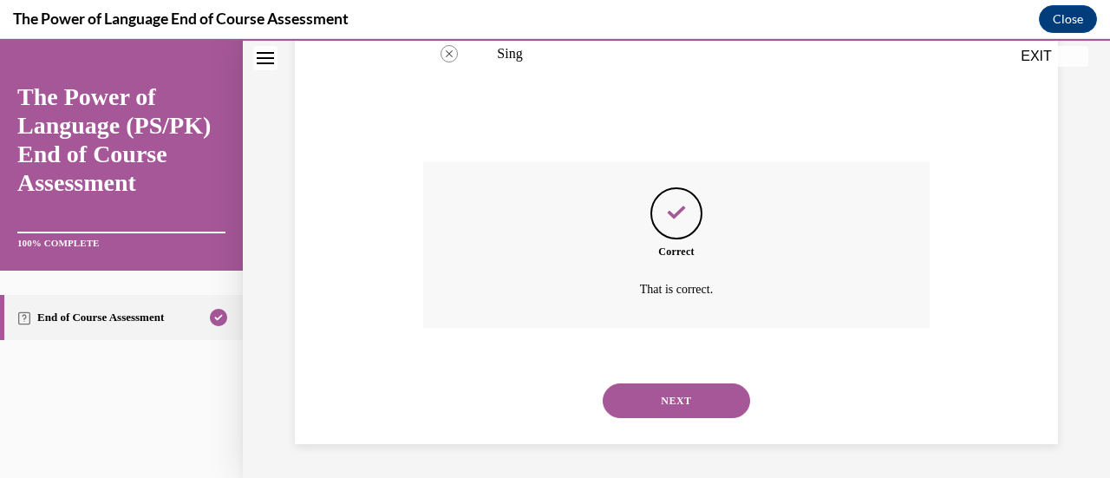
click at [682, 412] on button "NEXT" at bounding box center [676, 400] width 147 height 35
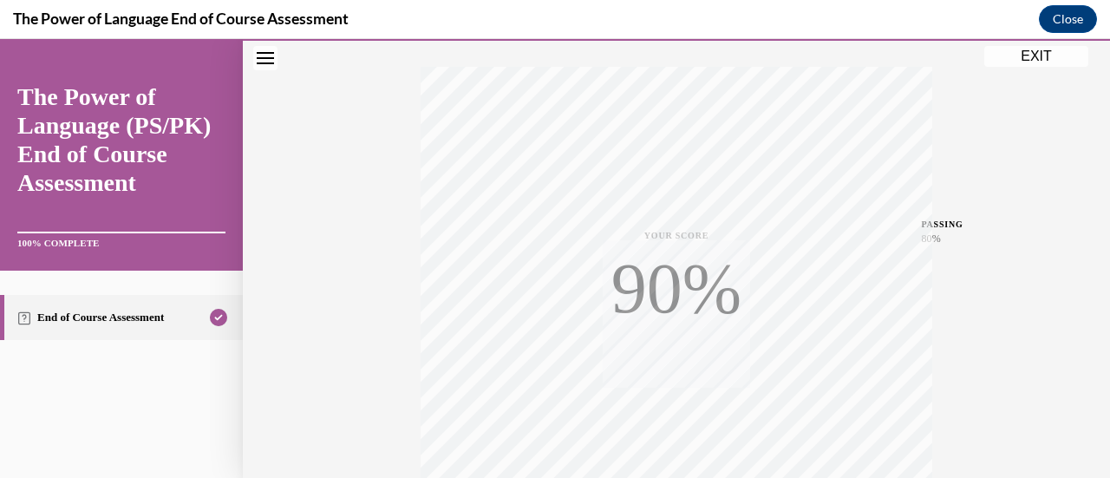
scroll to position [449, 0]
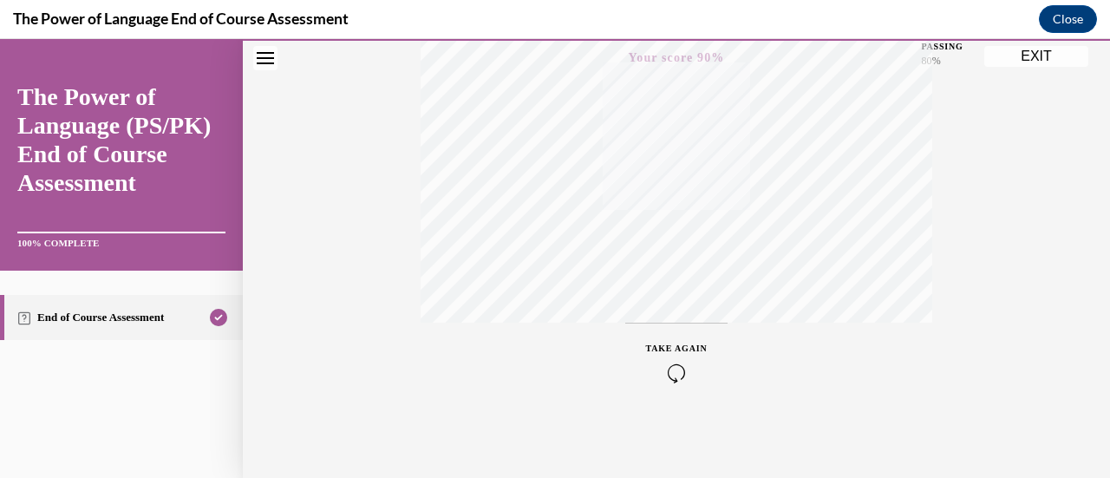
click at [1055, 56] on button "EXIT" at bounding box center [1037, 56] width 104 height 21
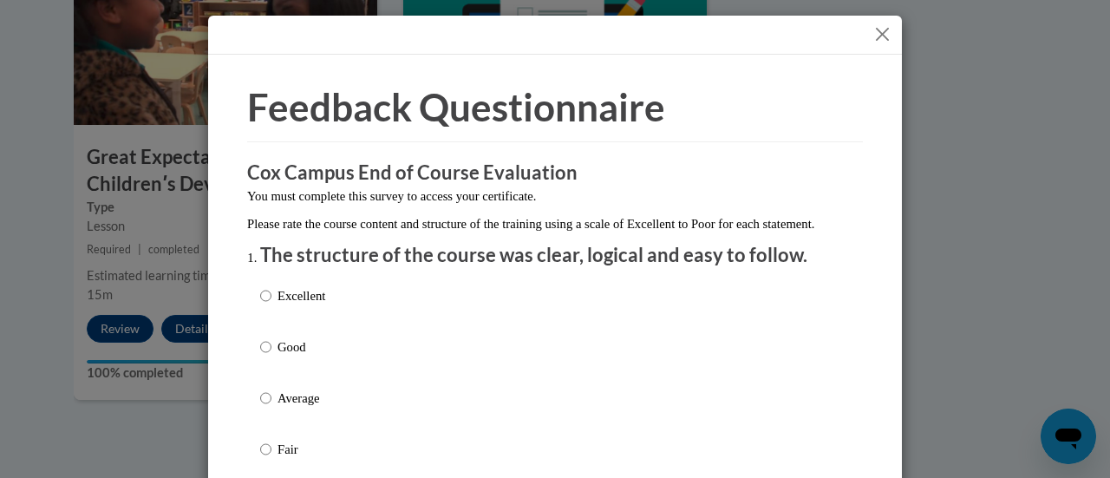
scroll to position [87, 0]
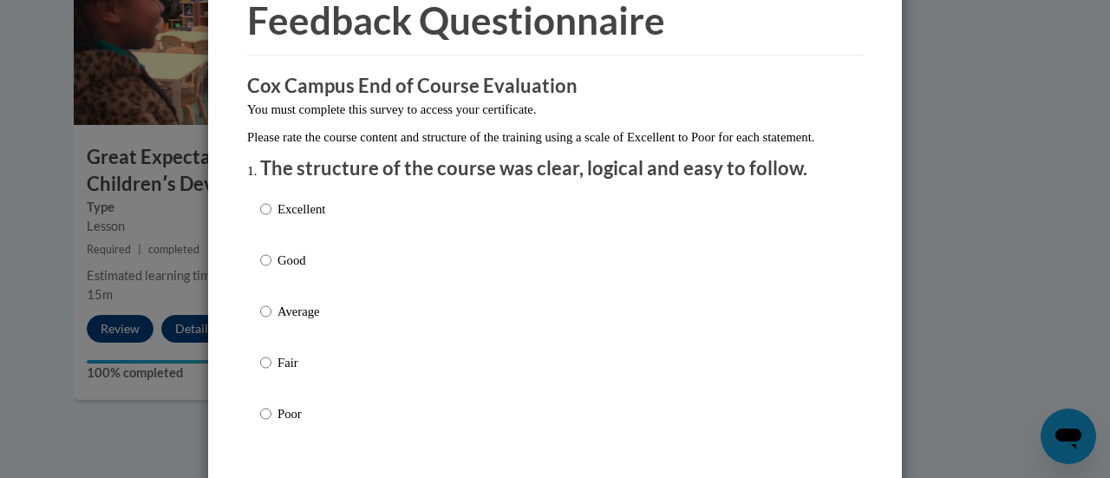
click at [265, 230] on label "Excellent" at bounding box center [292, 223] width 65 height 47
click at [265, 219] on input "Excellent" at bounding box center [265, 209] width 11 height 19
radio input "true"
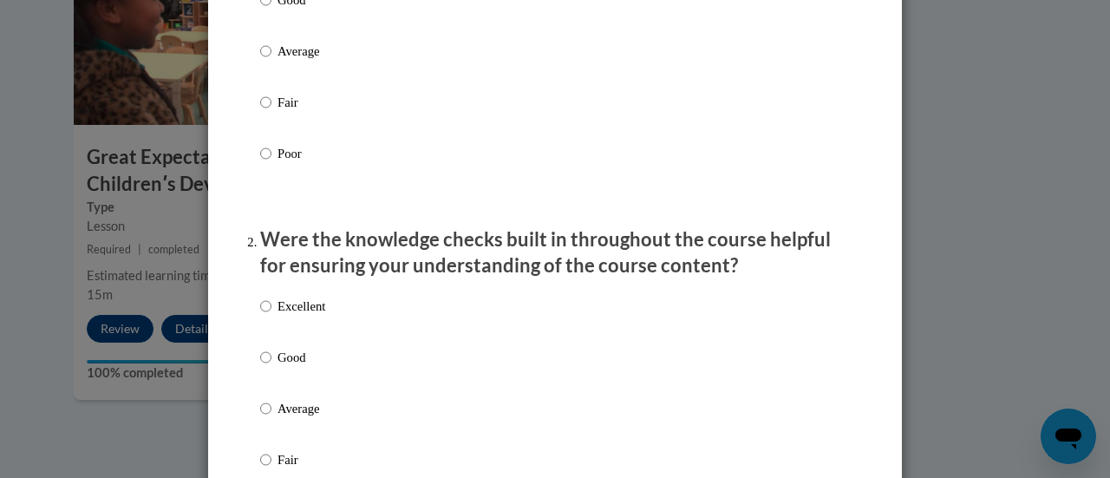
click at [266, 318] on label "Excellent" at bounding box center [292, 320] width 65 height 47
click at [266, 316] on input "Excellent" at bounding box center [265, 306] width 11 height 19
radio input "true"
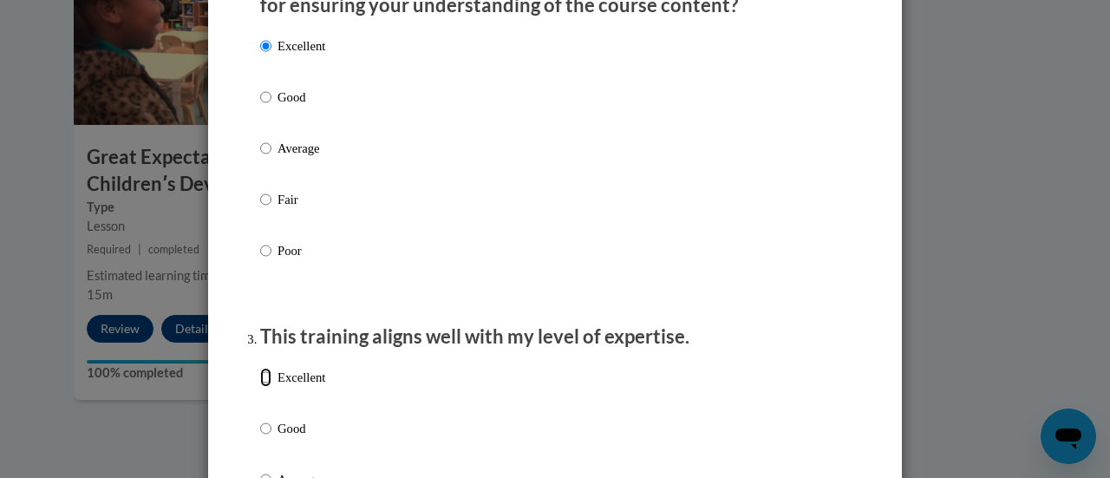
click at [260, 387] on input "Excellent" at bounding box center [265, 377] width 11 height 19
radio input "true"
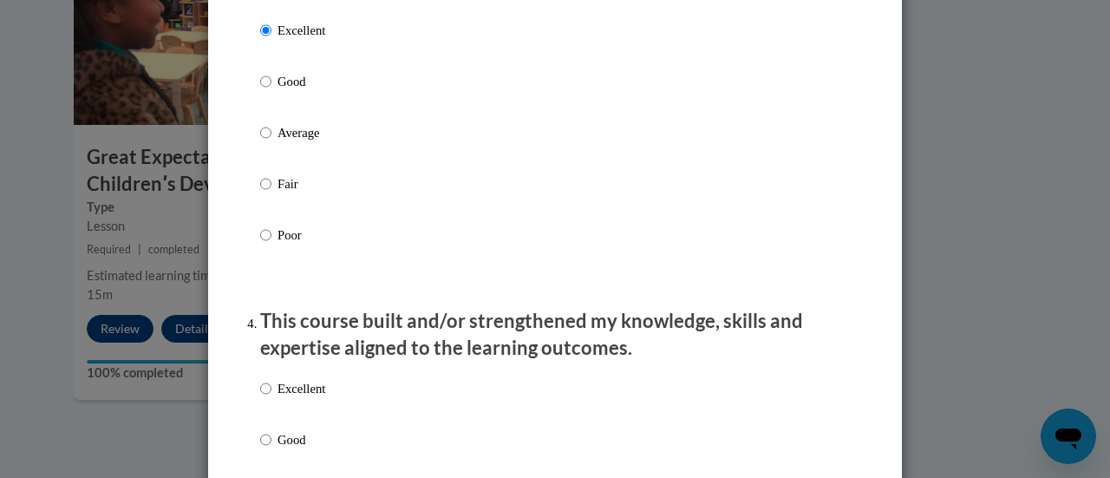
click at [278, 398] on p "Excellent" at bounding box center [302, 388] width 48 height 19
click at [271, 398] on input "Excellent" at bounding box center [265, 388] width 11 height 19
radio input "true"
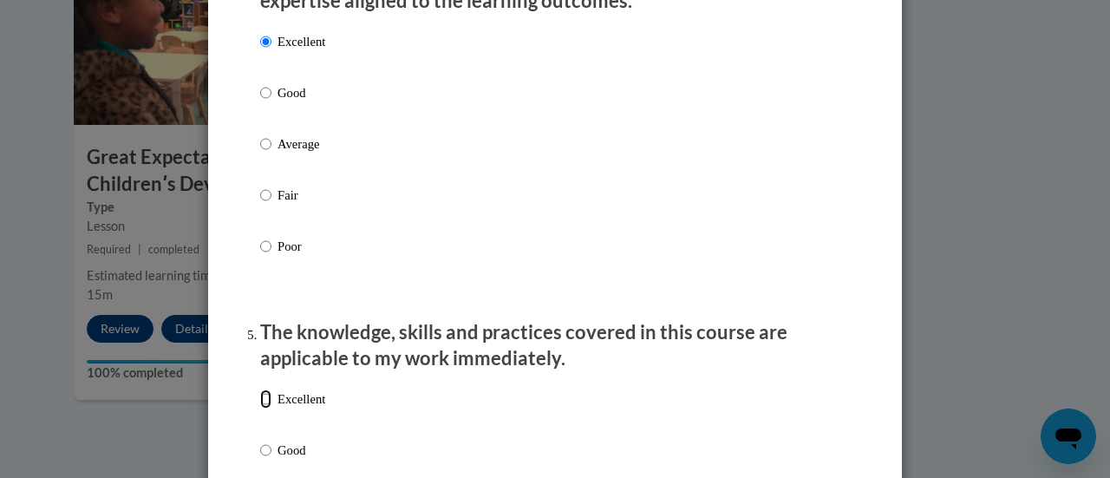
click at [260, 409] on input "Excellent" at bounding box center [265, 398] width 11 height 19
radio input "true"
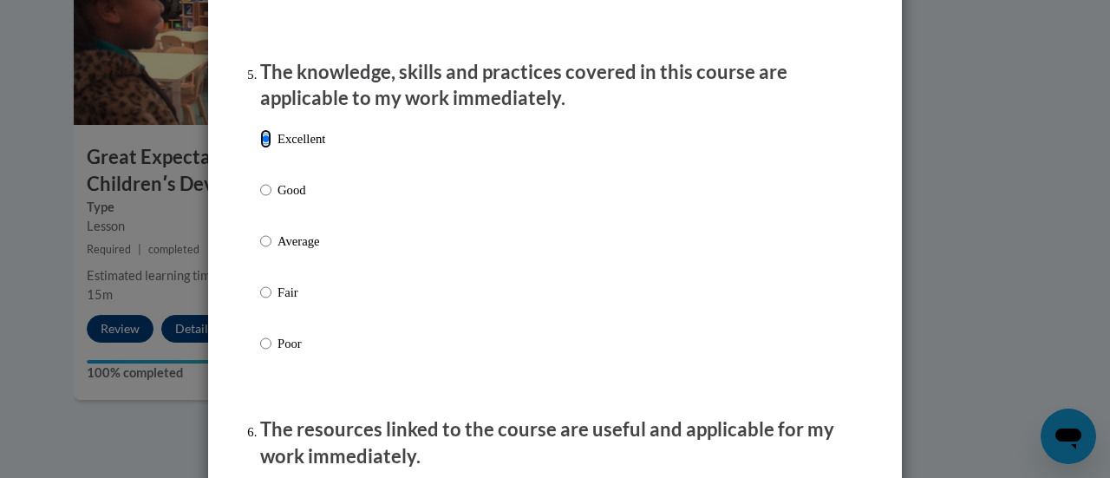
scroll to position [1648, 0]
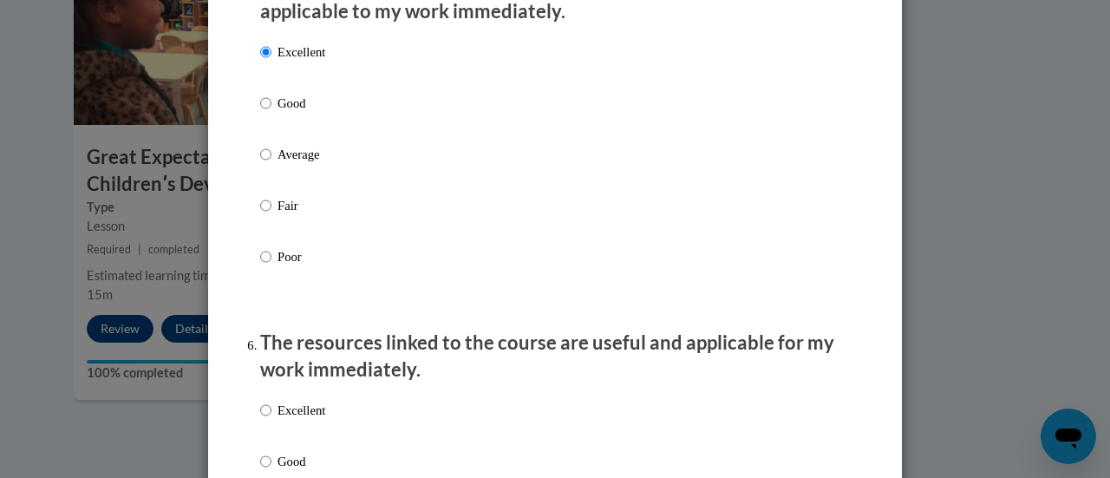
click at [267, 426] on label "Excellent" at bounding box center [292, 424] width 65 height 47
click at [267, 420] on input "Excellent" at bounding box center [265, 410] width 11 height 19
radio input "true"
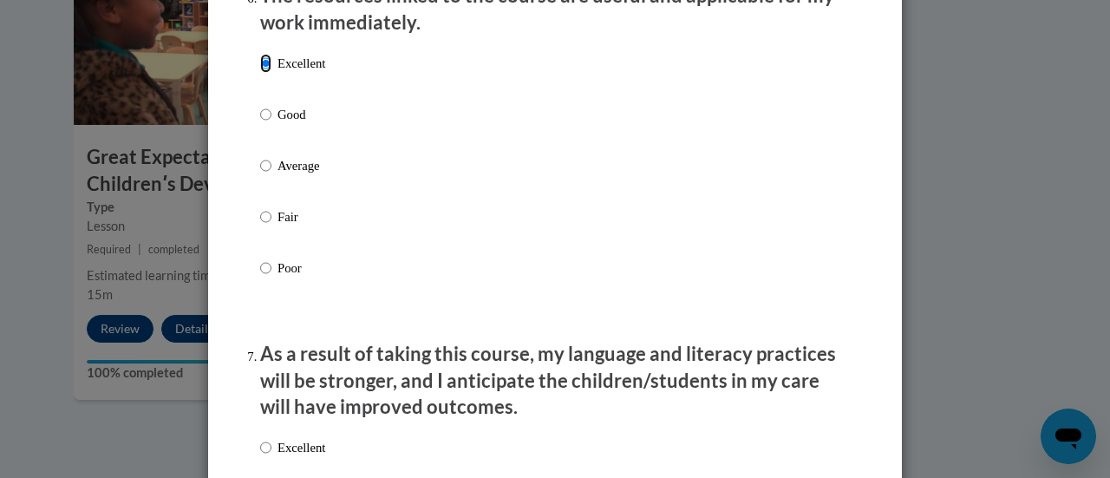
scroll to position [2082, 0]
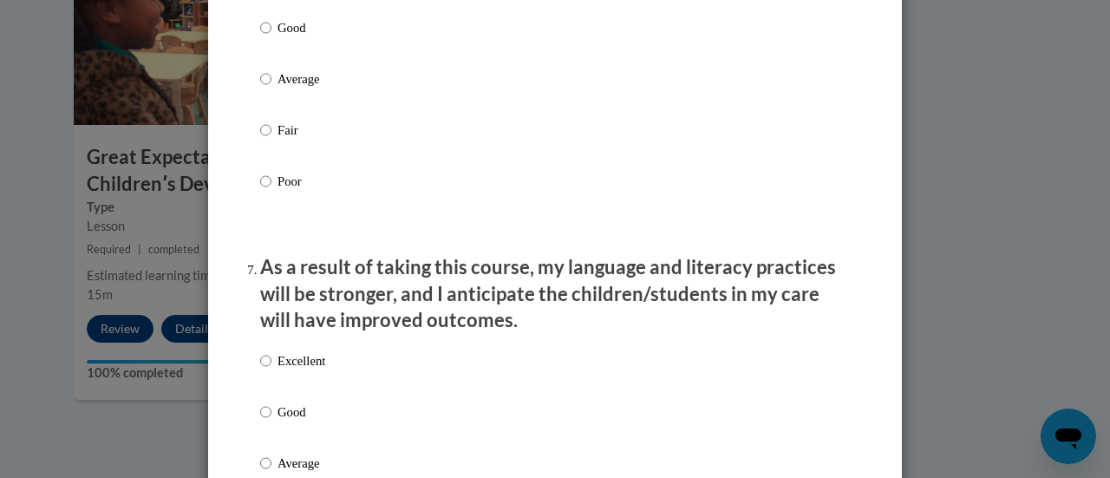
click at [265, 382] on label "Excellent" at bounding box center [292, 374] width 65 height 47
click at [265, 370] on input "Excellent" at bounding box center [265, 360] width 11 height 19
radio input "true"
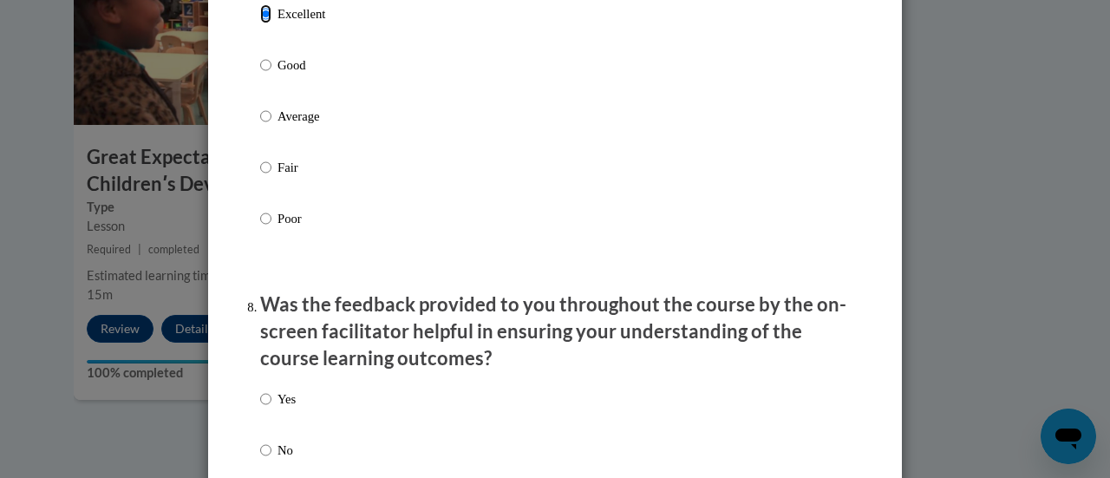
scroll to position [2516, 0]
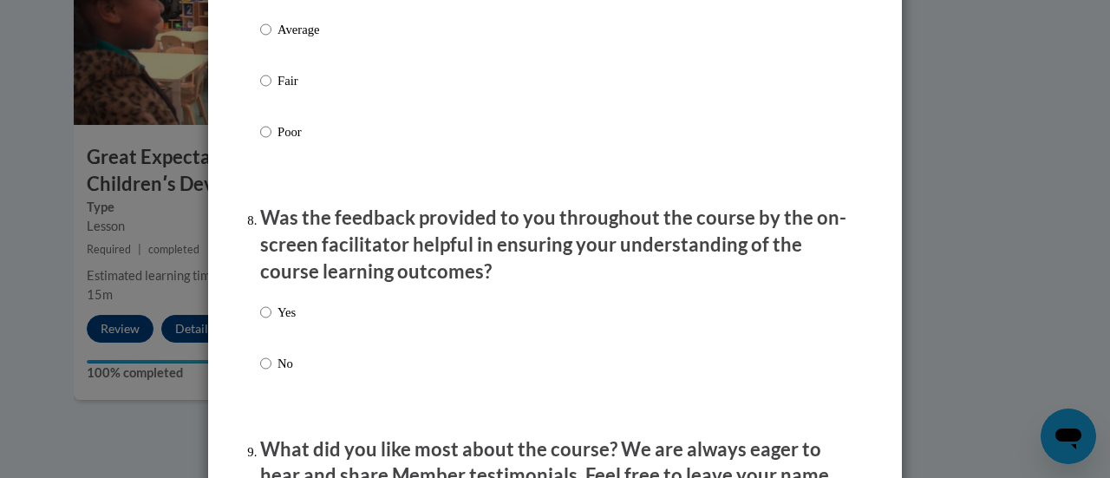
click at [269, 330] on label "Yes" at bounding box center [278, 326] width 36 height 47
click at [269, 322] on input "Yes" at bounding box center [265, 312] width 11 height 19
radio input "true"
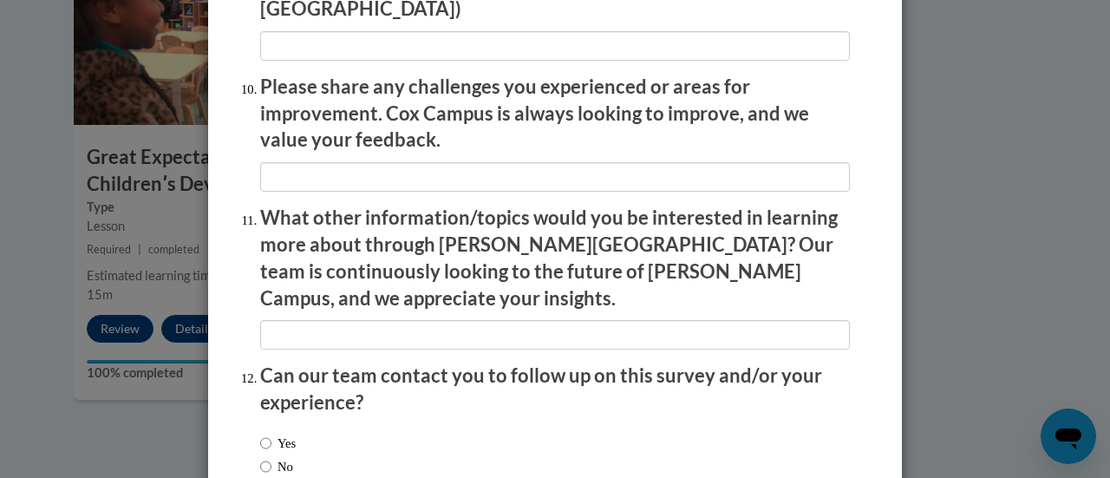
scroll to position [3129, 0]
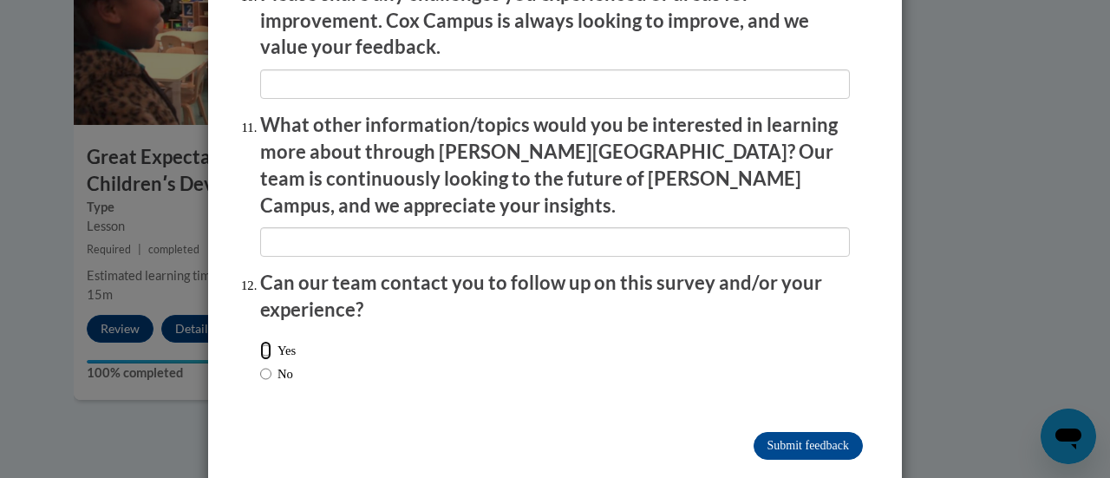
click at [264, 341] on input "Yes" at bounding box center [265, 350] width 11 height 19
radio input "true"
click at [793, 432] on input "Submit feedback" at bounding box center [808, 446] width 109 height 28
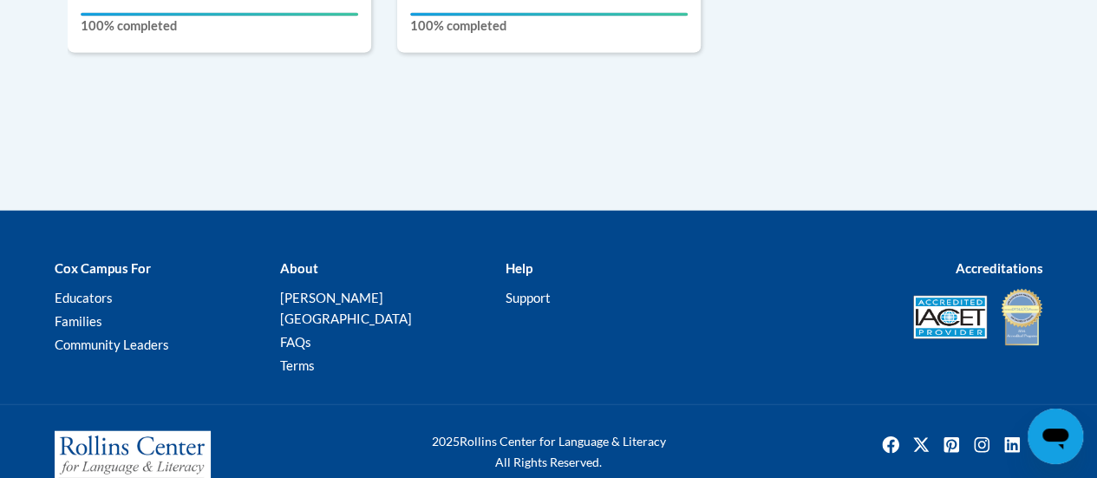
scroll to position [1475, 0]
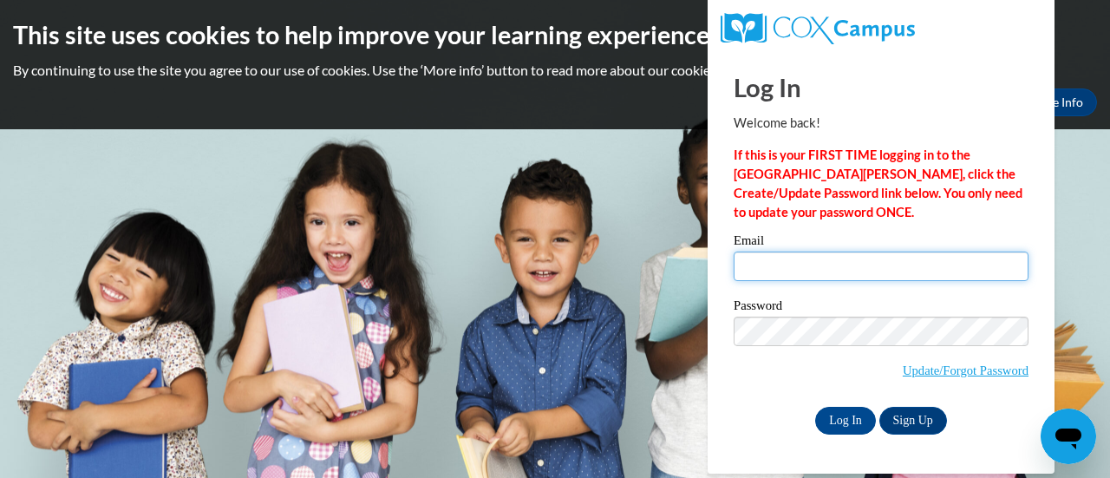
click at [779, 272] on input "Email" at bounding box center [881, 266] width 295 height 29
type input "angela.moody@cherokeek12.net"
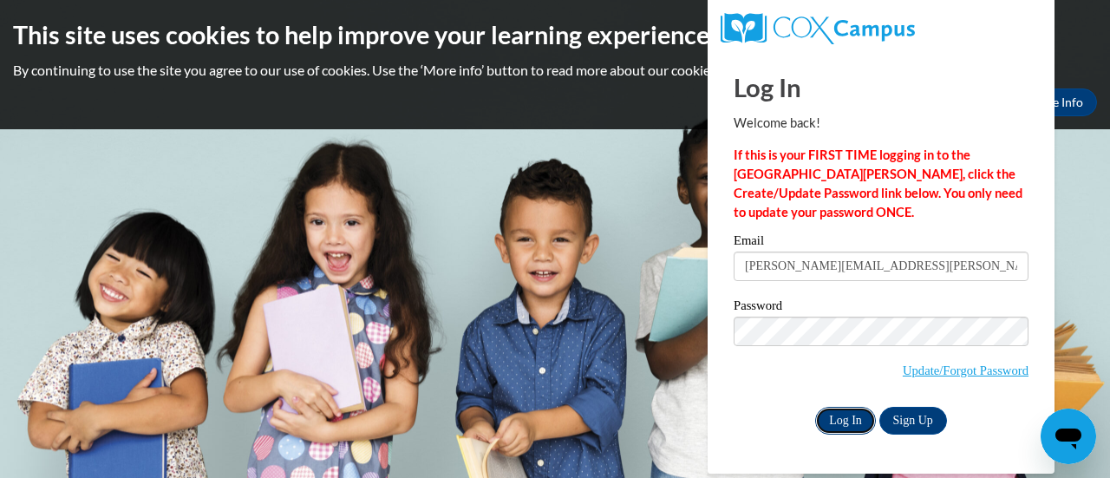
click at [841, 421] on input "Log In" at bounding box center [845, 421] width 61 height 28
click at [838, 424] on input "Log In" at bounding box center [845, 421] width 61 height 28
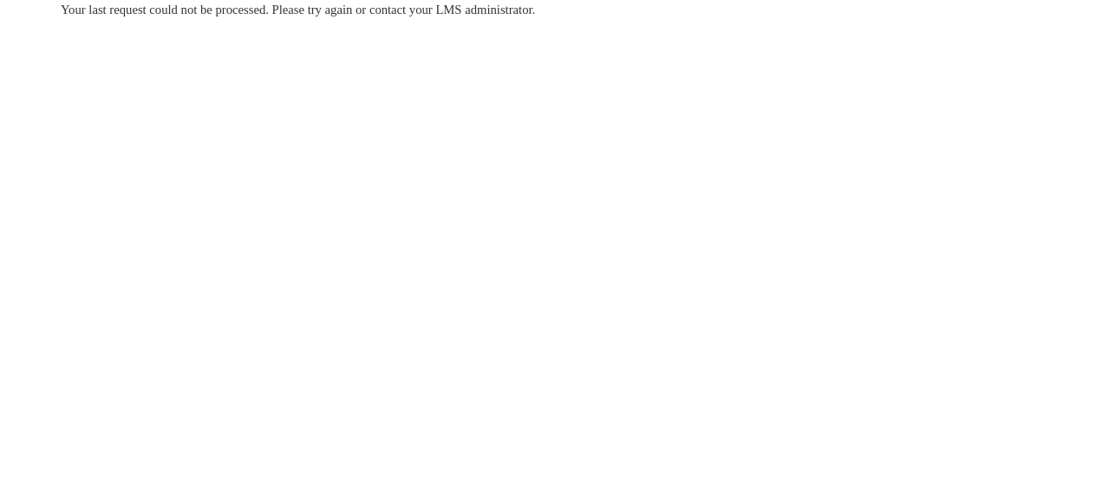
click at [461, 220] on body "Your last request could not be processed. Please try again or contact your LMS …" at bounding box center [555, 239] width 1110 height 478
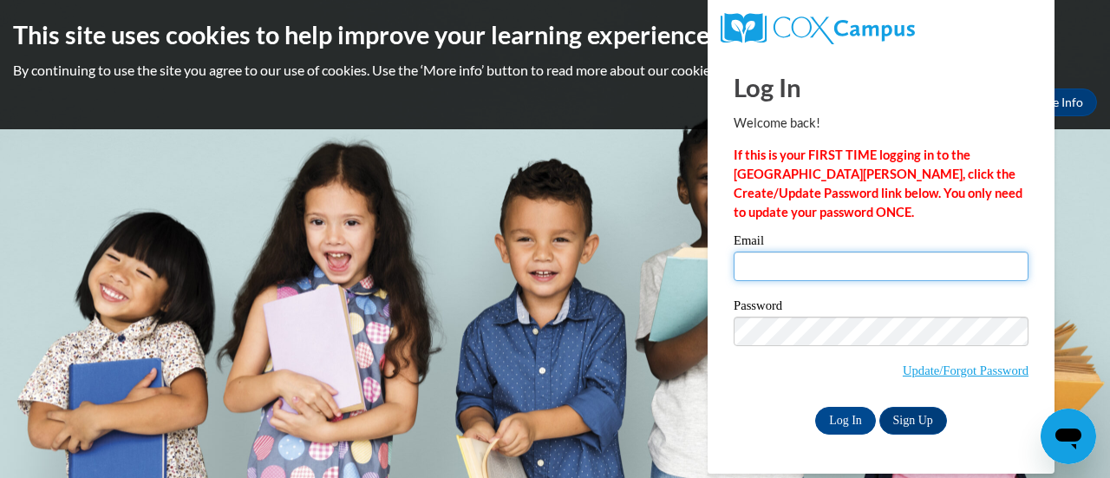
click at [950, 272] on input "Email" at bounding box center [881, 266] width 295 height 29
type input "[PERSON_NAME][EMAIL_ADDRESS][PERSON_NAME][DOMAIN_NAME]"
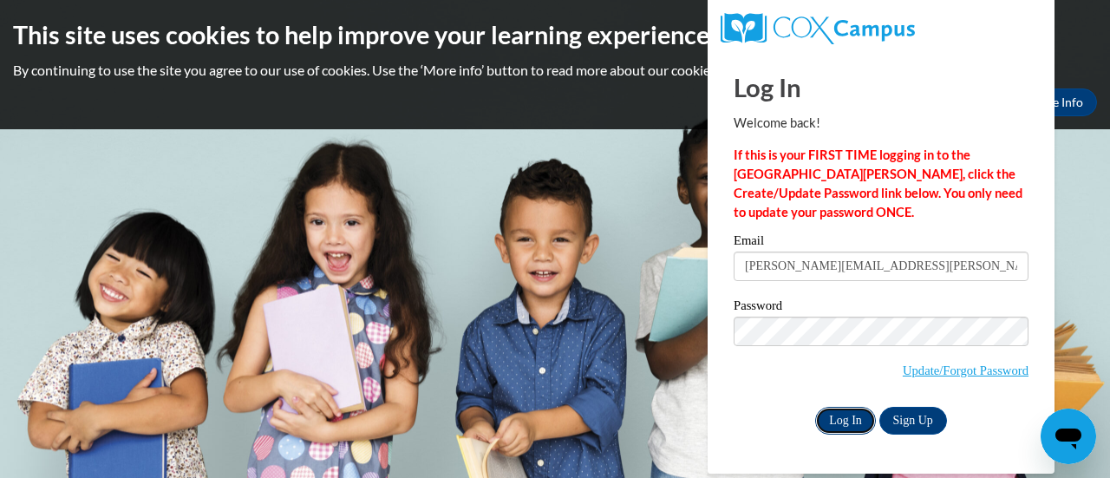
click at [852, 418] on input "Log In" at bounding box center [845, 421] width 61 height 28
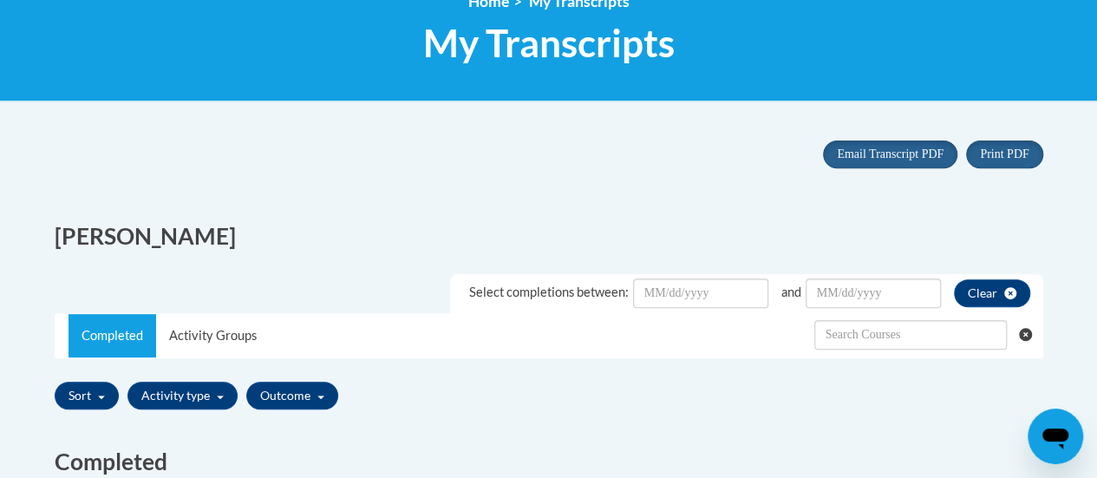
scroll to position [520, 0]
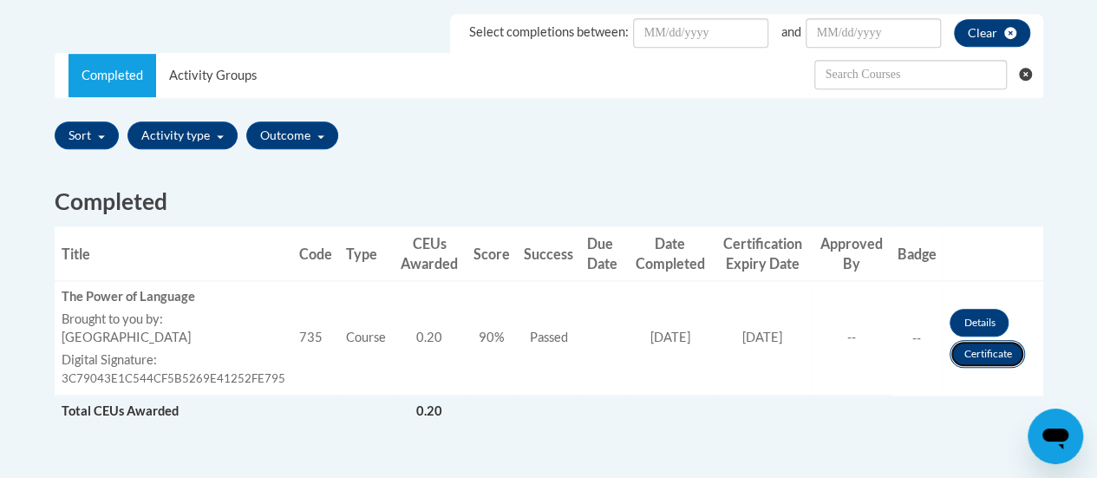
click at [991, 351] on link "Certificate" at bounding box center [987, 354] width 75 height 28
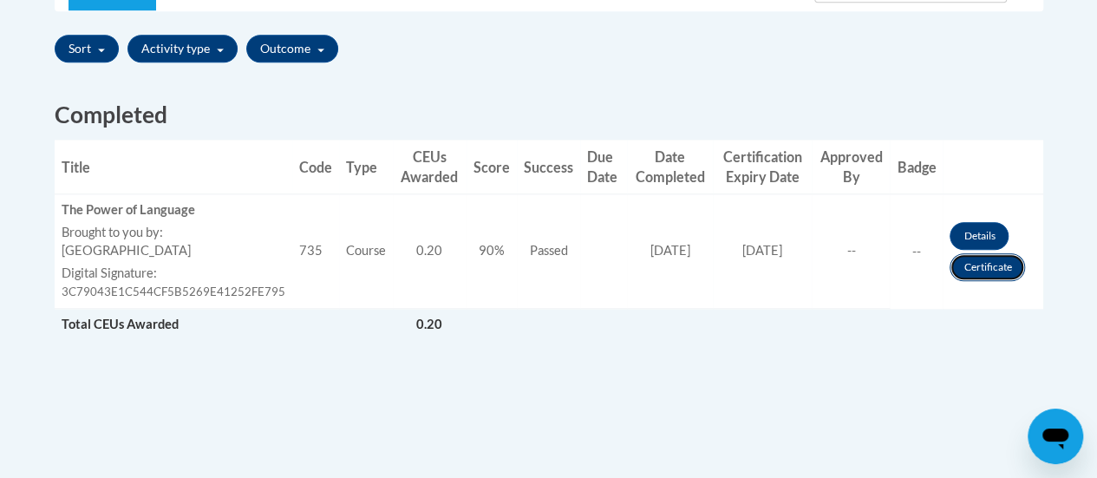
click at [998, 270] on link "Certificate" at bounding box center [987, 267] width 75 height 28
